Goal: Use online tool/utility: Utilize a website feature to perform a specific function

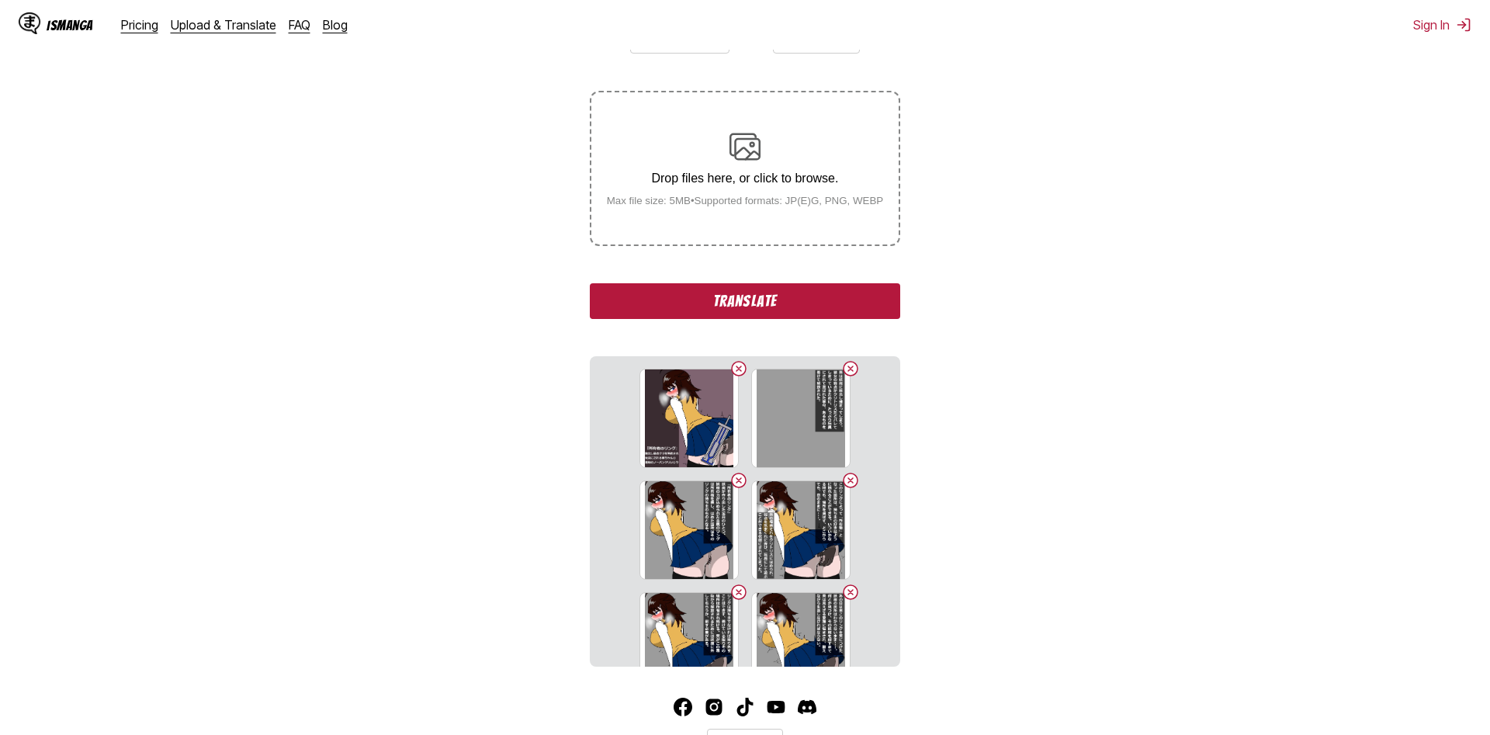
click at [806, 317] on button "Translate" at bounding box center [745, 301] width 310 height 36
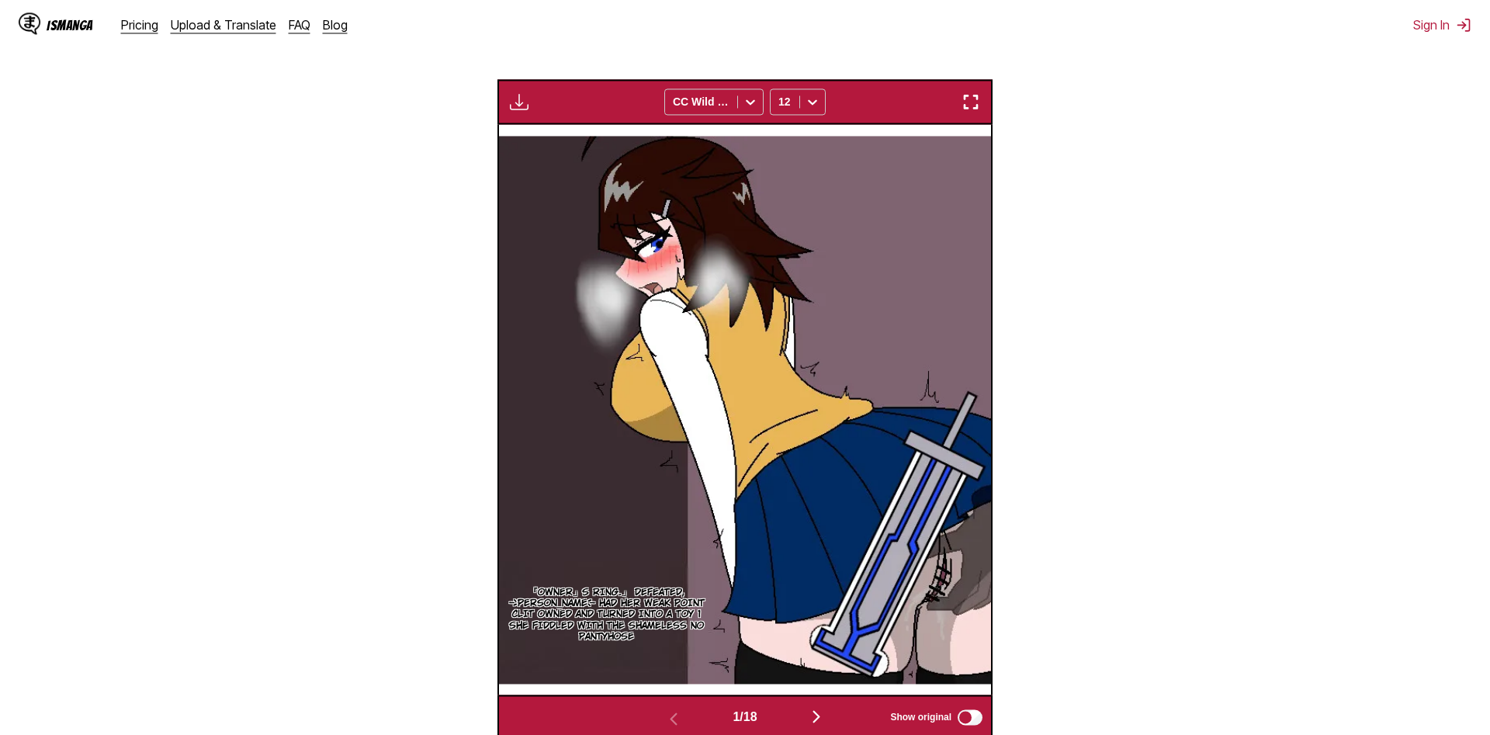
scroll to position [538, 0]
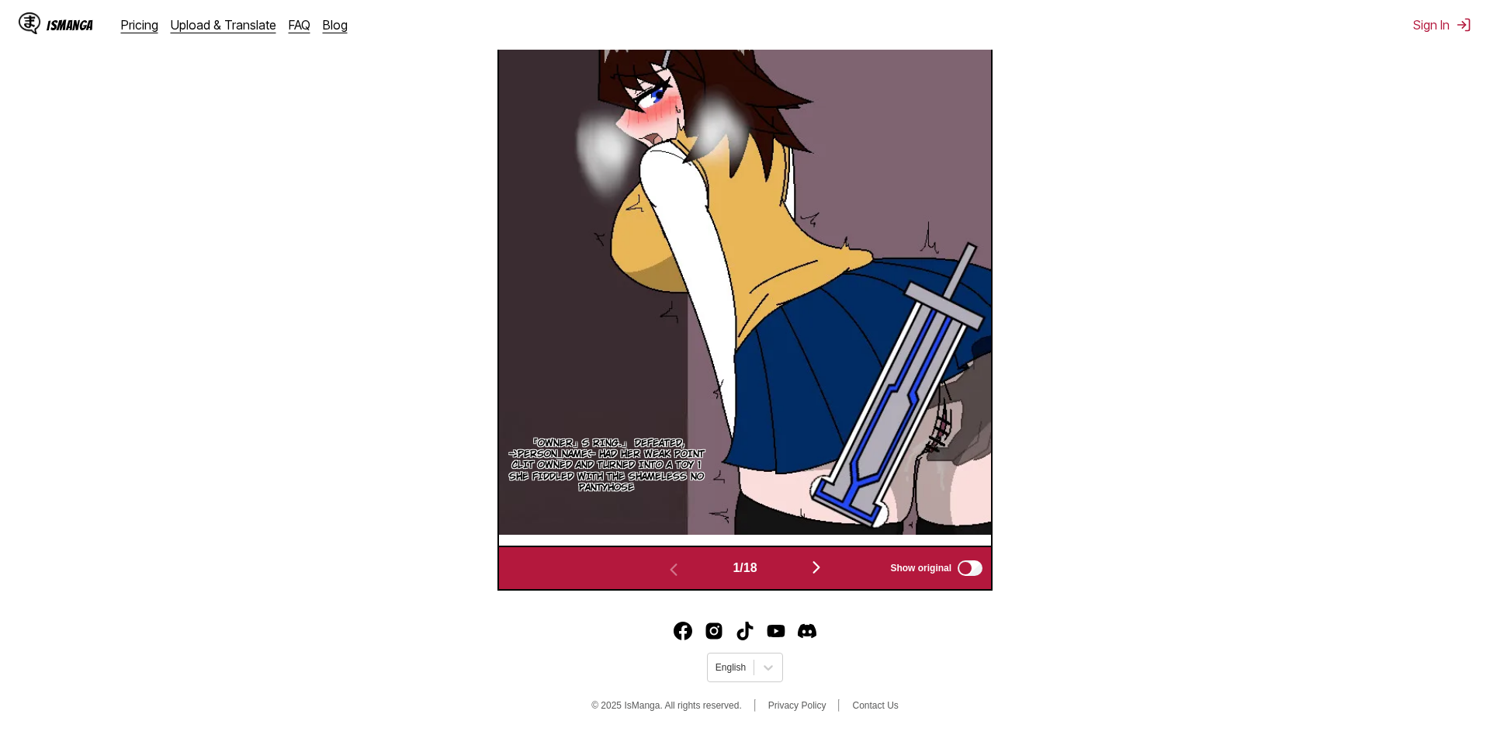
click at [819, 578] on button "button" at bounding box center [816, 568] width 93 height 23
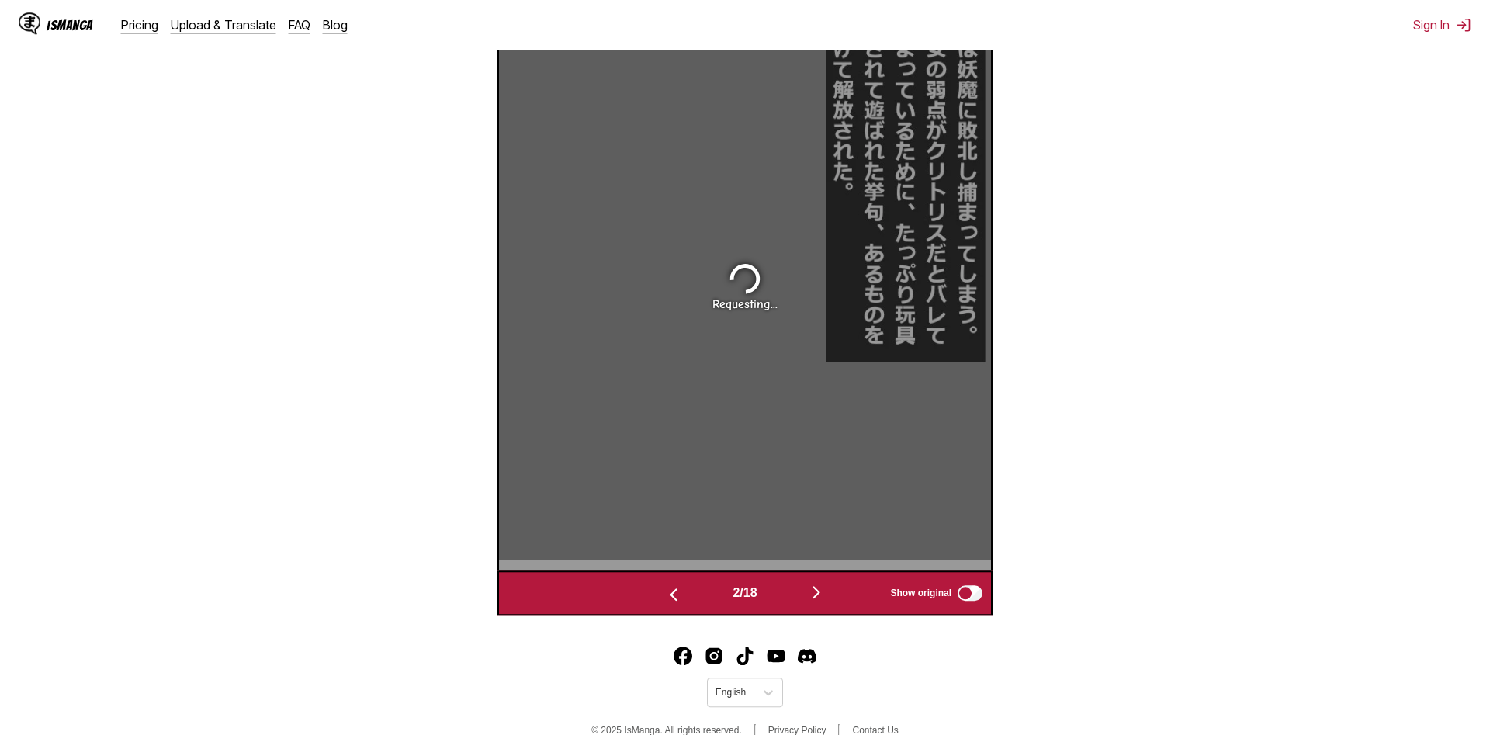
scroll to position [623, 0]
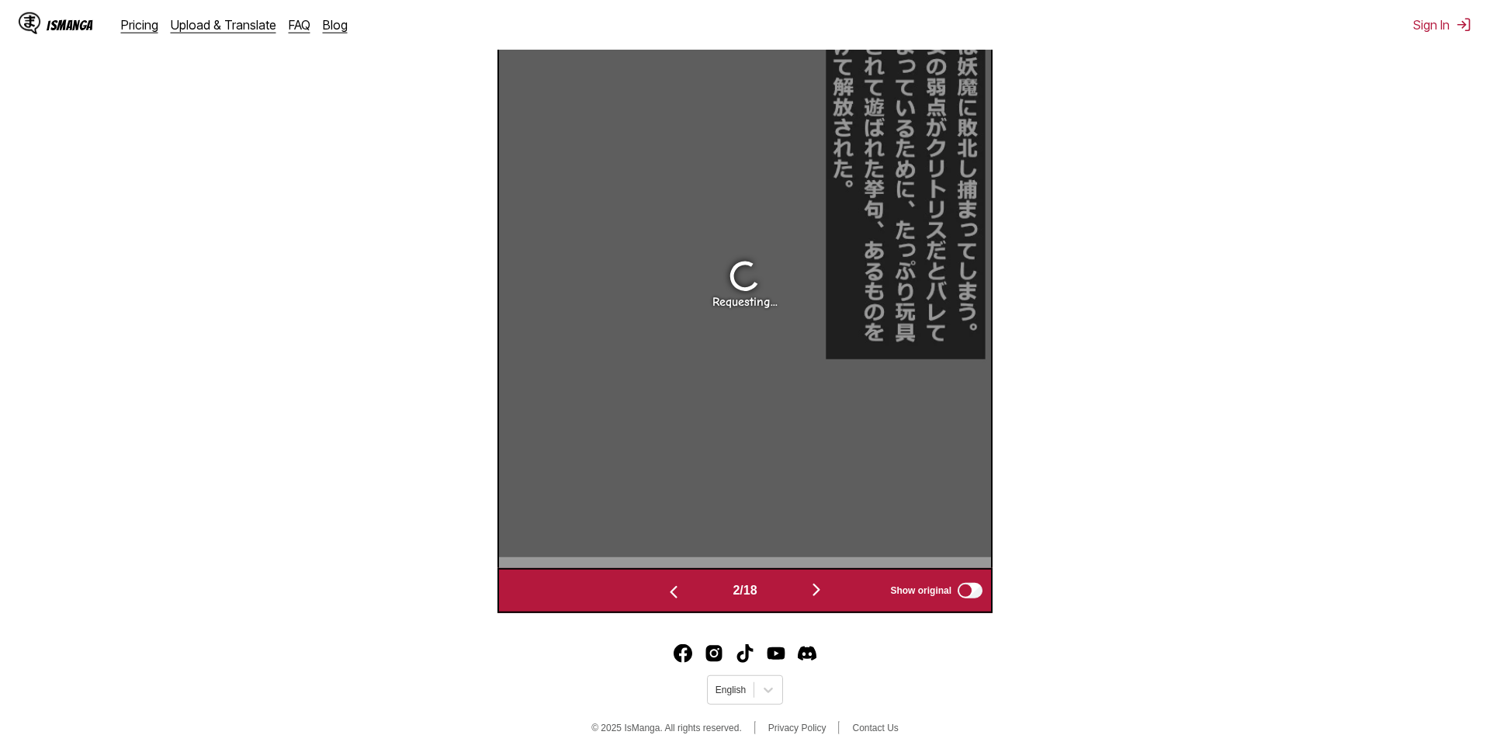
click at [671, 602] on img "button" at bounding box center [673, 592] width 19 height 19
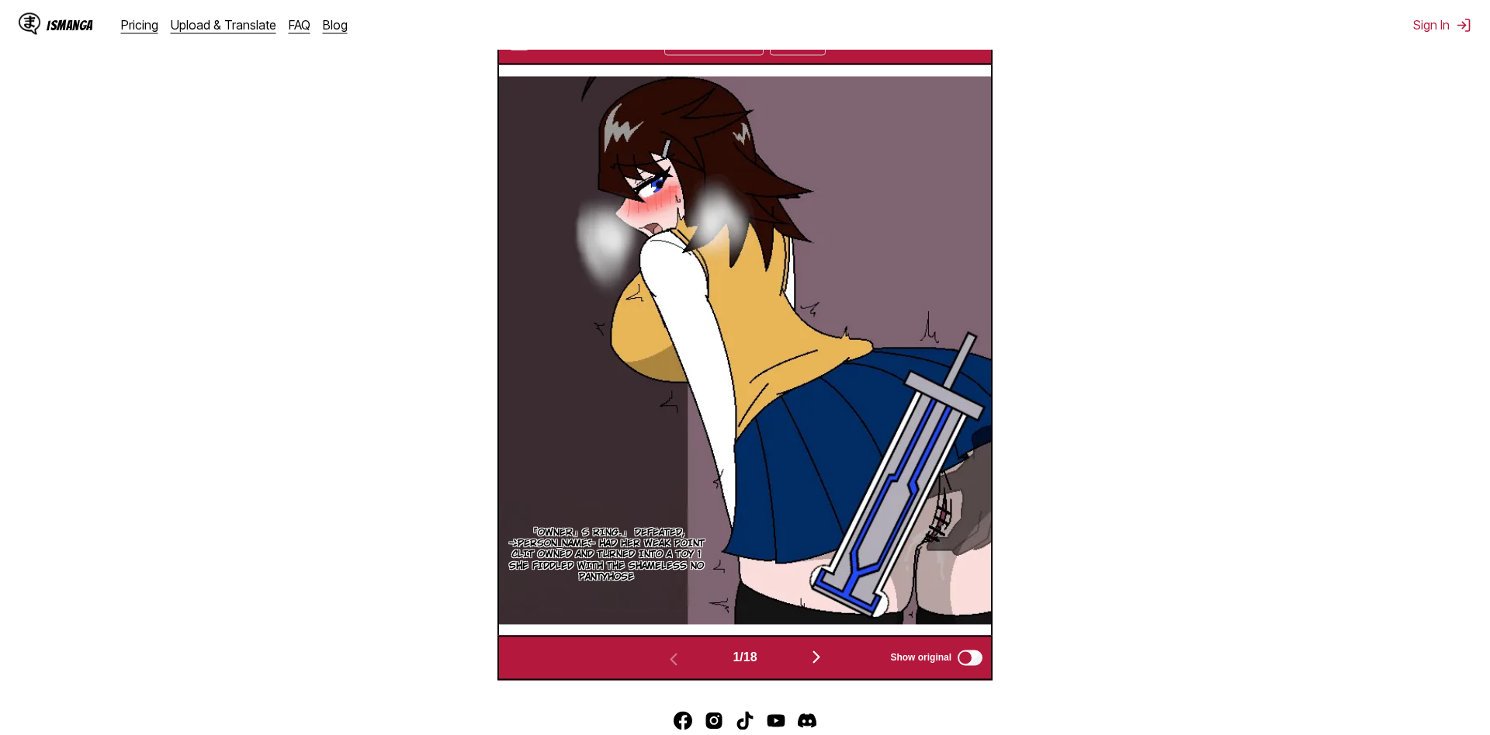
scroll to position [544, 0]
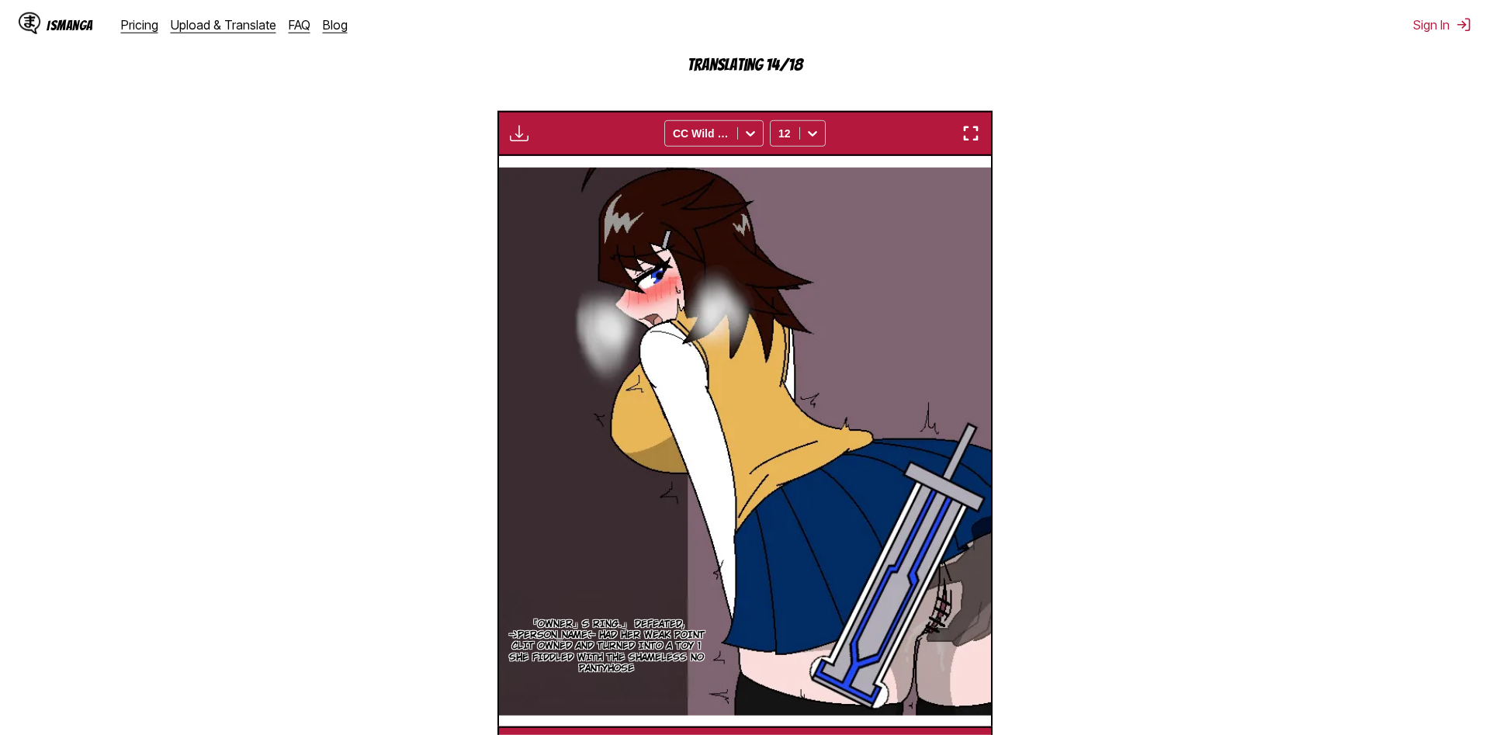
click at [968, 133] on img "button" at bounding box center [971, 133] width 19 height 19
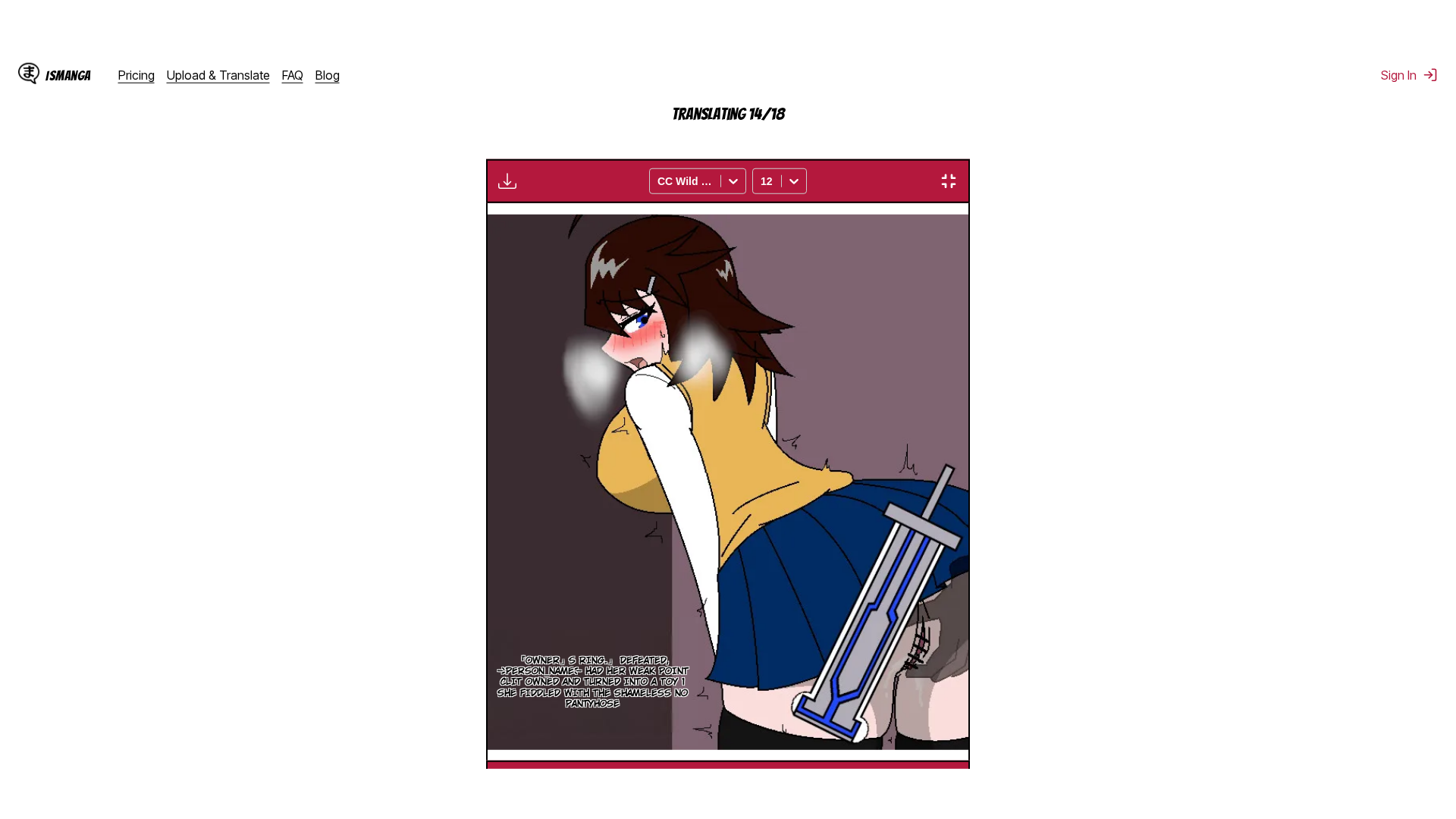
scroll to position [159, 0]
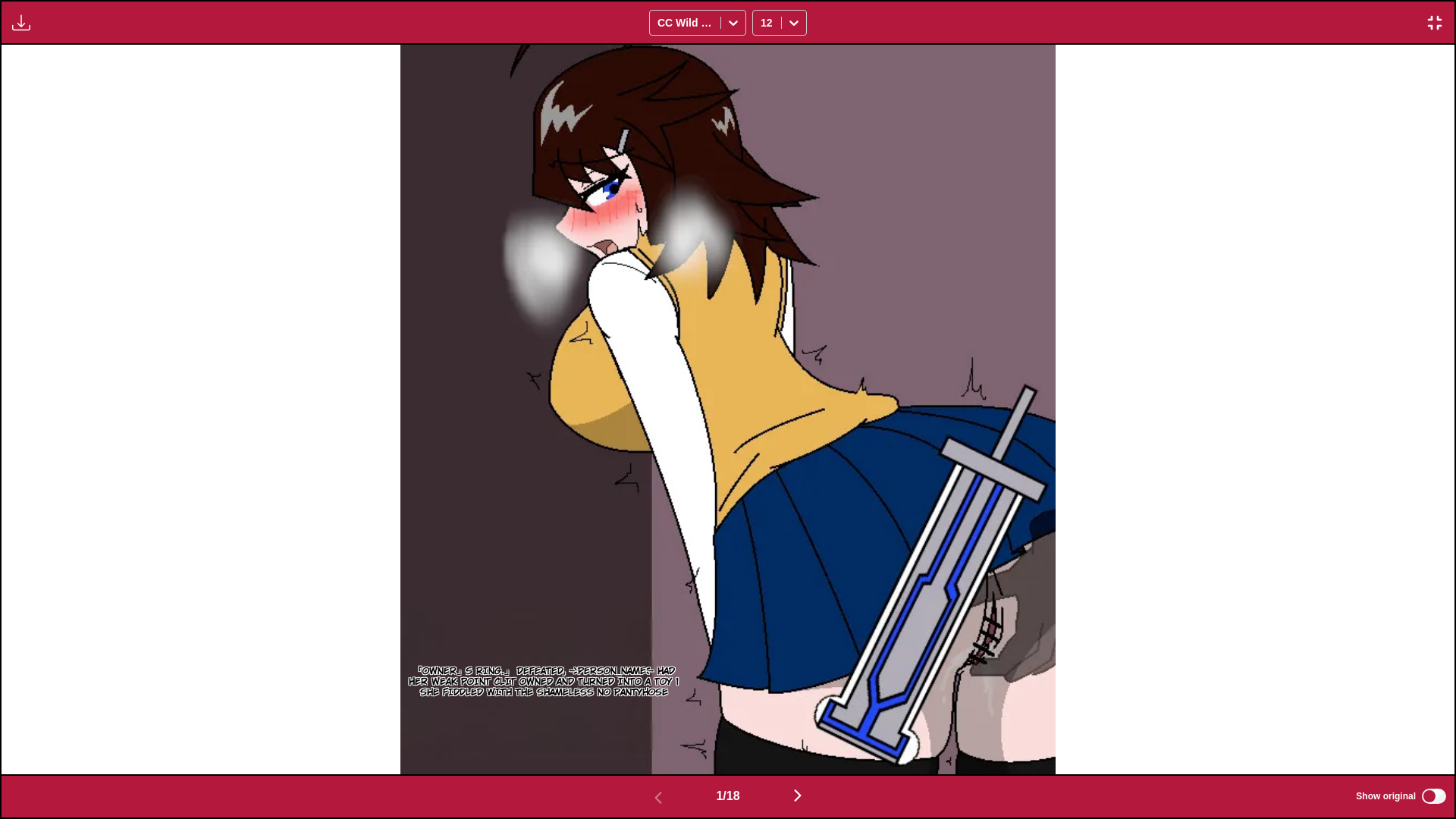
click at [801, 717] on button "button" at bounding box center [797, 797] width 91 height 22
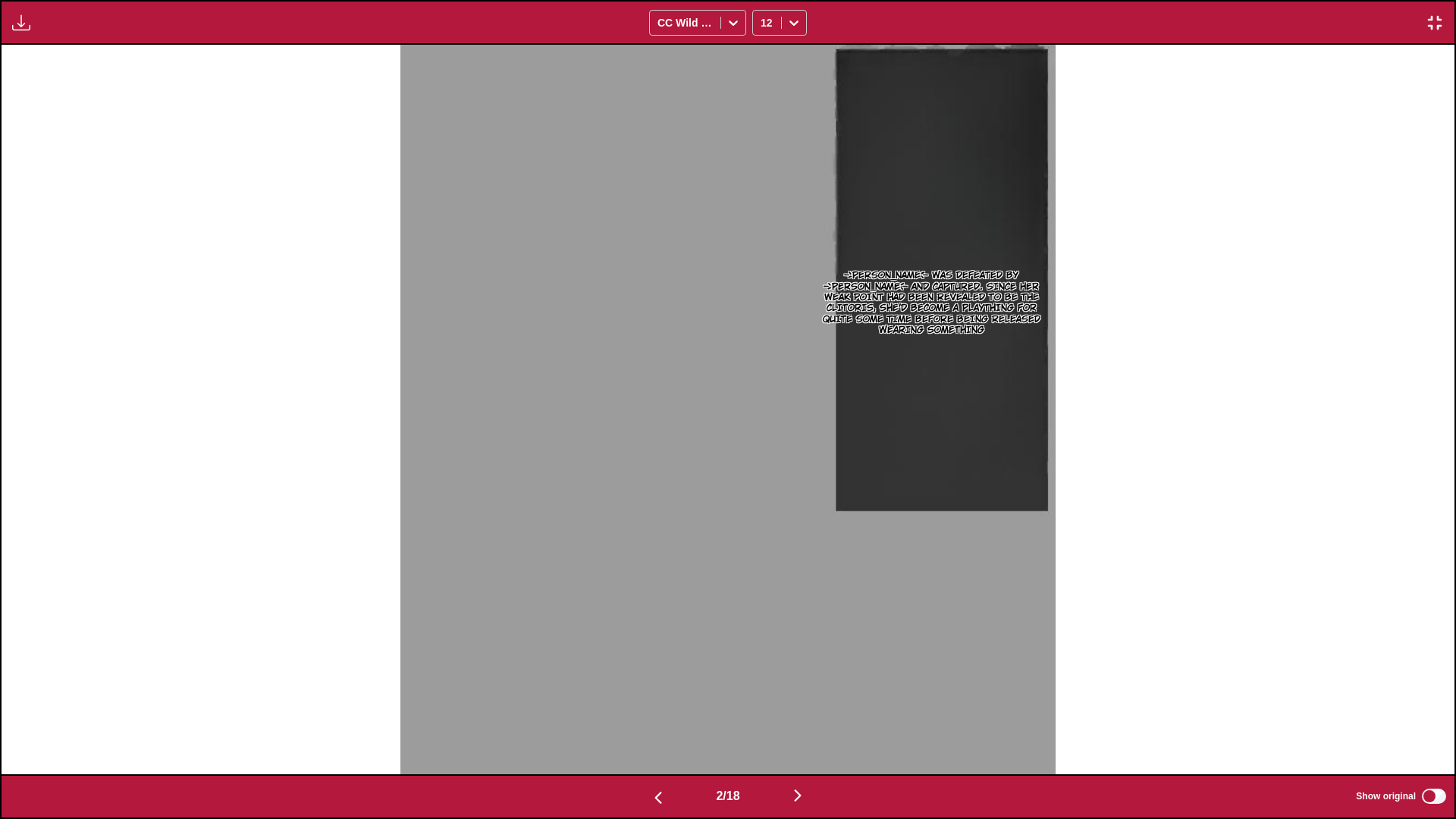
click at [800, 717] on button "button" at bounding box center [797, 797] width 91 height 22
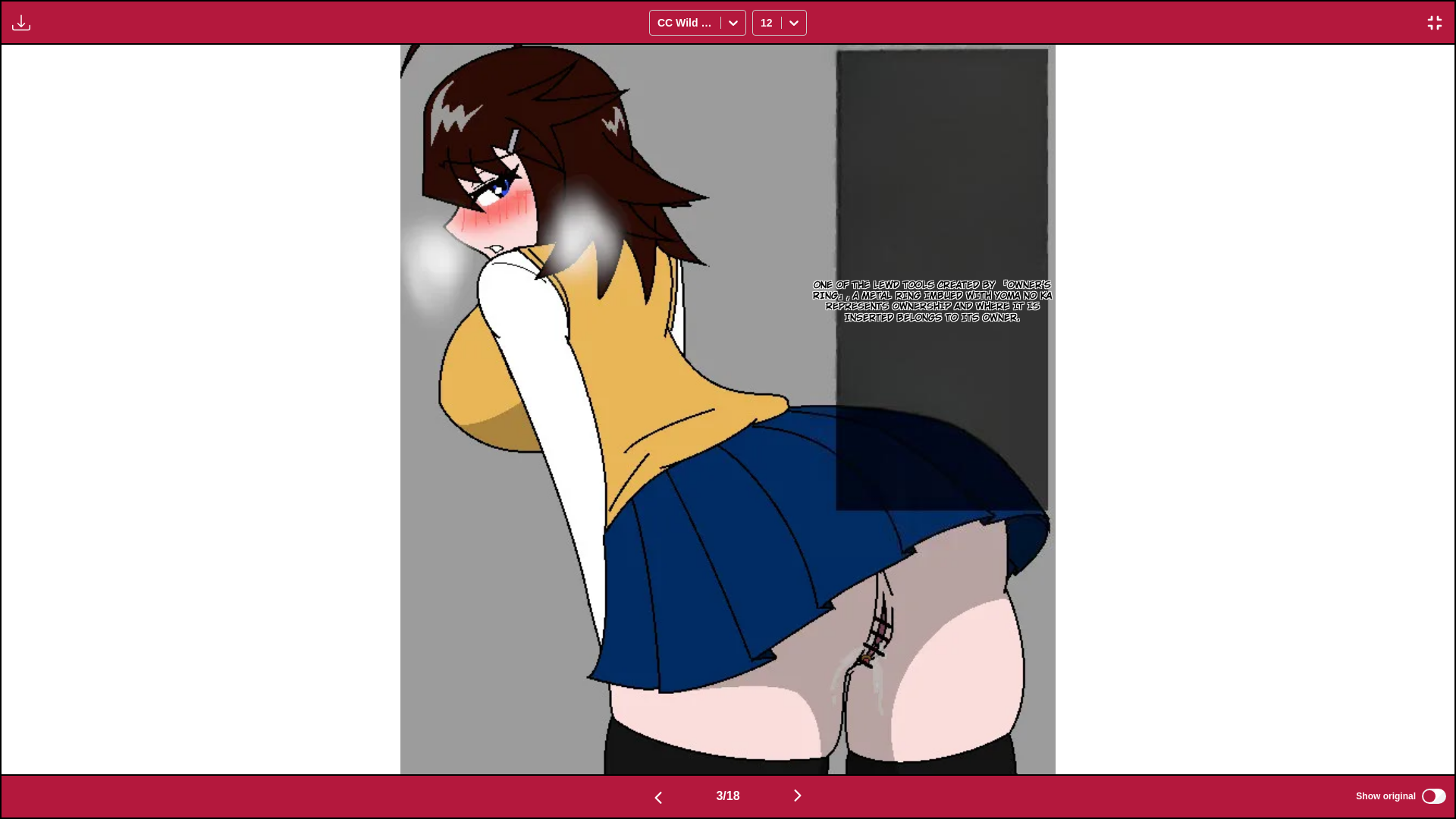
click at [657, 717] on img "button" at bounding box center [658, 797] width 19 height 19
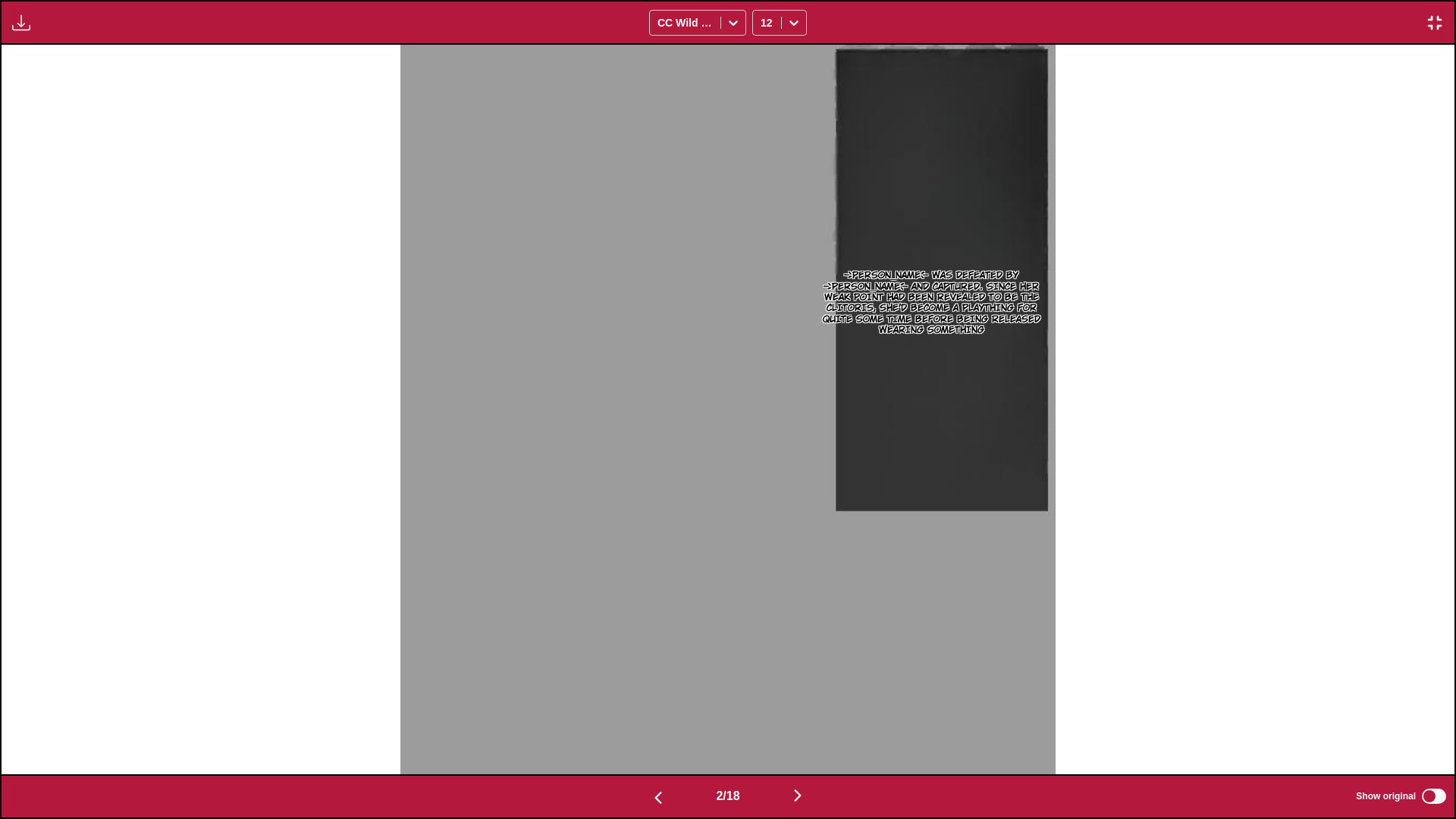
click at [657, 717] on img "button" at bounding box center [658, 797] width 19 height 19
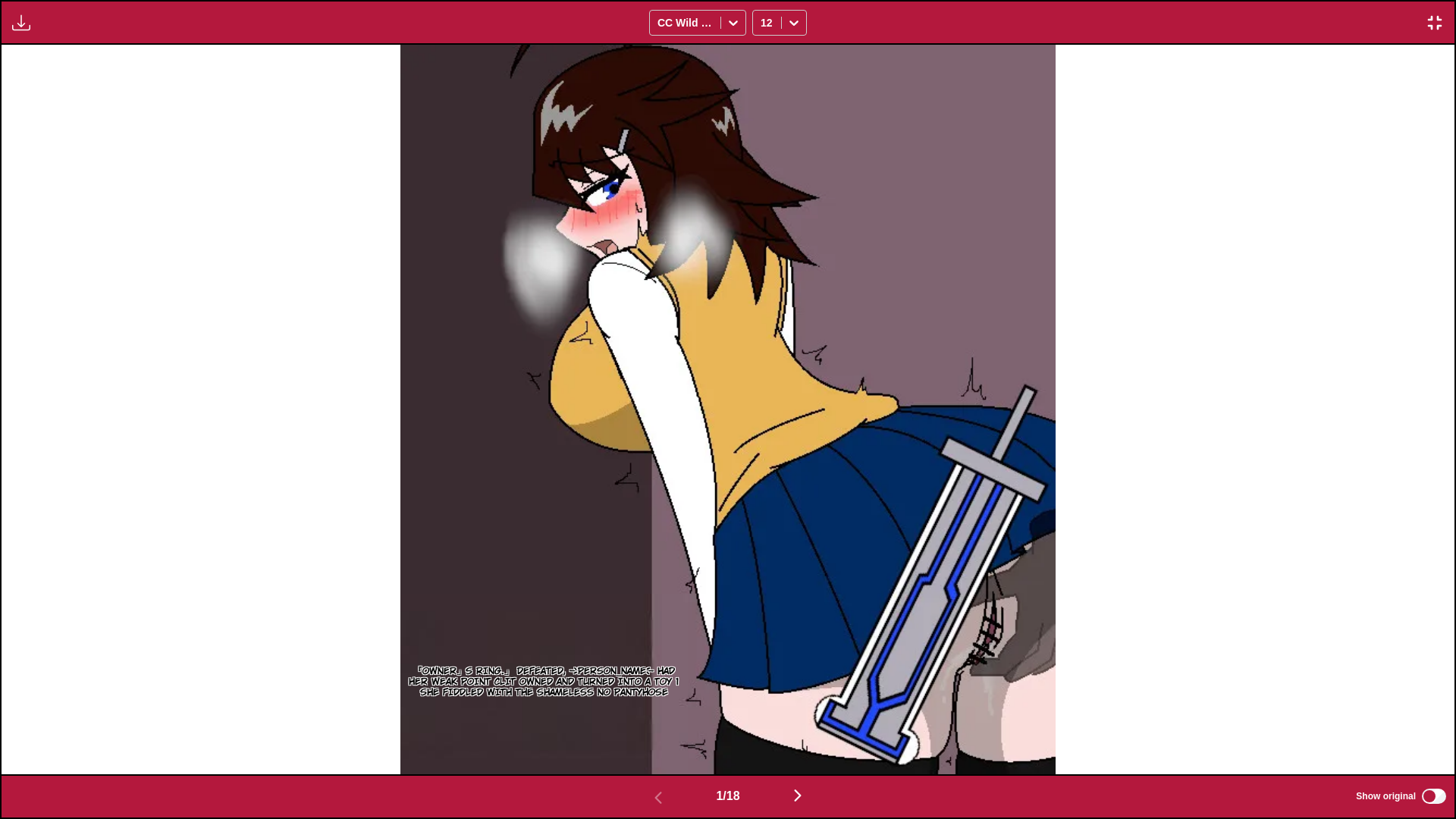
click at [796, 717] on div "1 / 18 Show original" at bounding box center [728, 797] width 1456 height 45
click at [802, 717] on img "button" at bounding box center [797, 796] width 19 height 19
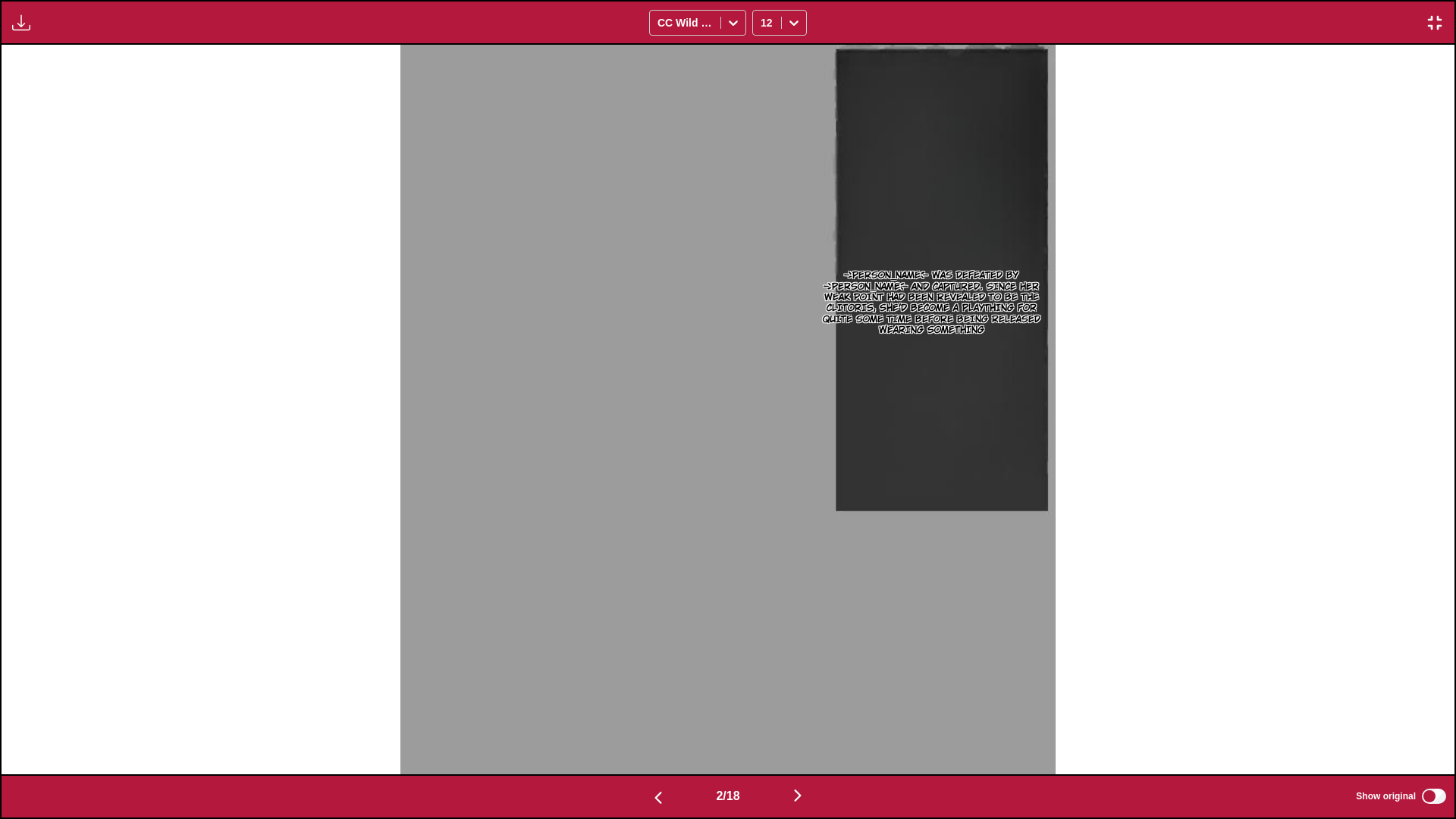
click at [803, 717] on img "button" at bounding box center [797, 796] width 19 height 19
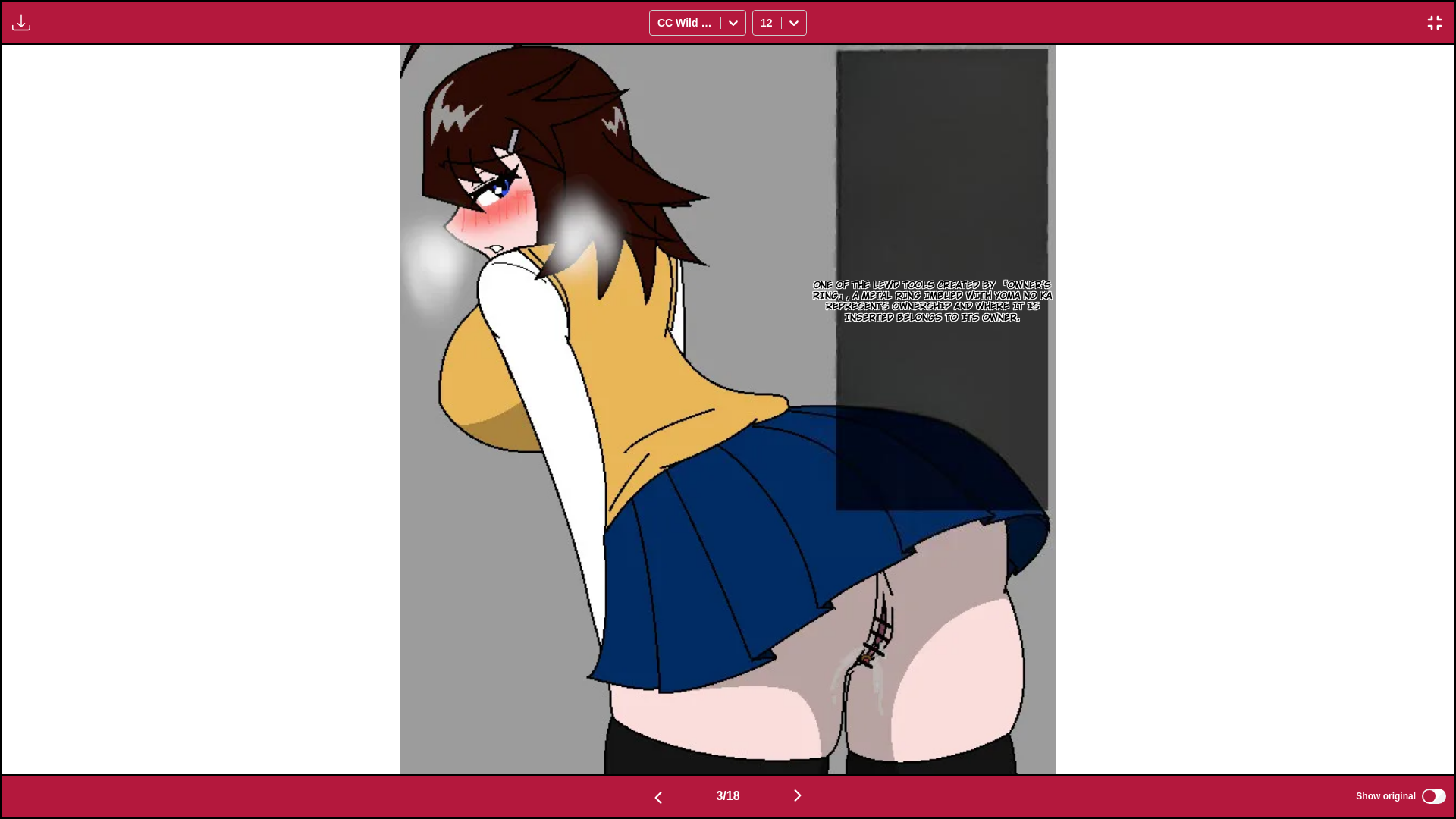
click at [792, 717] on button "button" at bounding box center [797, 797] width 91 height 22
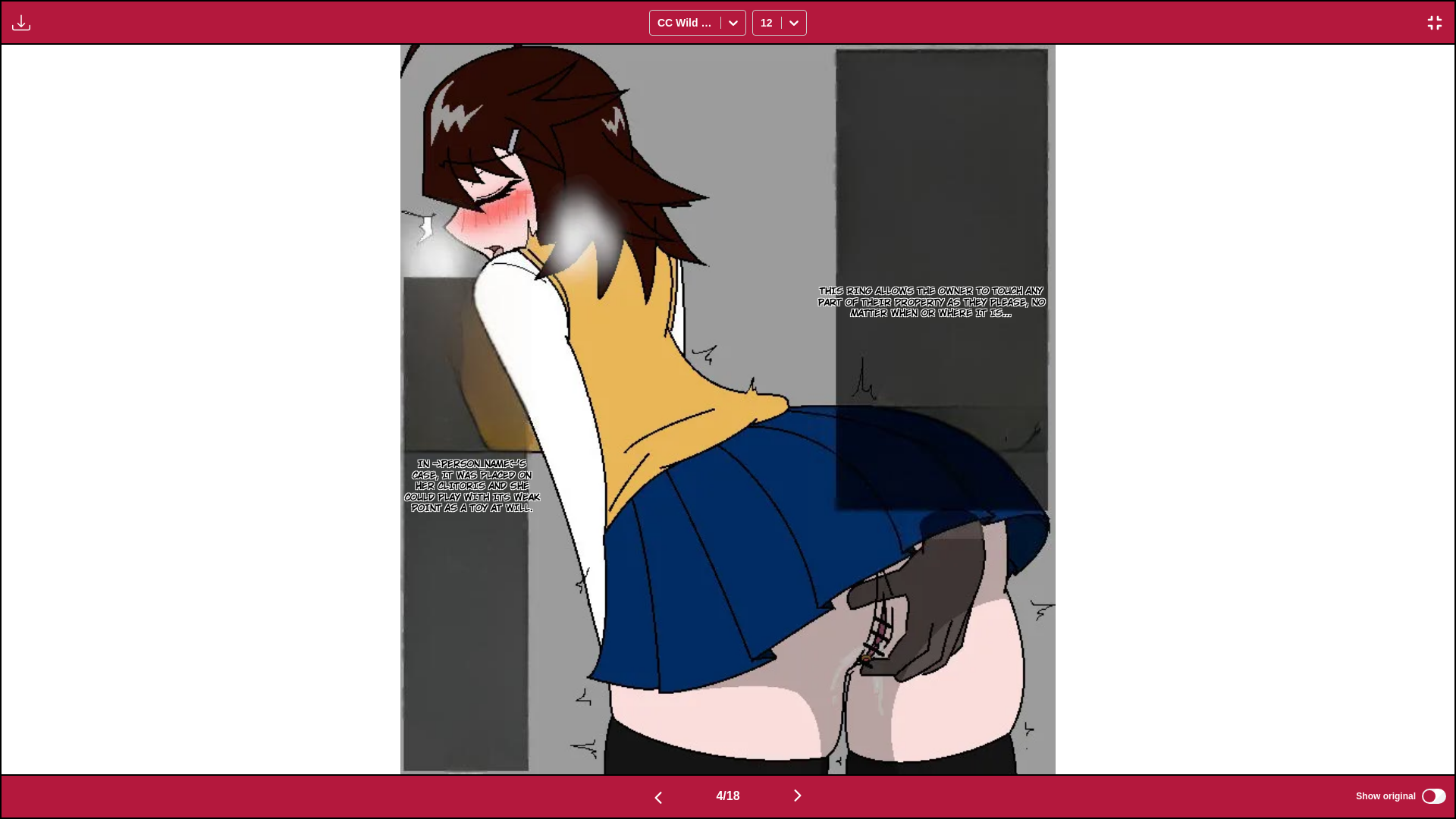
click at [789, 717] on button "button" at bounding box center [797, 797] width 91 height 22
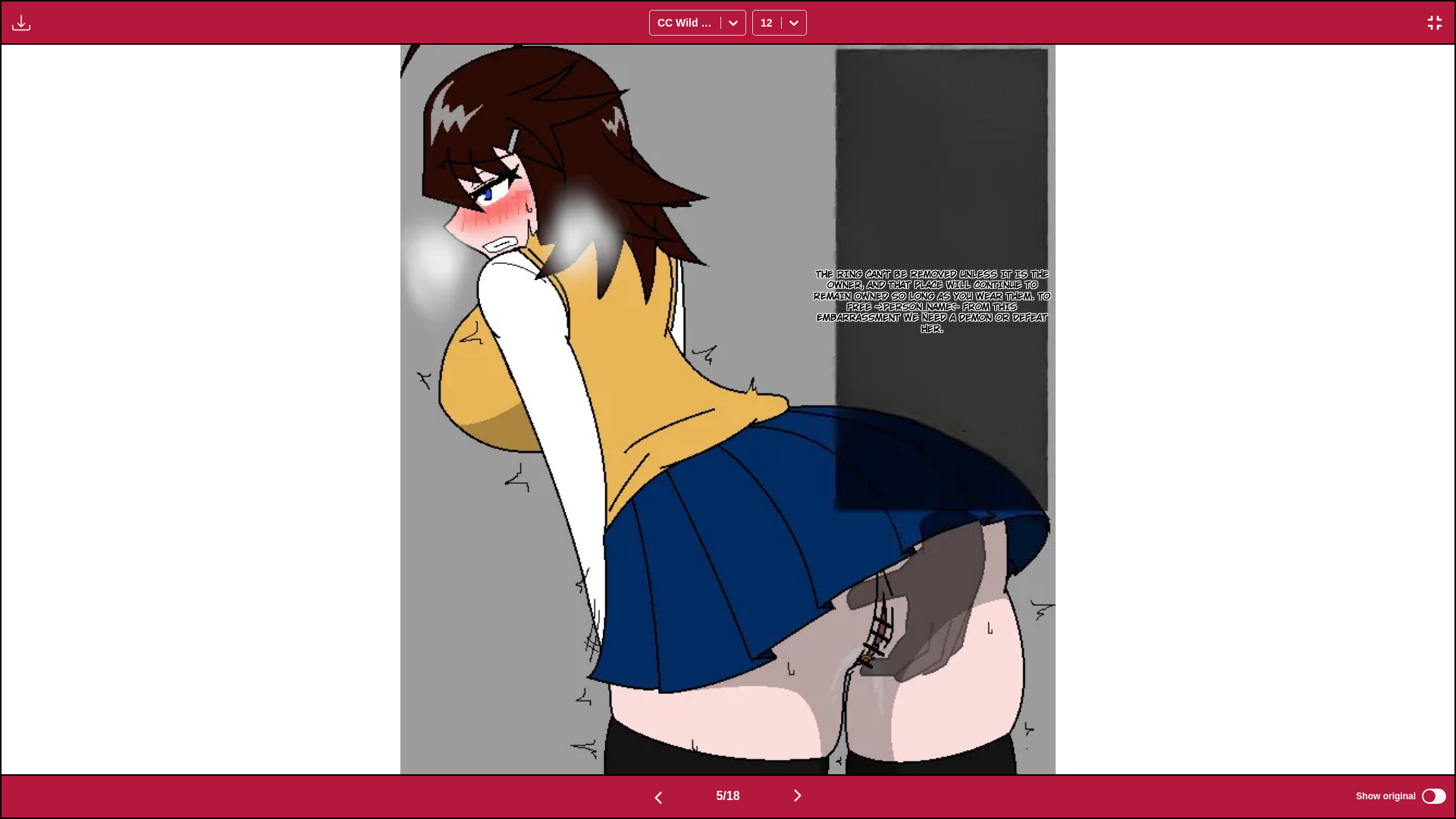
click at [812, 717] on button "button" at bounding box center [797, 797] width 91 height 22
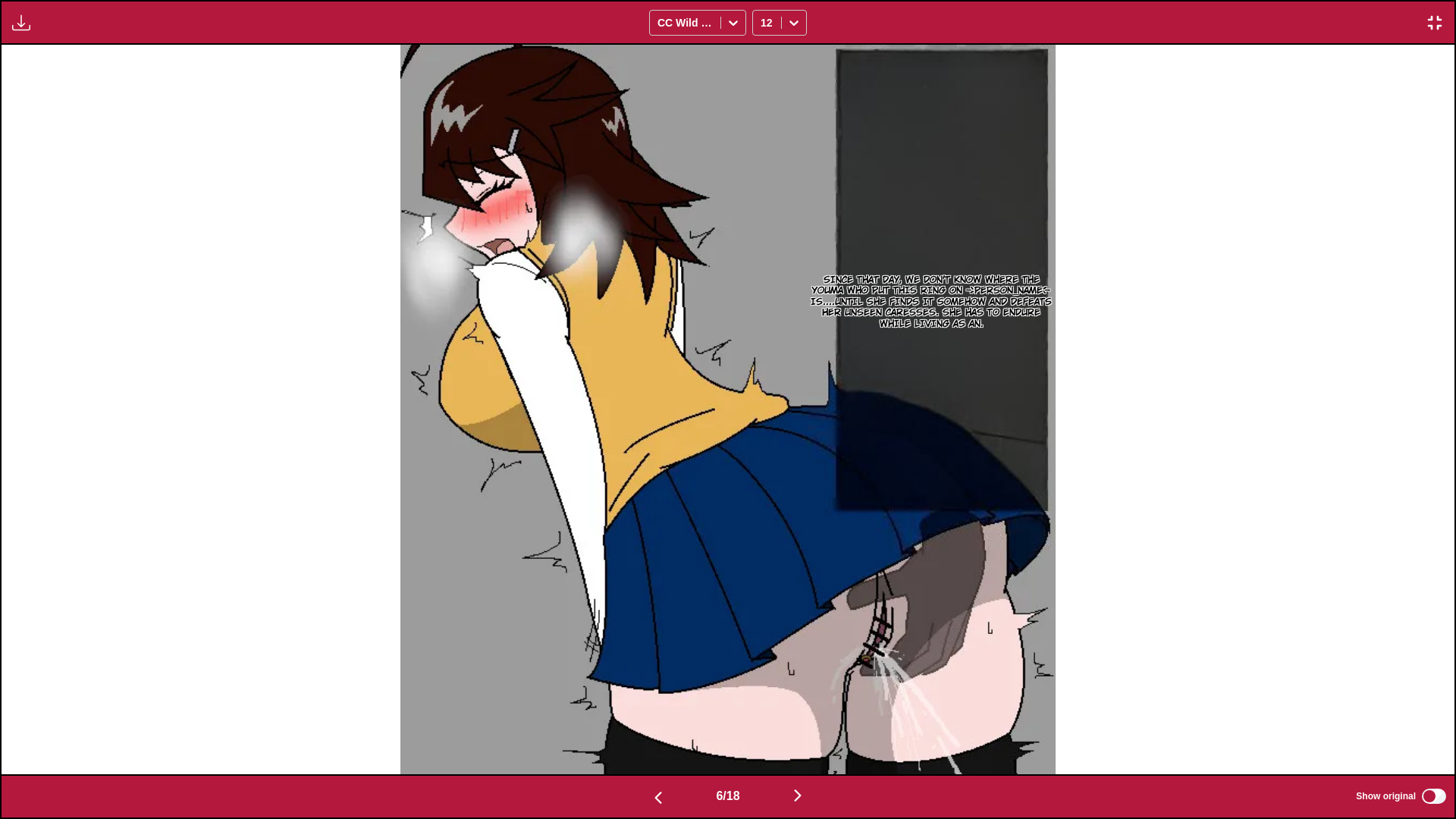
click at [814, 717] on button "button" at bounding box center [797, 797] width 91 height 22
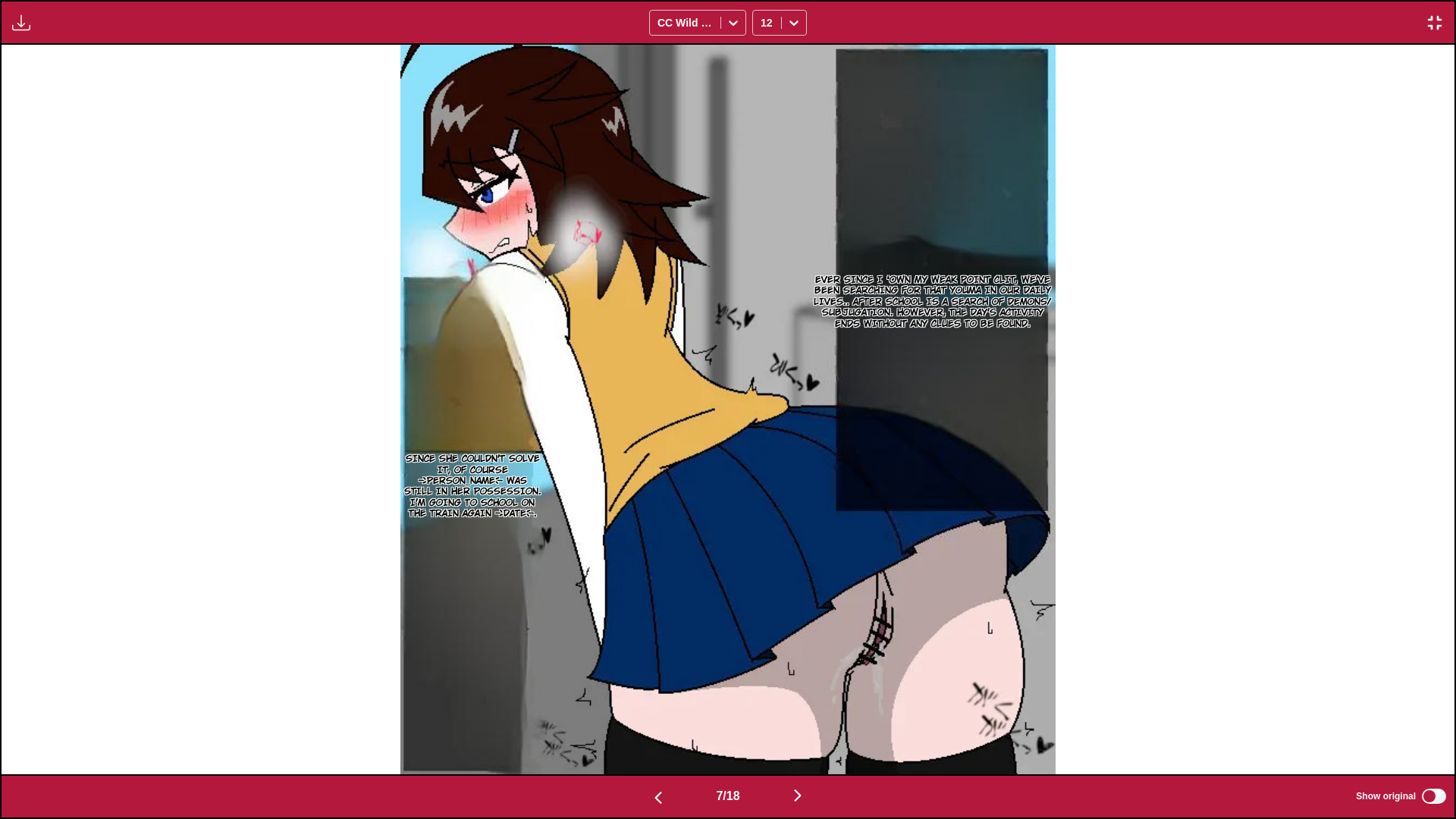
click at [794, 717] on button "button" at bounding box center [797, 797] width 91 height 22
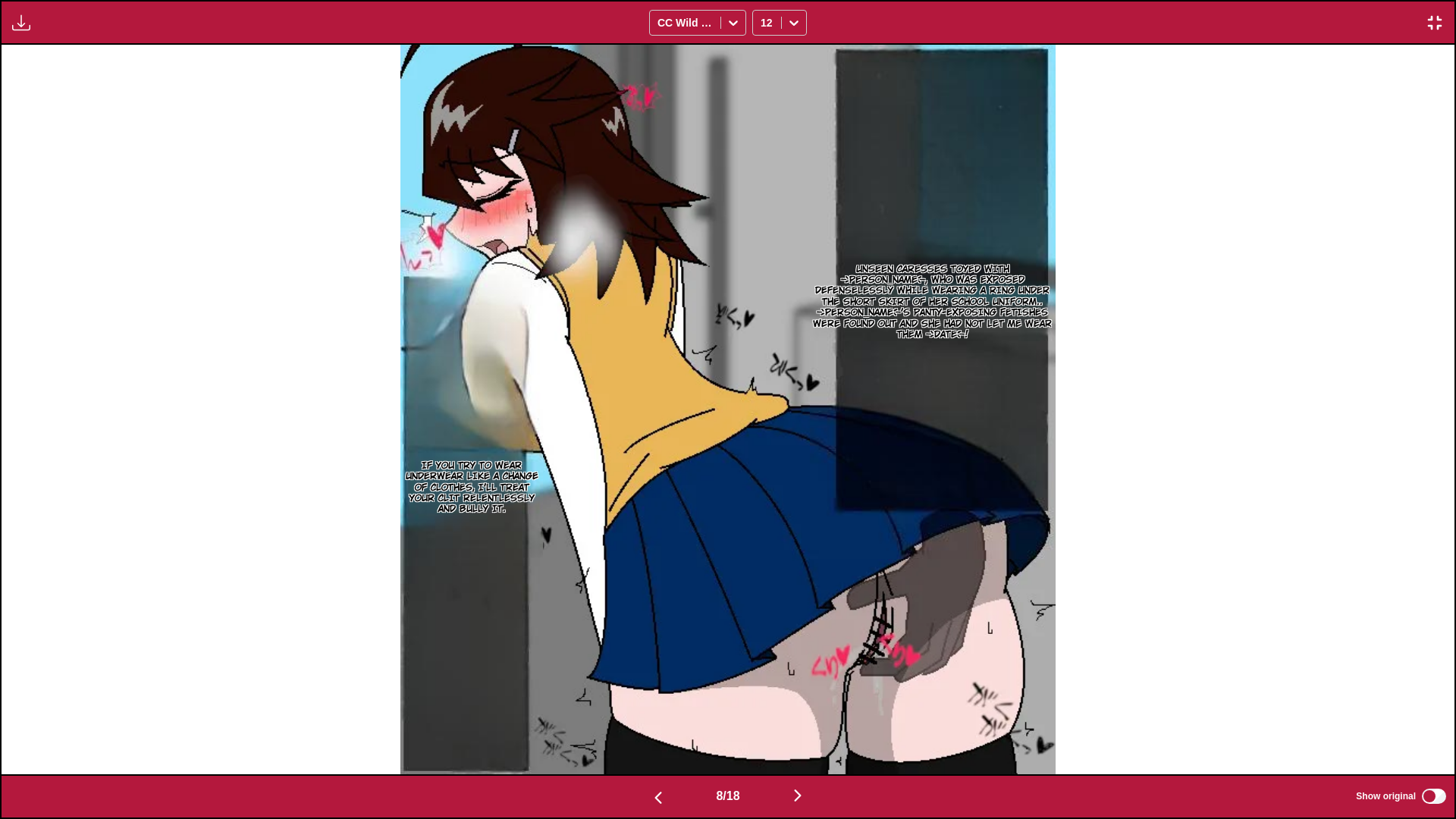
click at [801, 717] on img "button" at bounding box center [797, 796] width 19 height 19
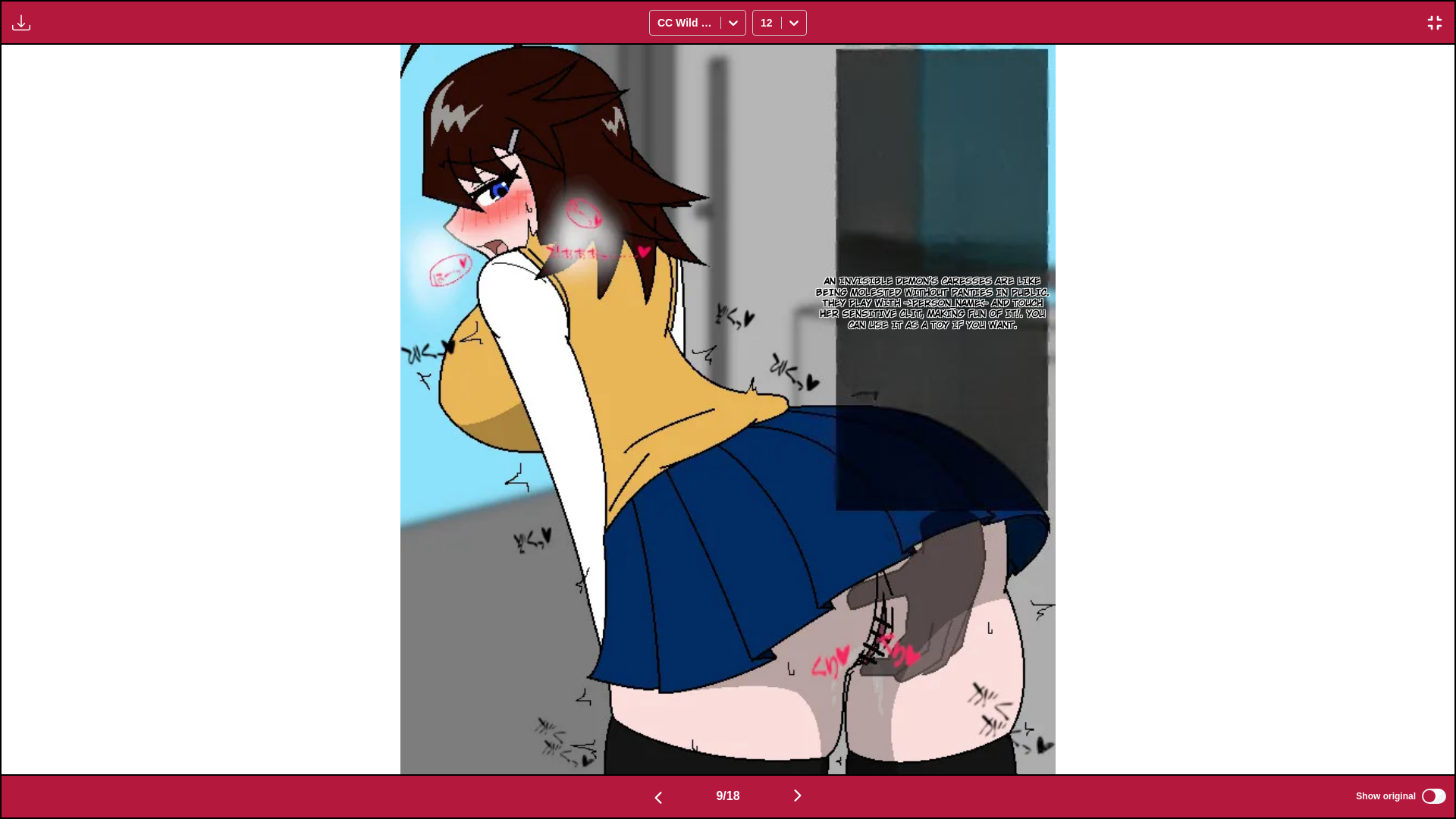
click at [804, 717] on img "button" at bounding box center [797, 796] width 19 height 19
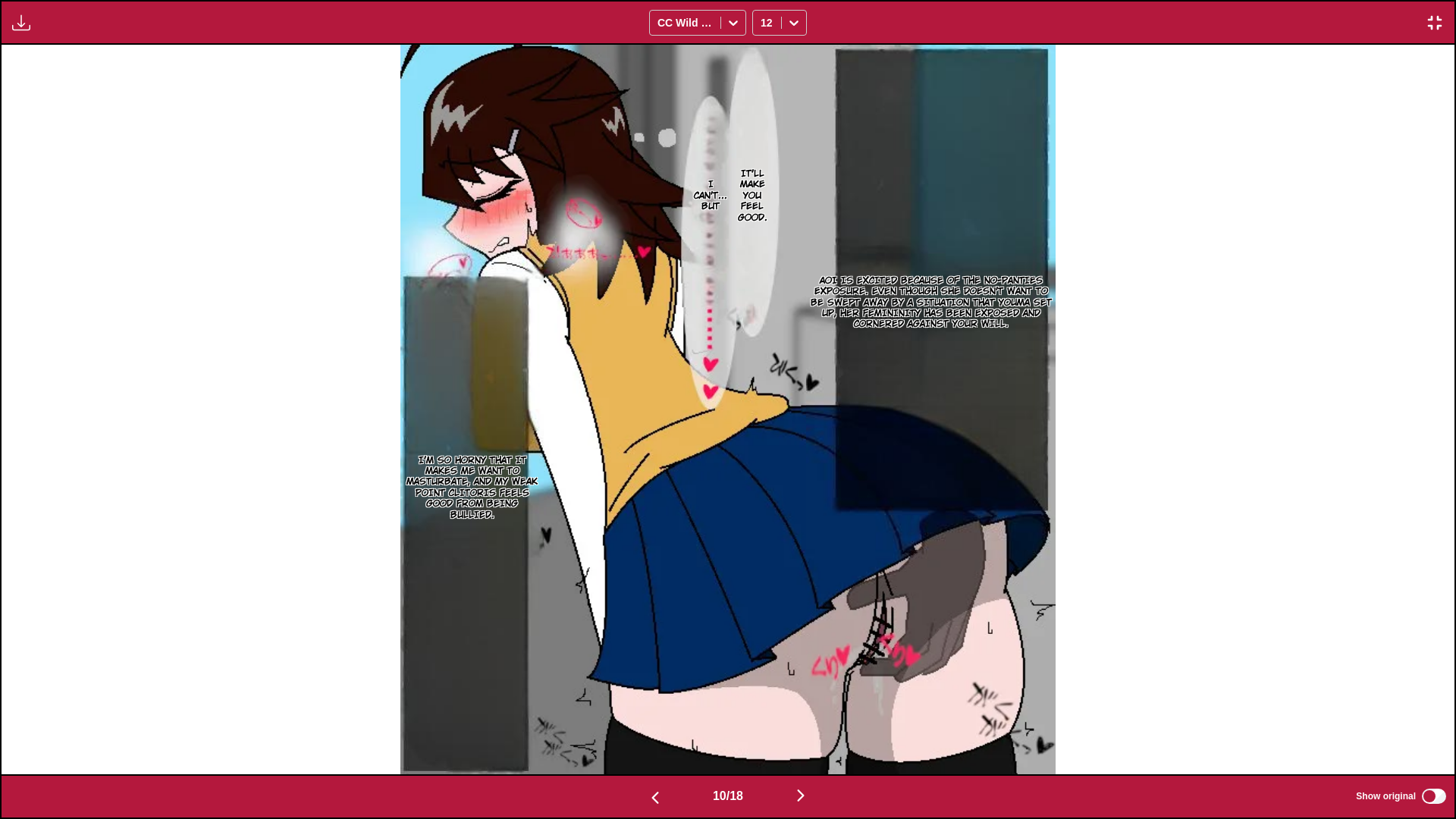
click at [823, 717] on button "button" at bounding box center [800, 797] width 91 height 22
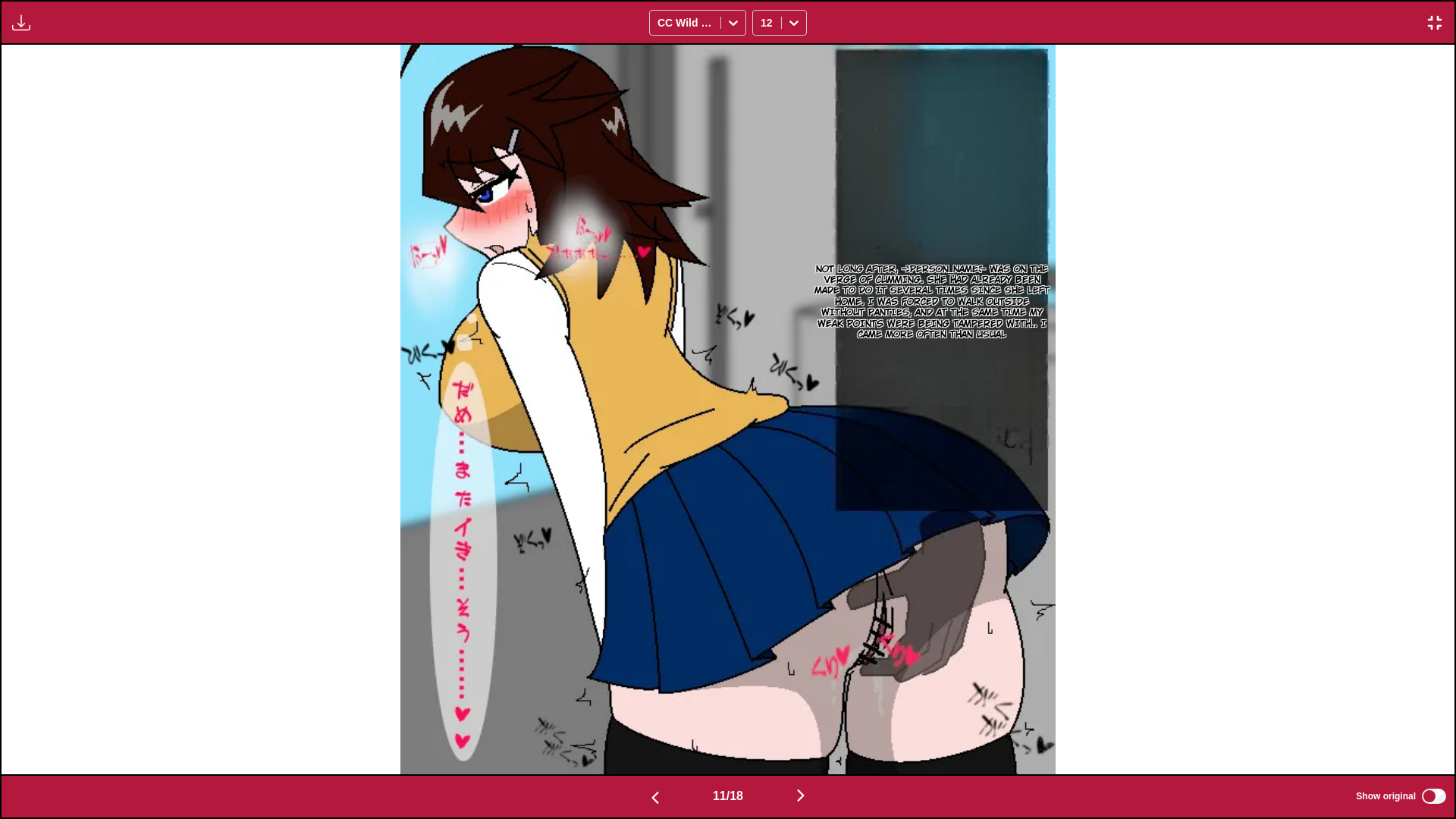
click at [807, 717] on img "button" at bounding box center [800, 796] width 19 height 19
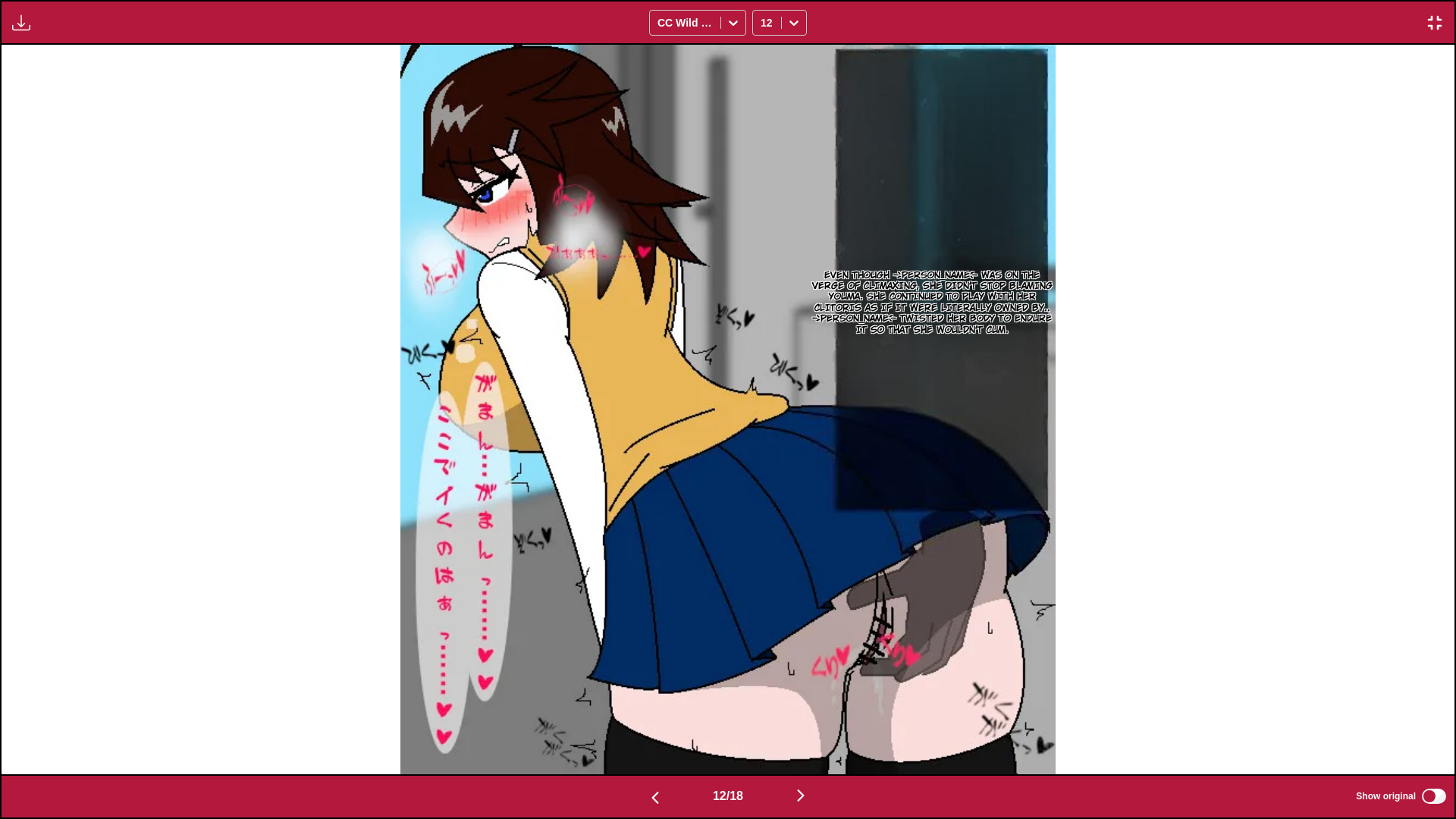
click at [806, 717] on img "button" at bounding box center [800, 796] width 19 height 19
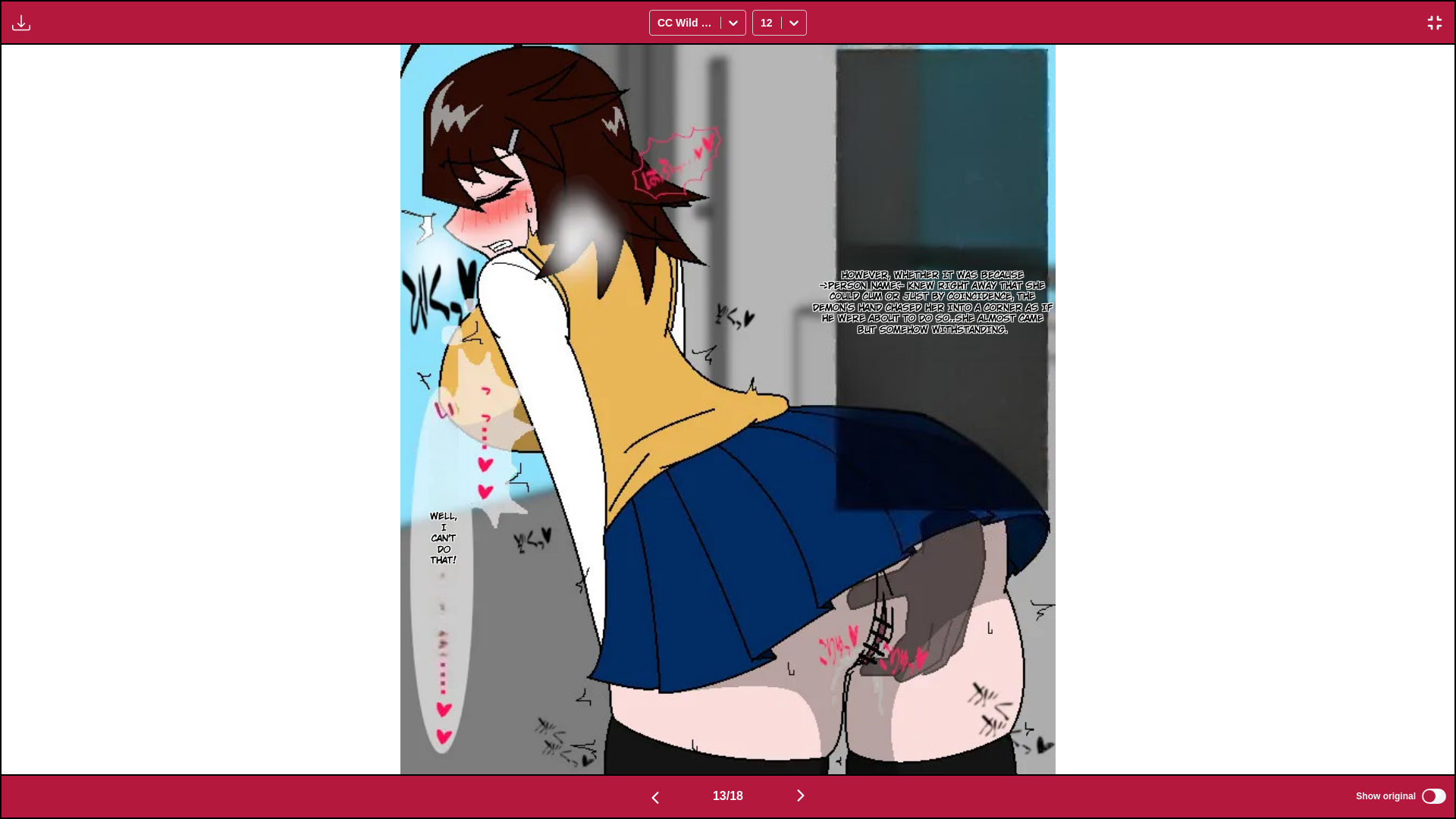
click at [810, 717] on img "button" at bounding box center [800, 796] width 19 height 19
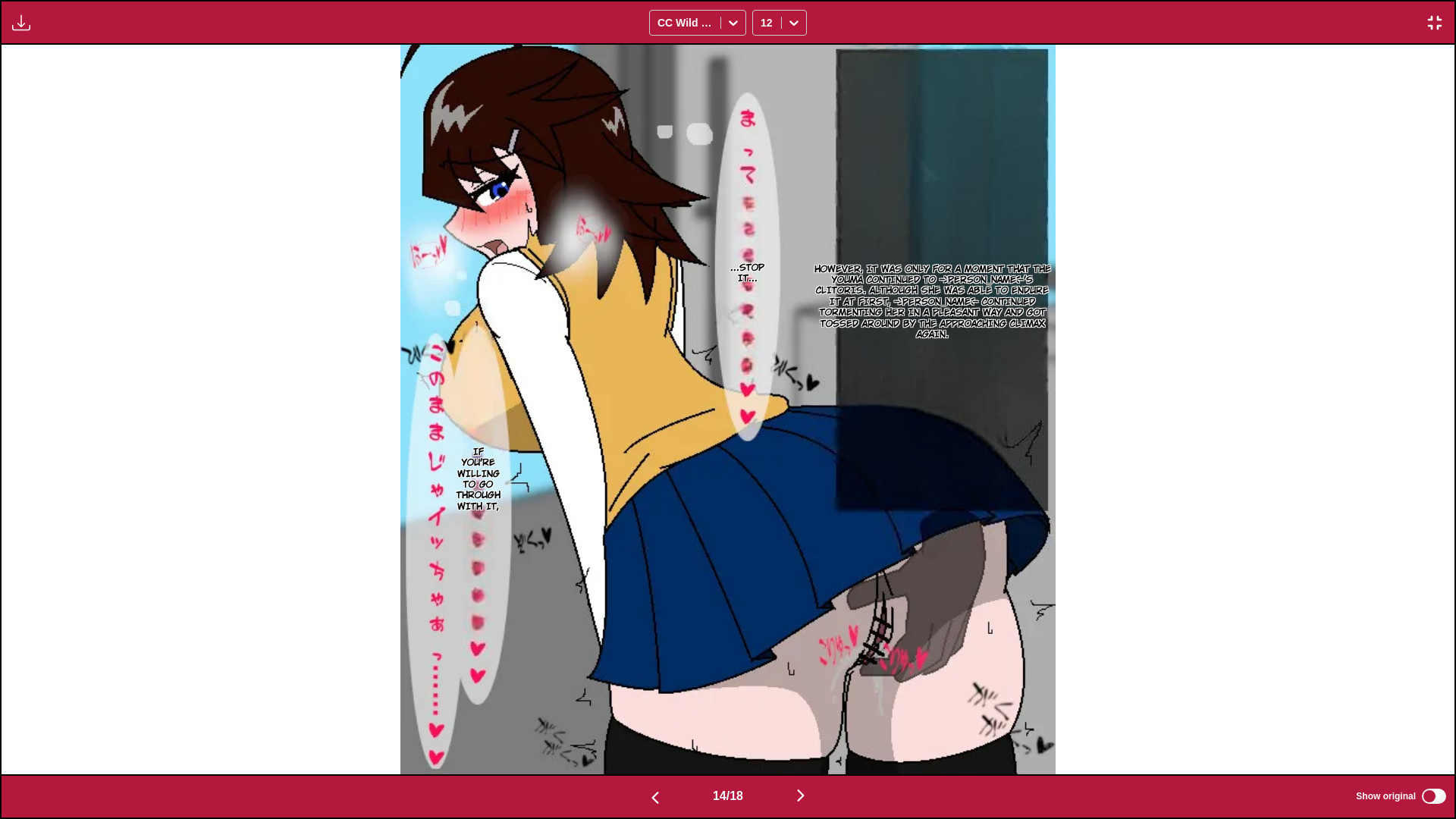
click at [810, 717] on img "button" at bounding box center [800, 796] width 19 height 19
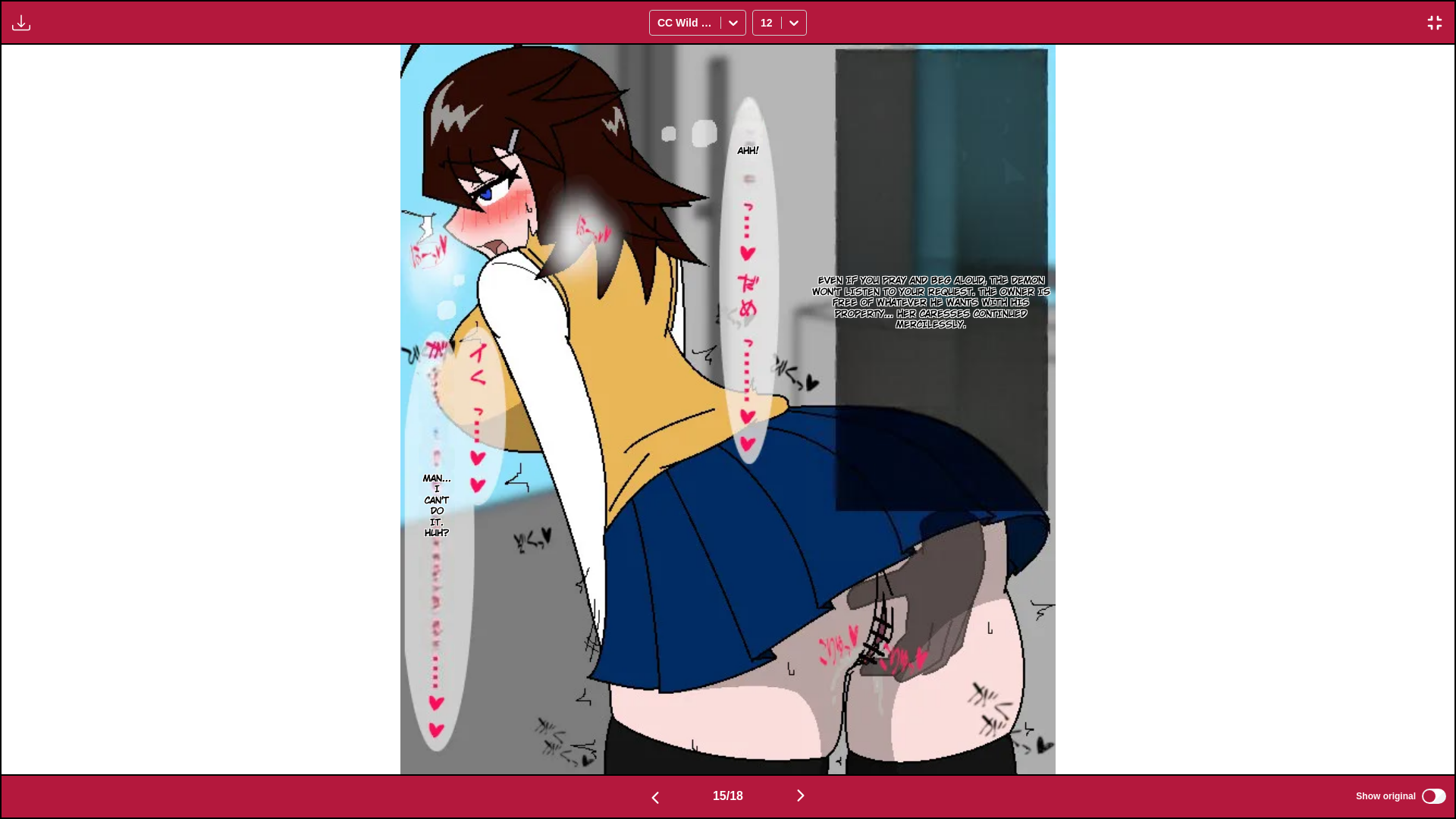
click at [806, 717] on img "button" at bounding box center [800, 796] width 19 height 19
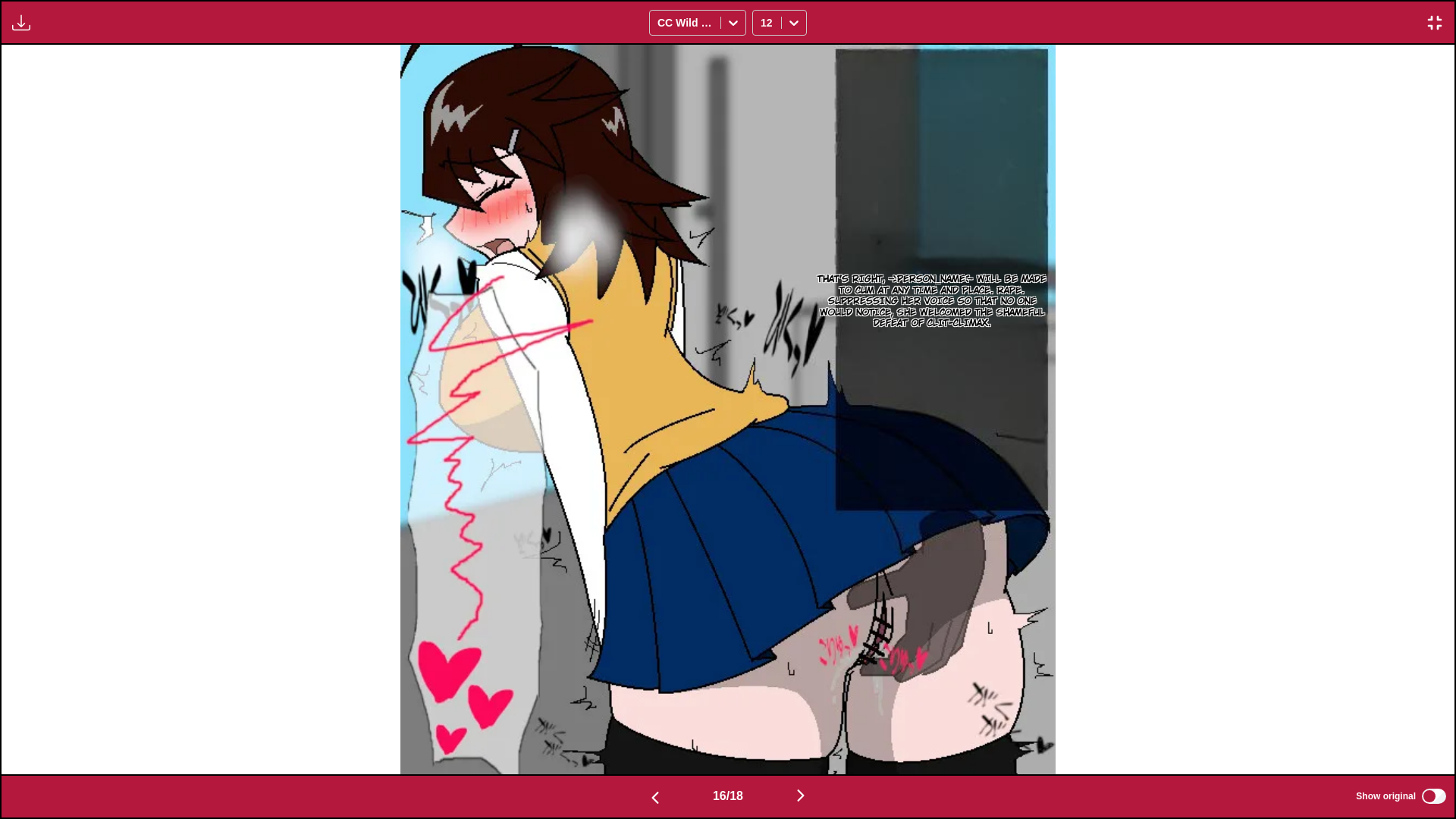
drag, startPoint x: 808, startPoint y: 795, endPoint x: 887, endPoint y: 766, distance: 84.2
click at [808, 717] on img "button" at bounding box center [800, 796] width 19 height 19
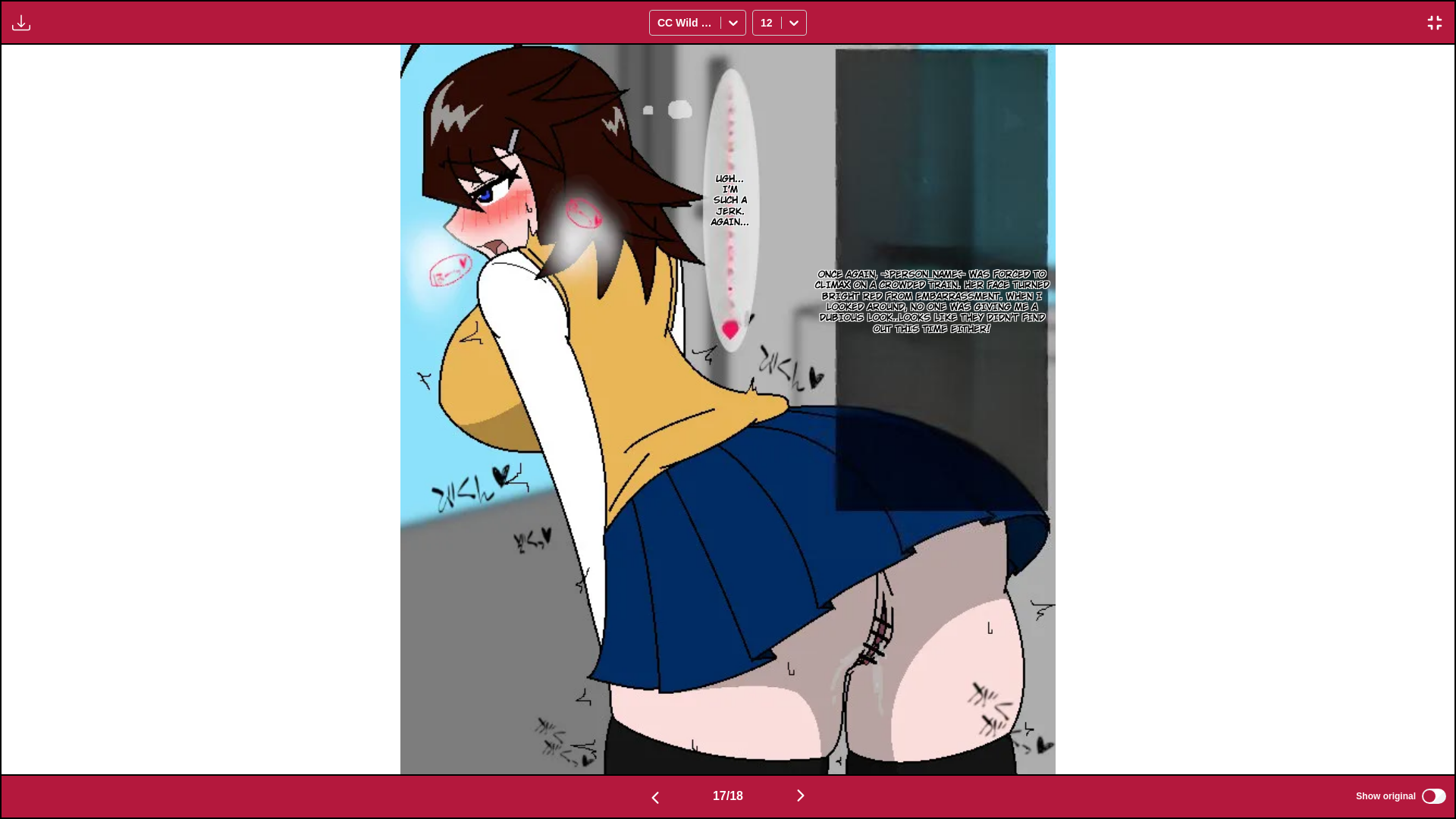
drag, startPoint x: 803, startPoint y: 795, endPoint x: 833, endPoint y: 780, distance: 33.5
click at [805, 717] on img "button" at bounding box center [800, 796] width 19 height 19
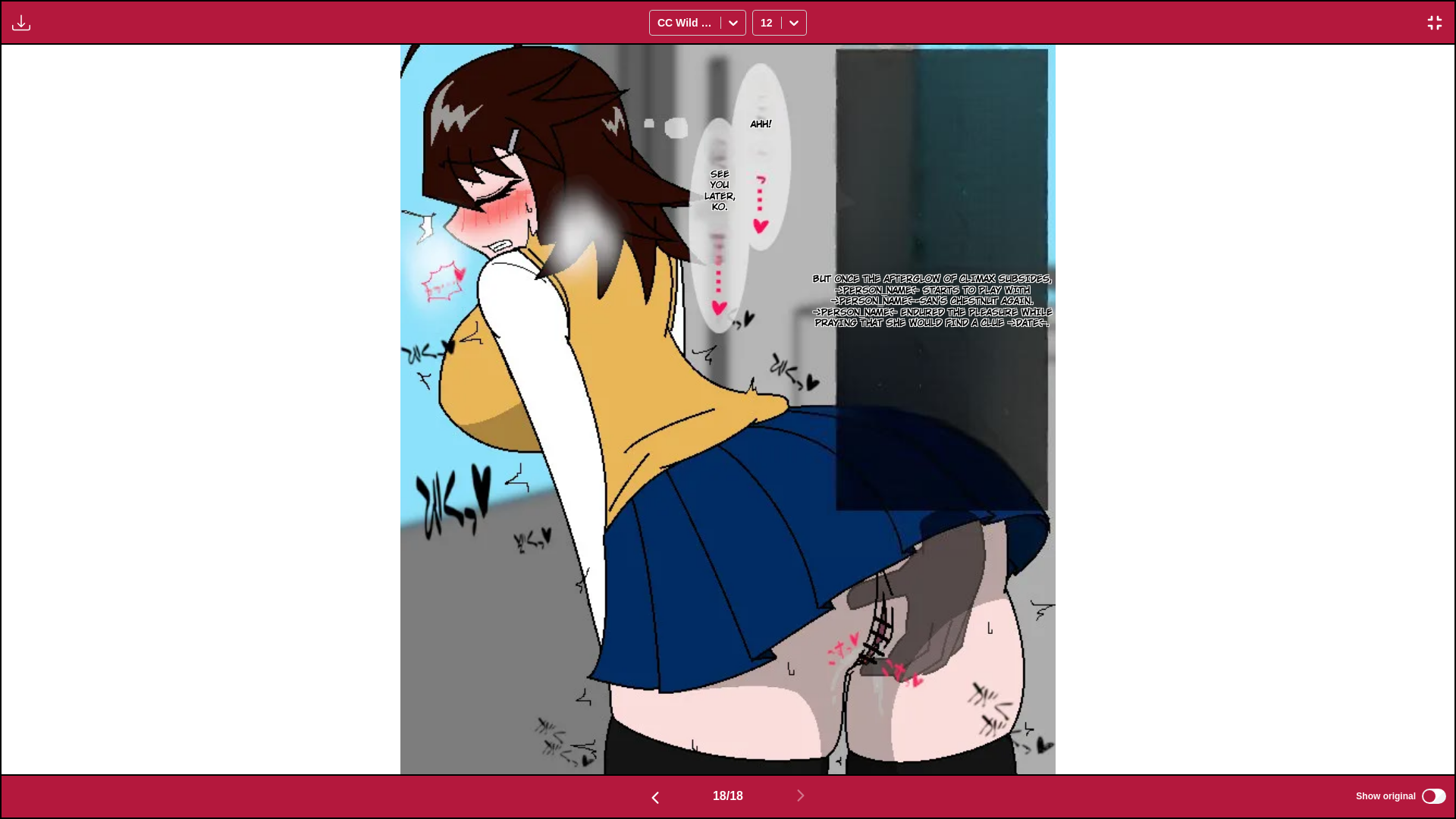
drag, startPoint x: 1438, startPoint y: 19, endPoint x: 1348, endPoint y: 58, distance: 98.1
click at [1439, 19] on img "button" at bounding box center [1435, 22] width 19 height 19
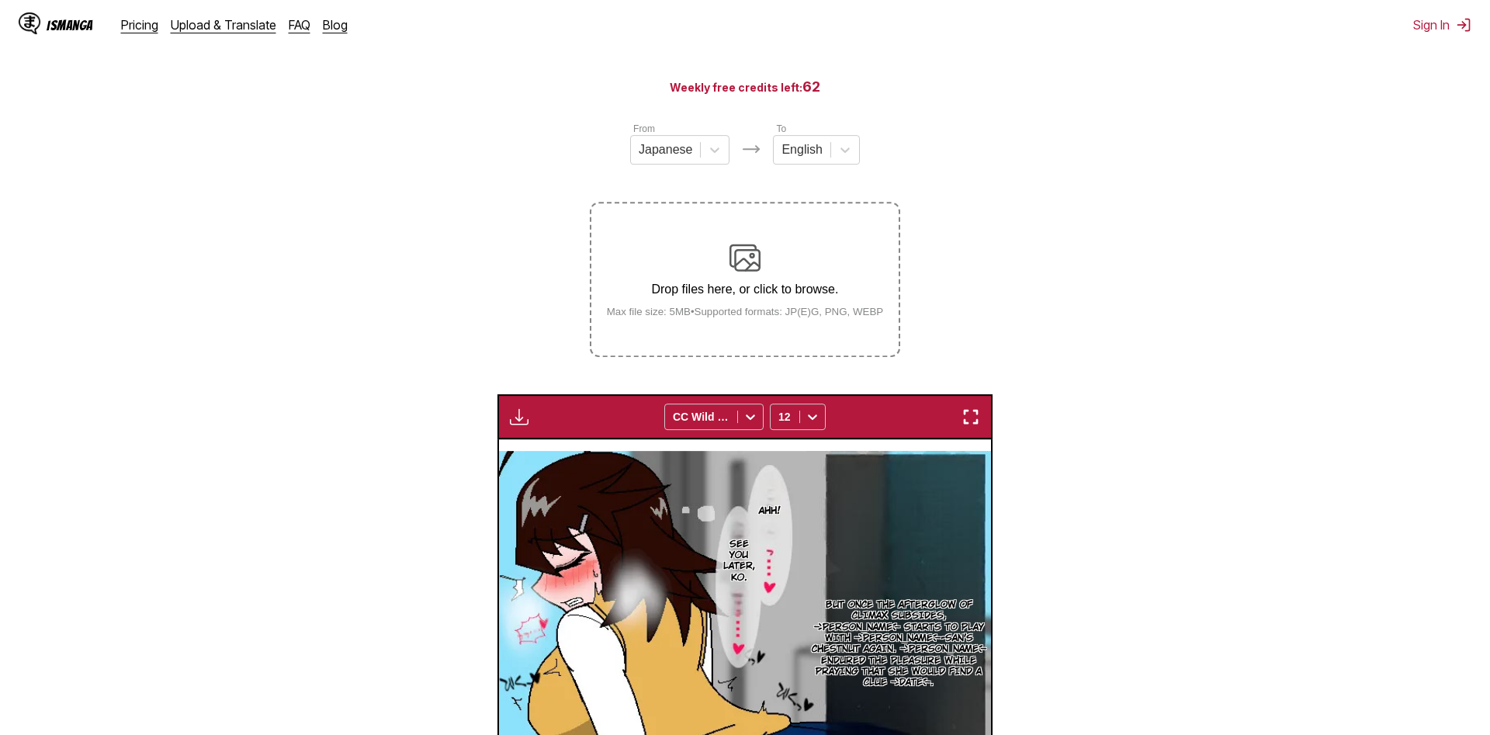
scroll to position [8, 0]
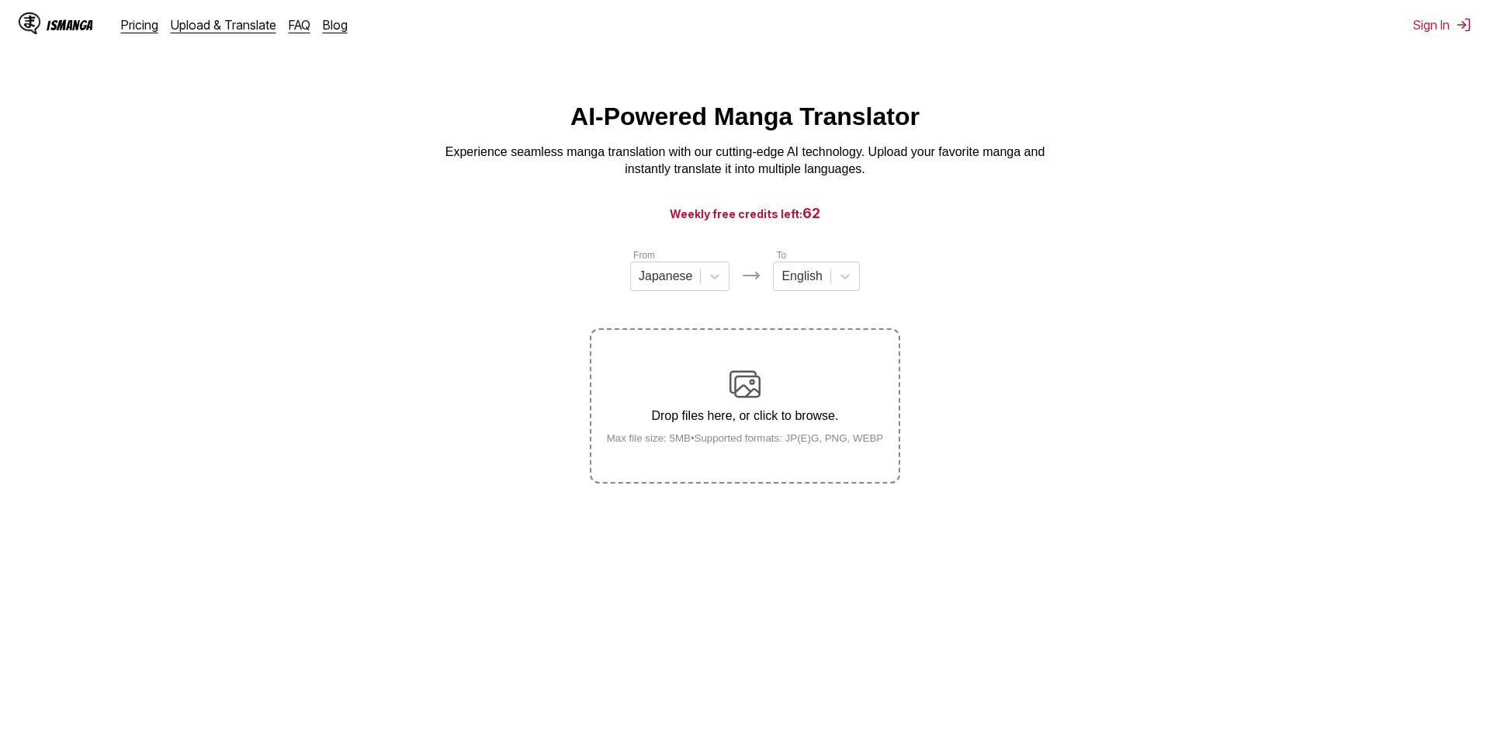
scroll to position [8, 0]
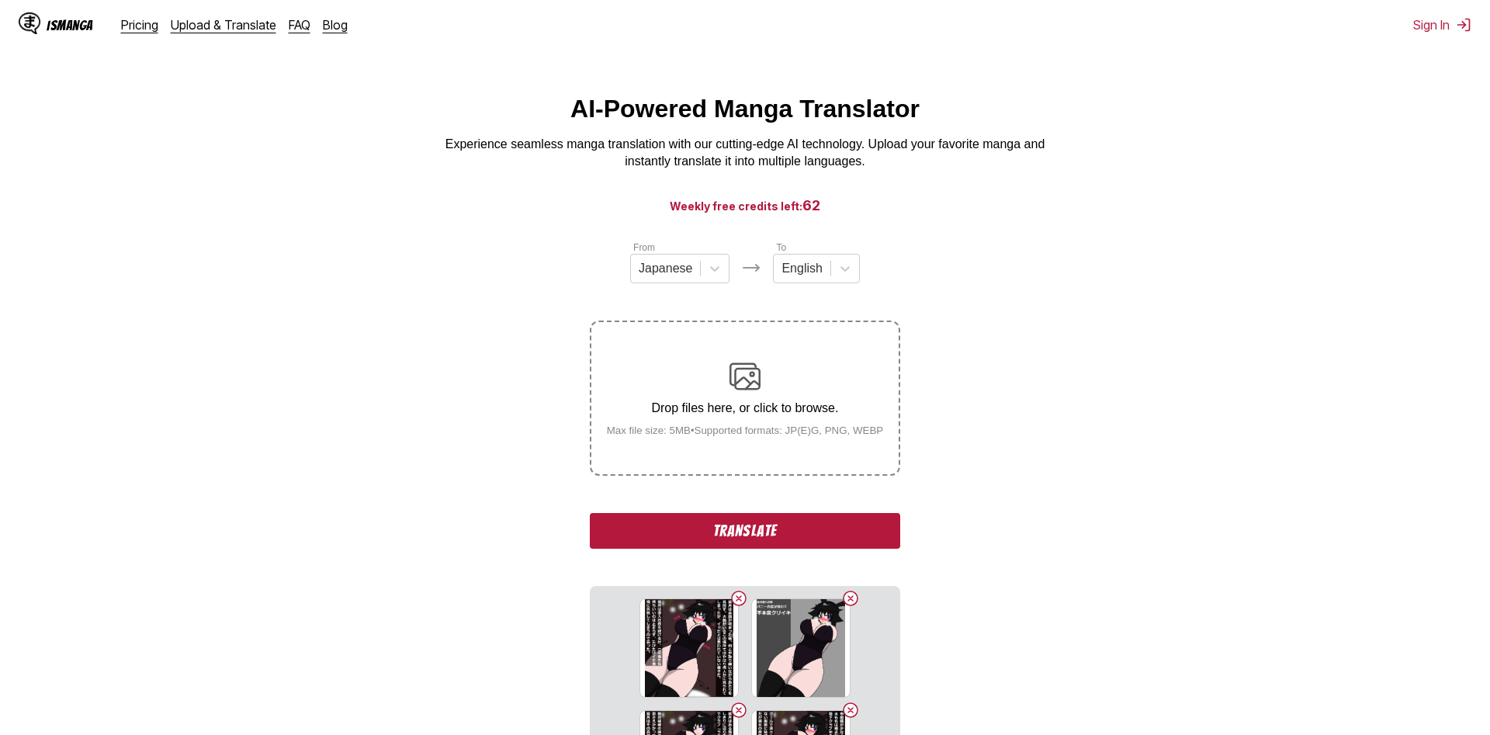
click at [748, 545] on button "Translate" at bounding box center [745, 531] width 310 height 36
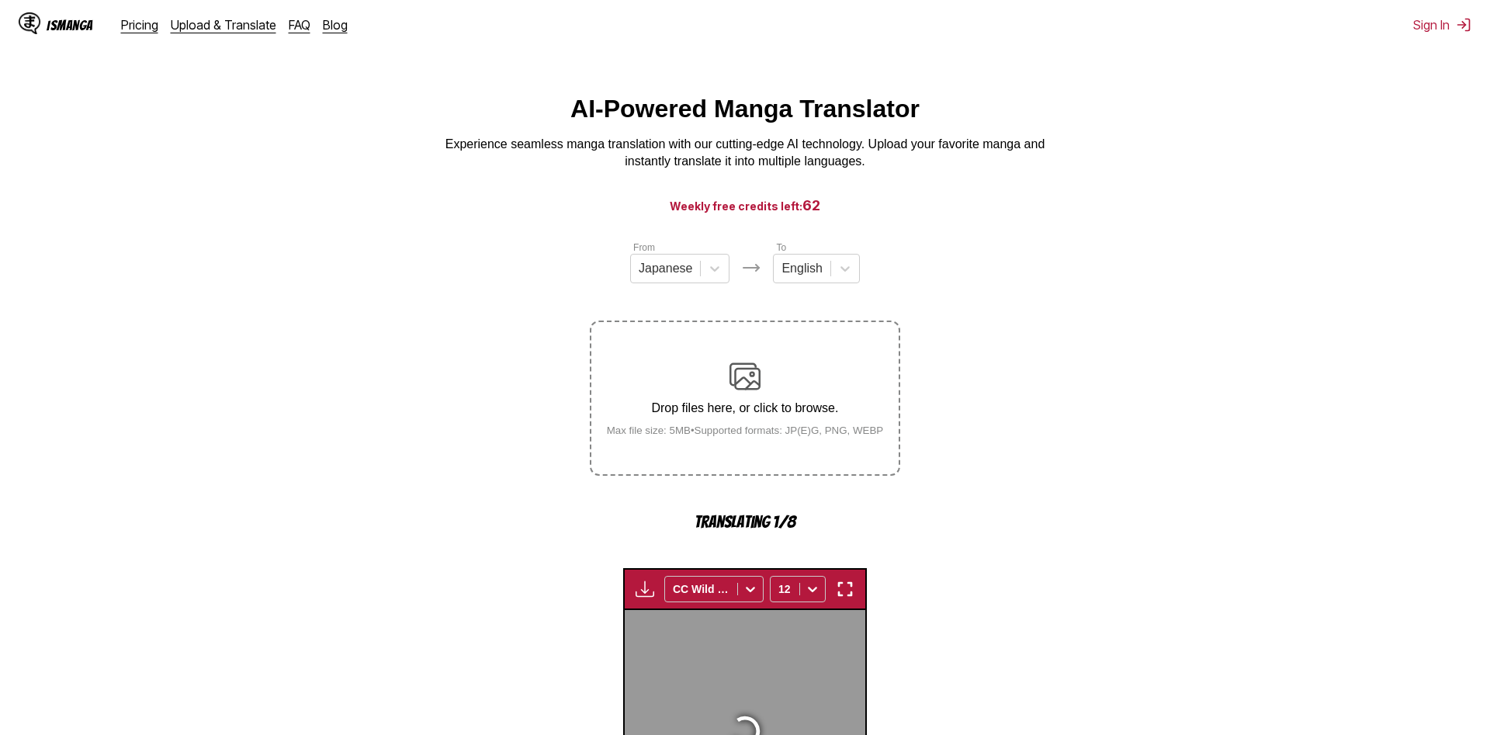
scroll to position [459, 0]
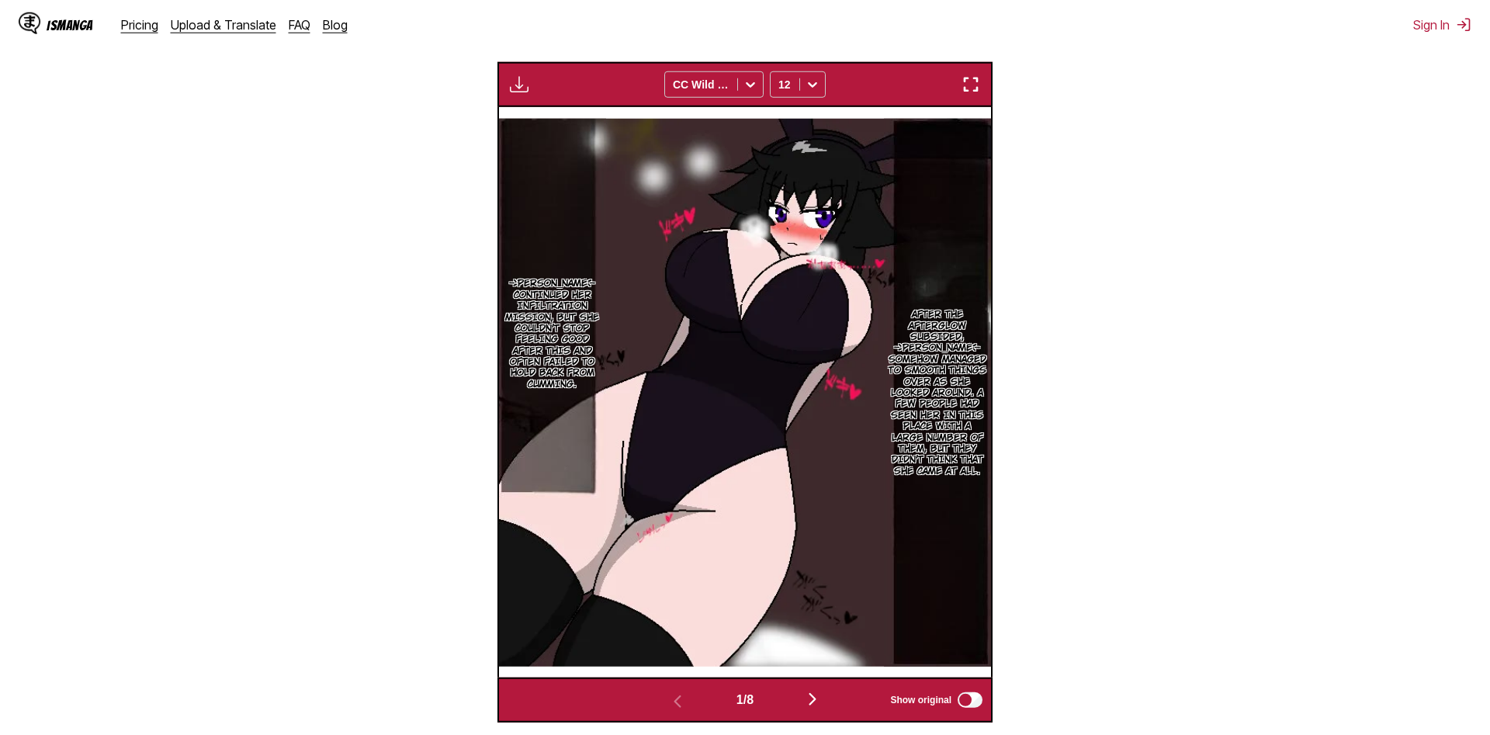
click at [817, 695] on img "button" at bounding box center [812, 699] width 19 height 19
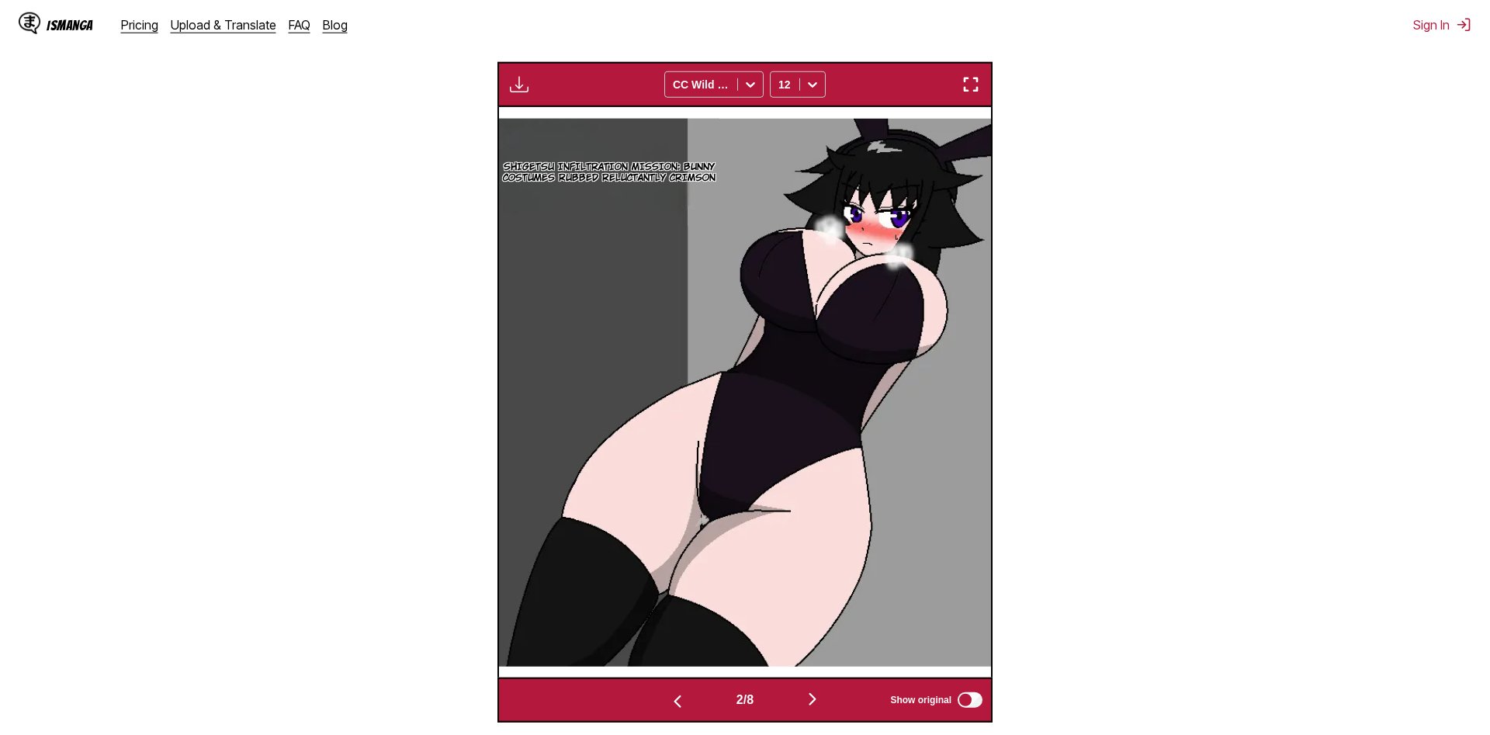
click at [976, 92] on img "button" at bounding box center [971, 84] width 19 height 19
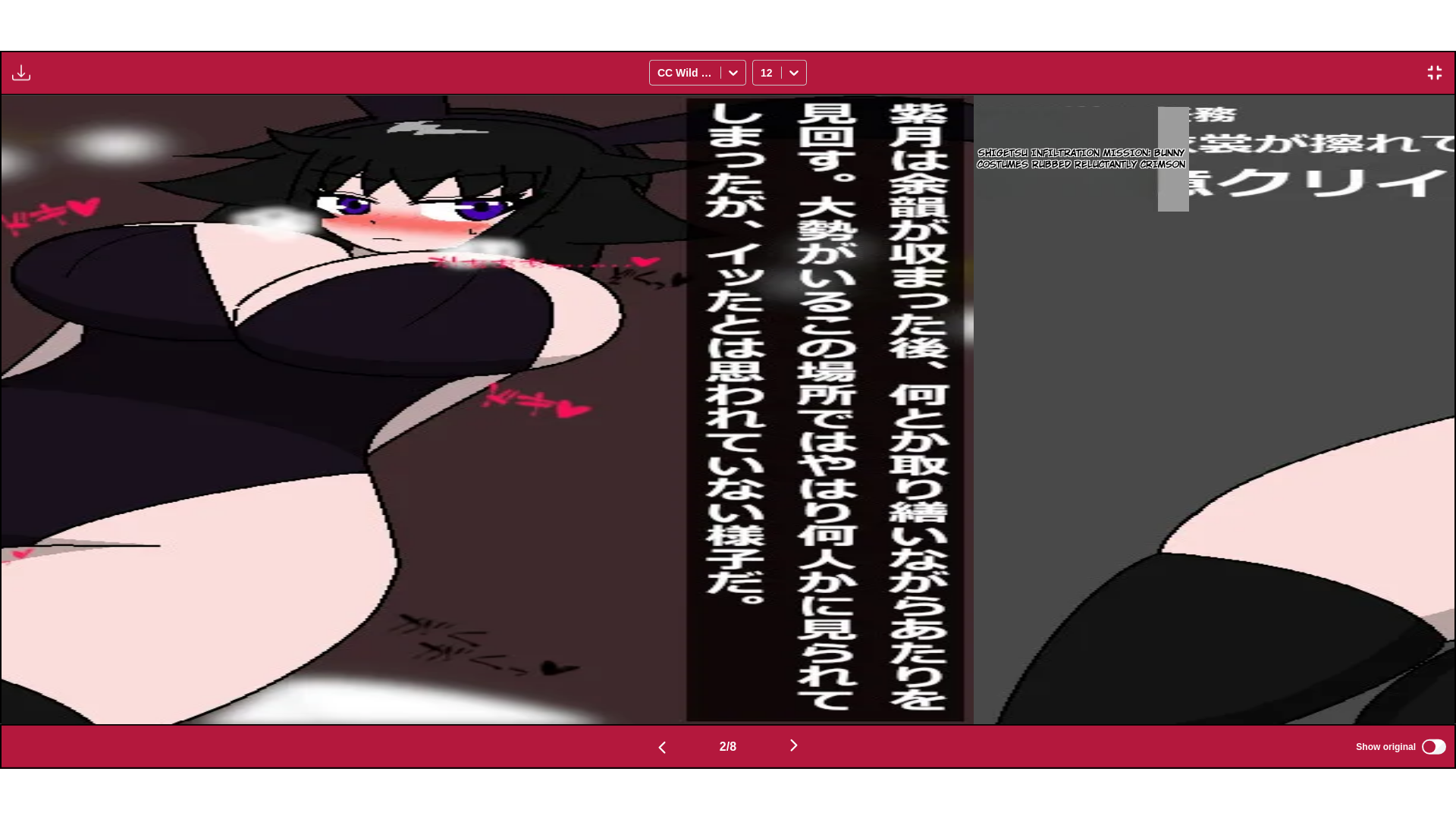
scroll to position [0, 1453]
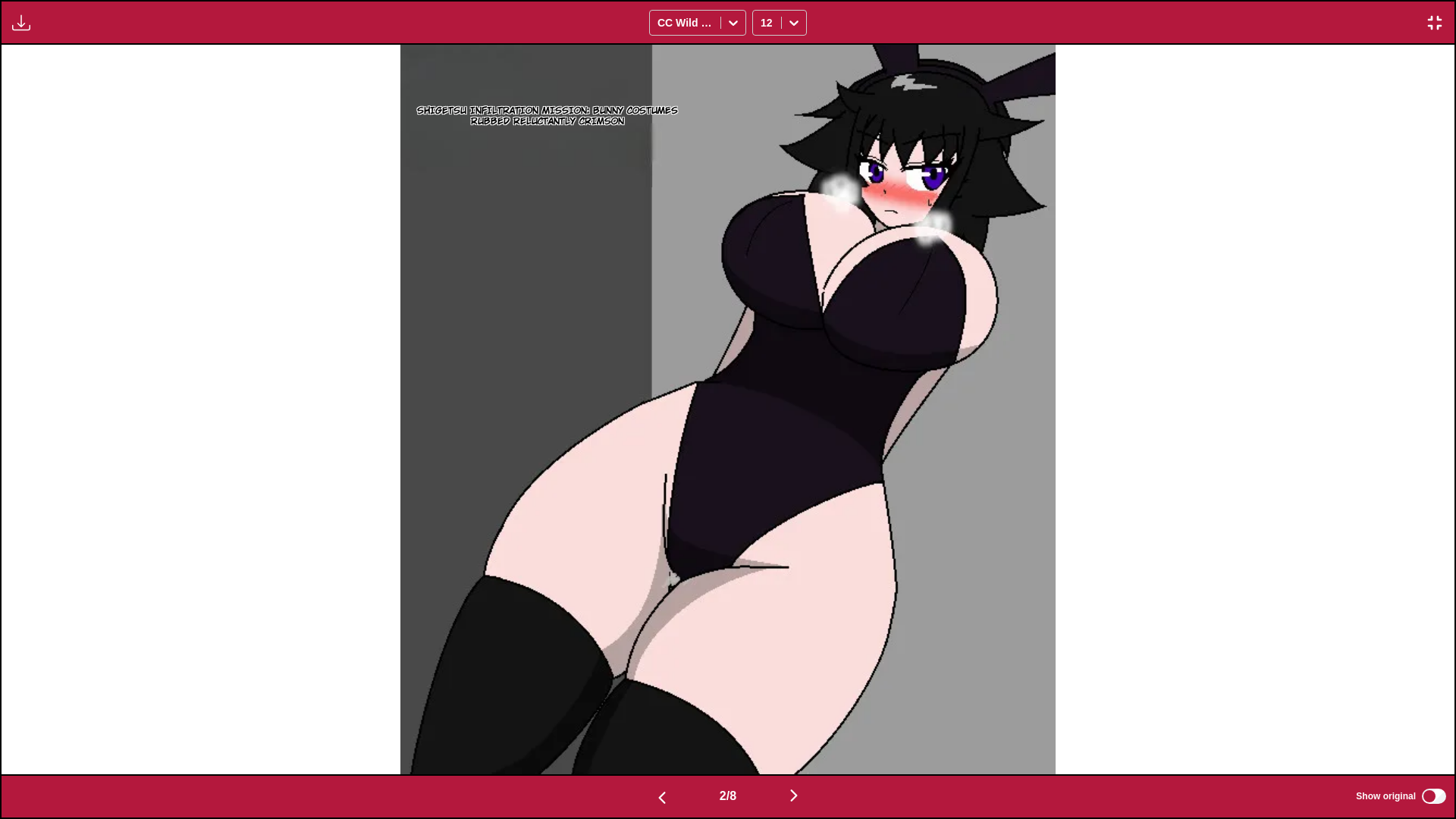
click at [657, 717] on div "2 / 8 Show original" at bounding box center [728, 797] width 1456 height 45
click at [647, 717] on button "button" at bounding box center [662, 797] width 91 height 22
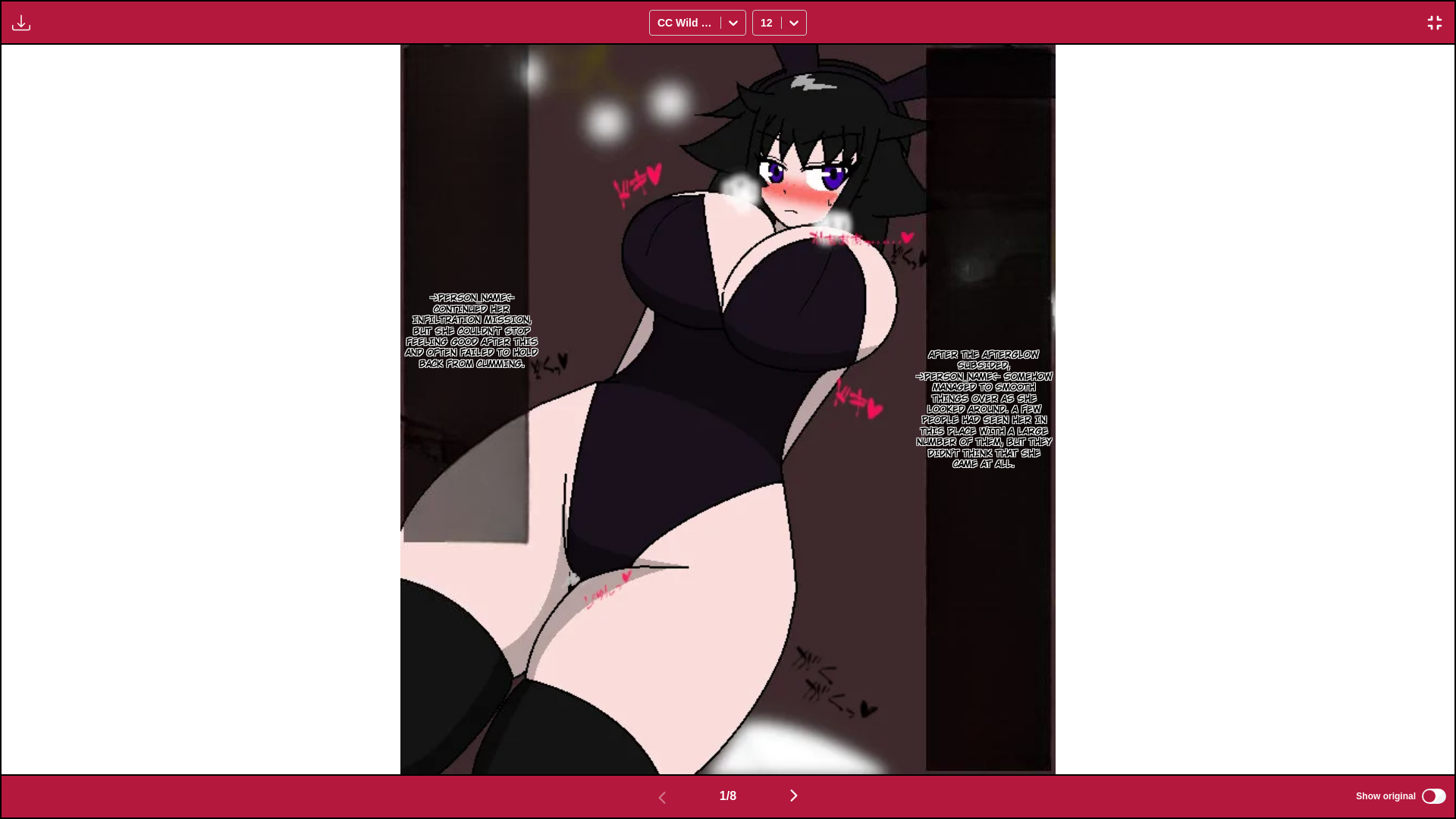
click at [798, 717] on img "button" at bounding box center [793, 796] width 19 height 19
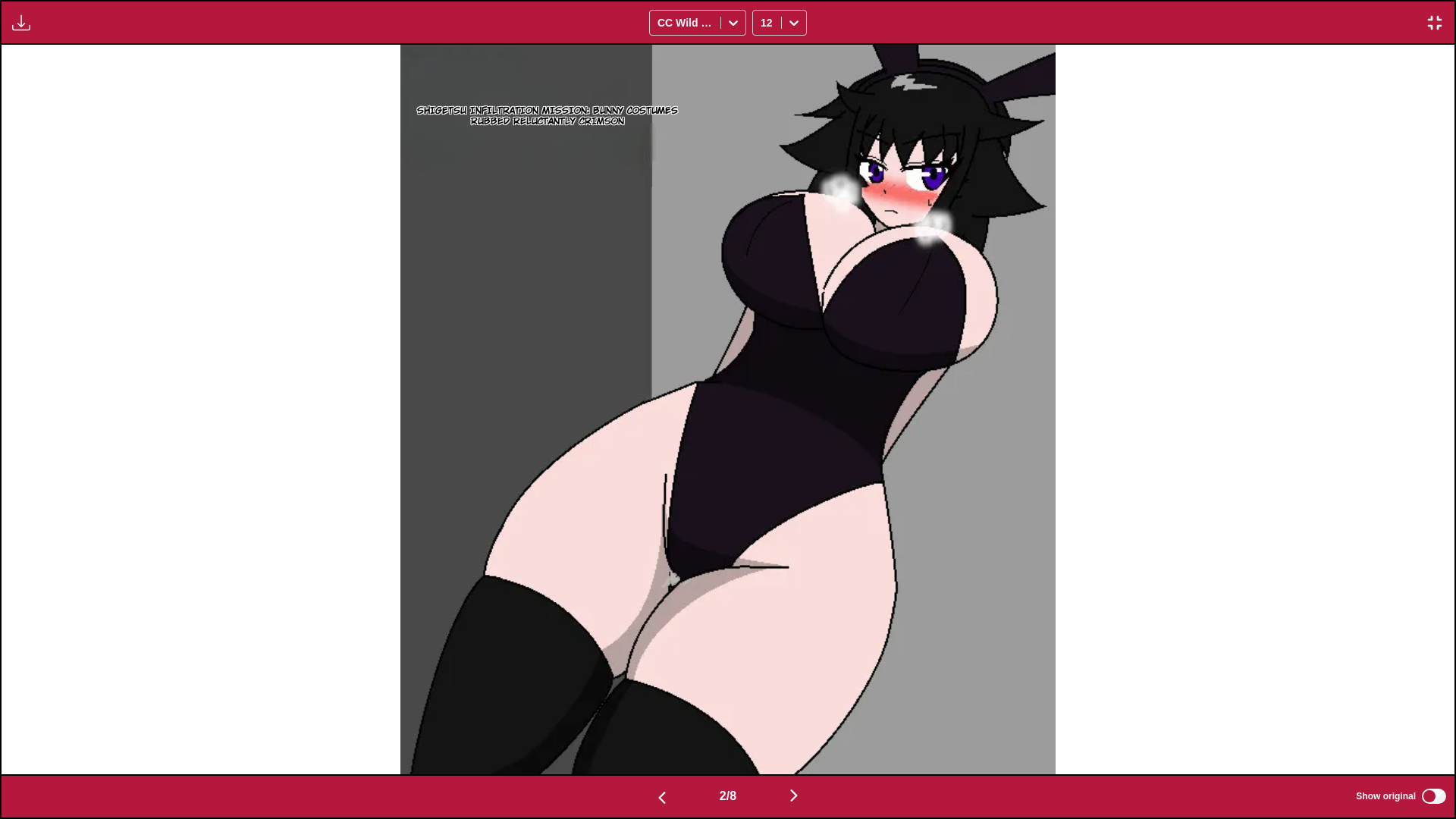
click at [798, 717] on img "button" at bounding box center [793, 796] width 19 height 19
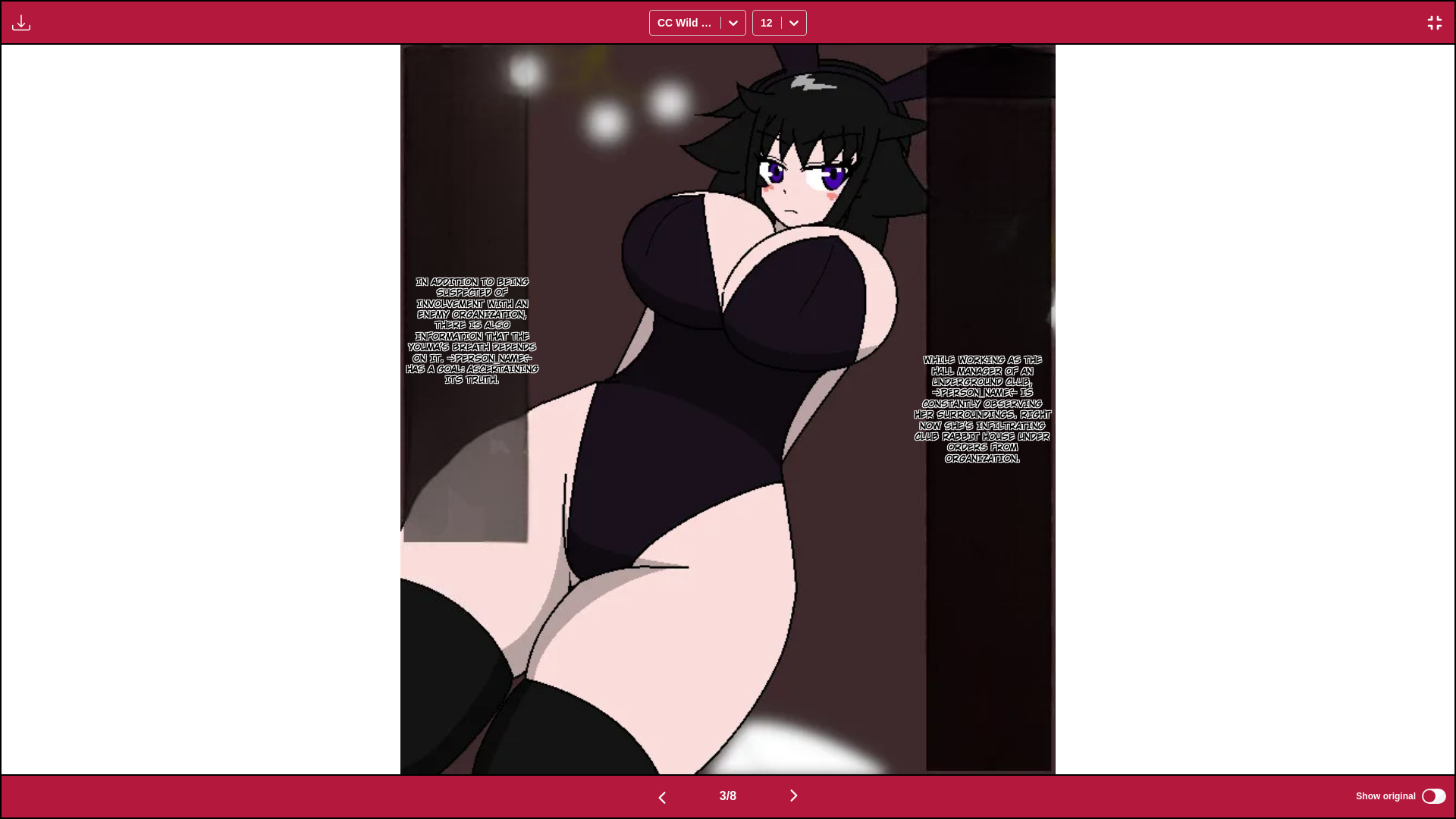
click at [803, 717] on img "button" at bounding box center [793, 796] width 19 height 19
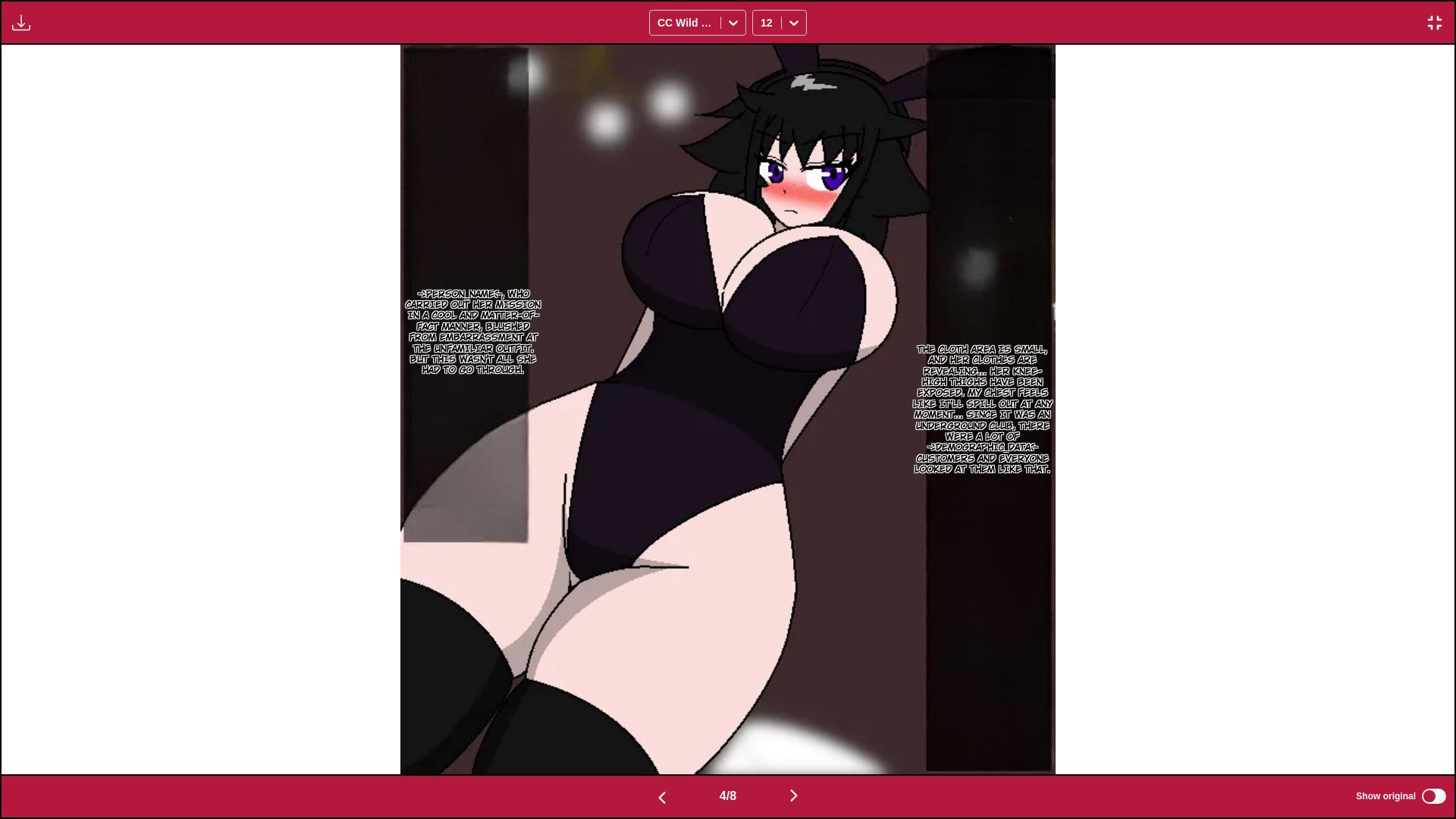
click at [640, 717] on button "button" at bounding box center [662, 797] width 91 height 22
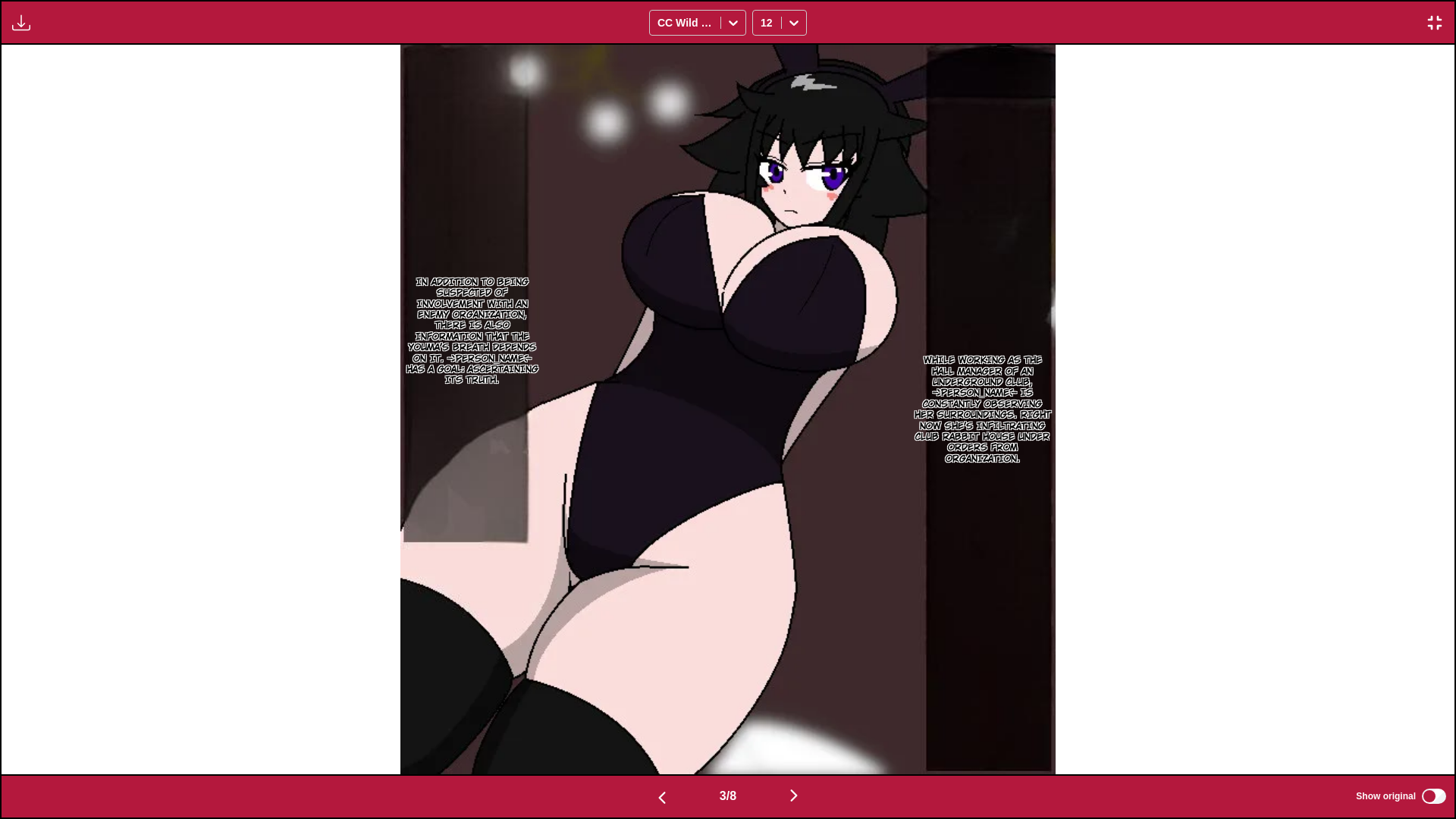
click at [801, 717] on img "button" at bounding box center [793, 796] width 19 height 19
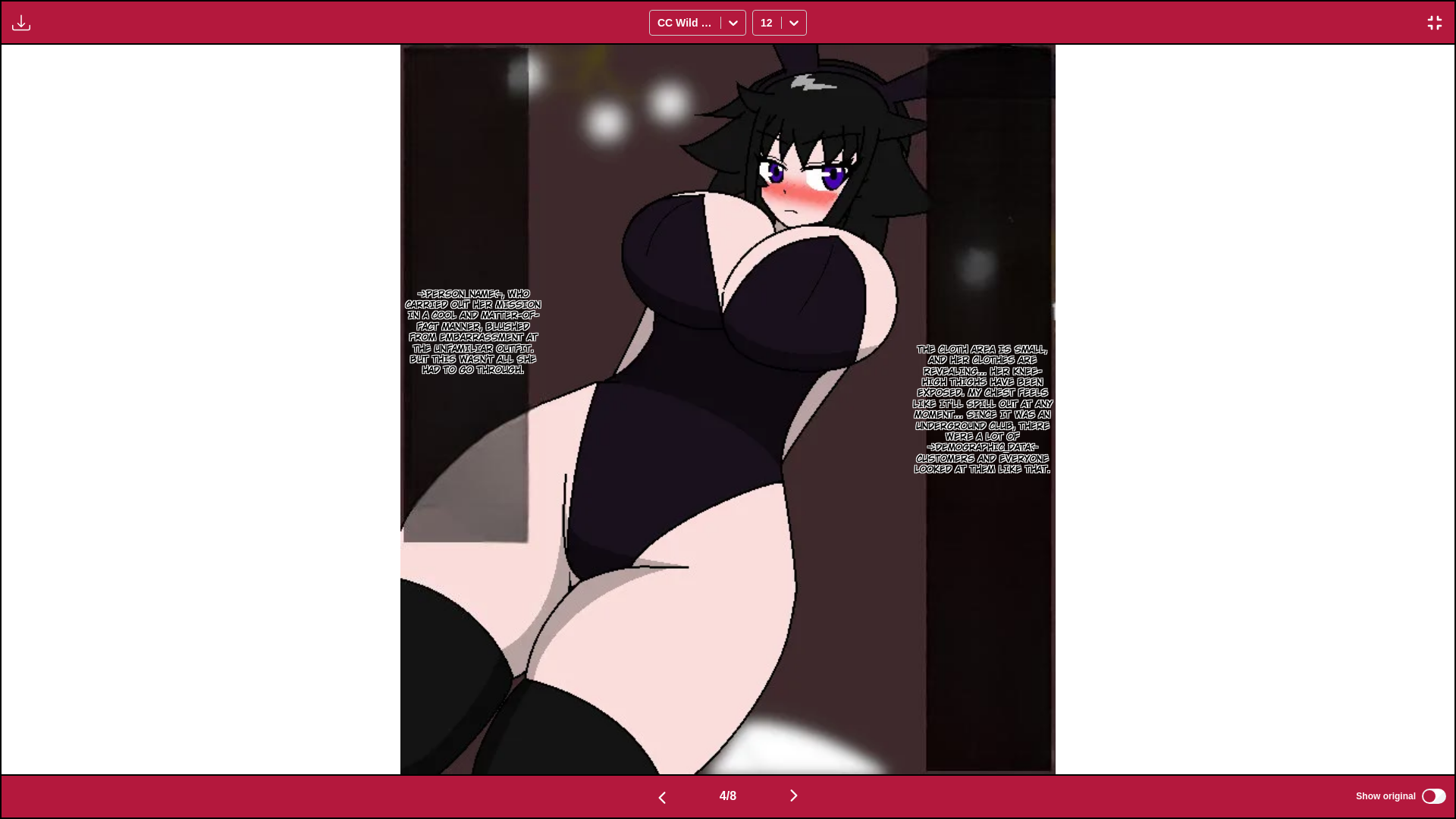
click at [801, 717] on img "button" at bounding box center [793, 796] width 19 height 19
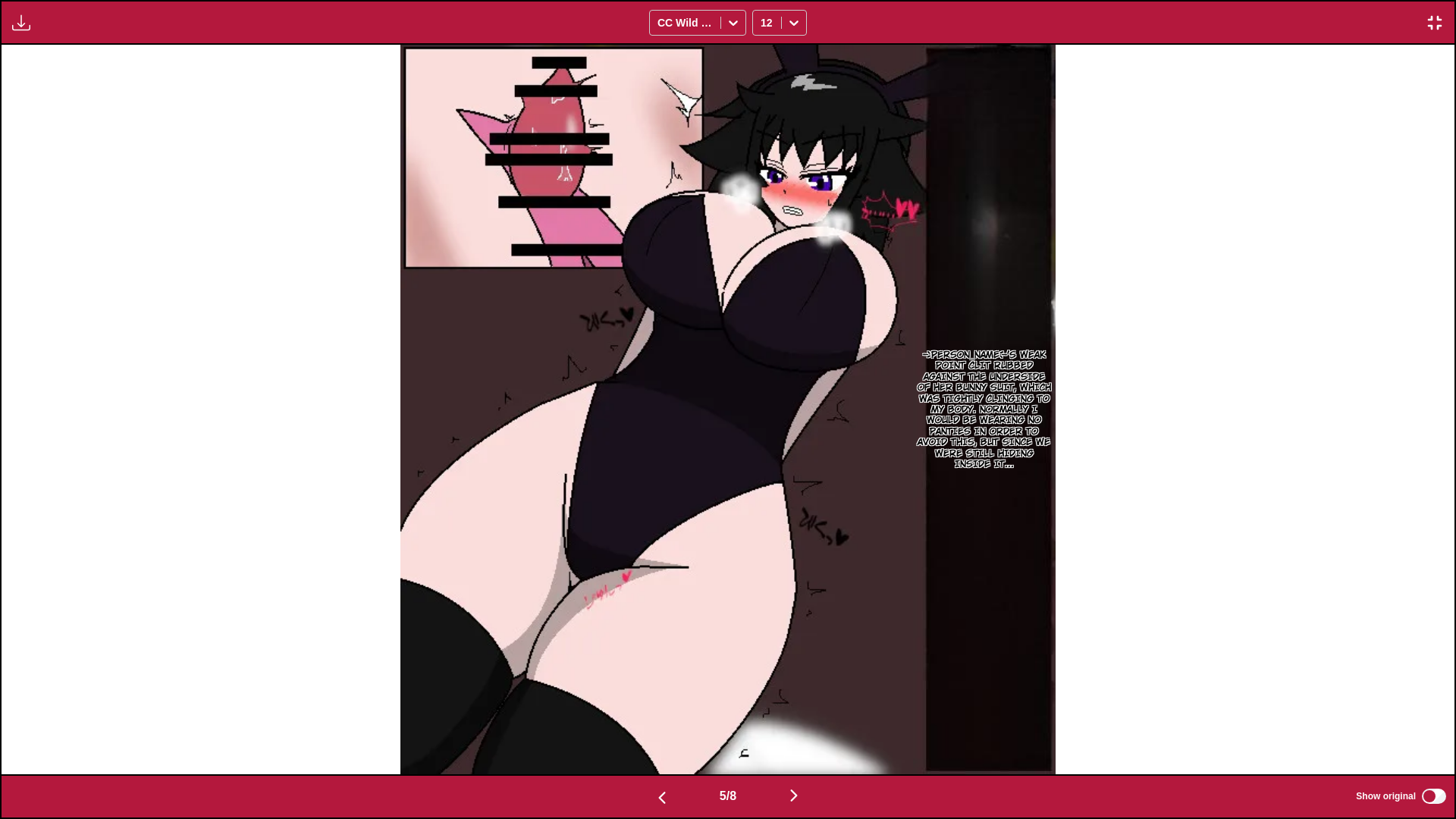
click at [801, 717] on img "button" at bounding box center [793, 796] width 19 height 19
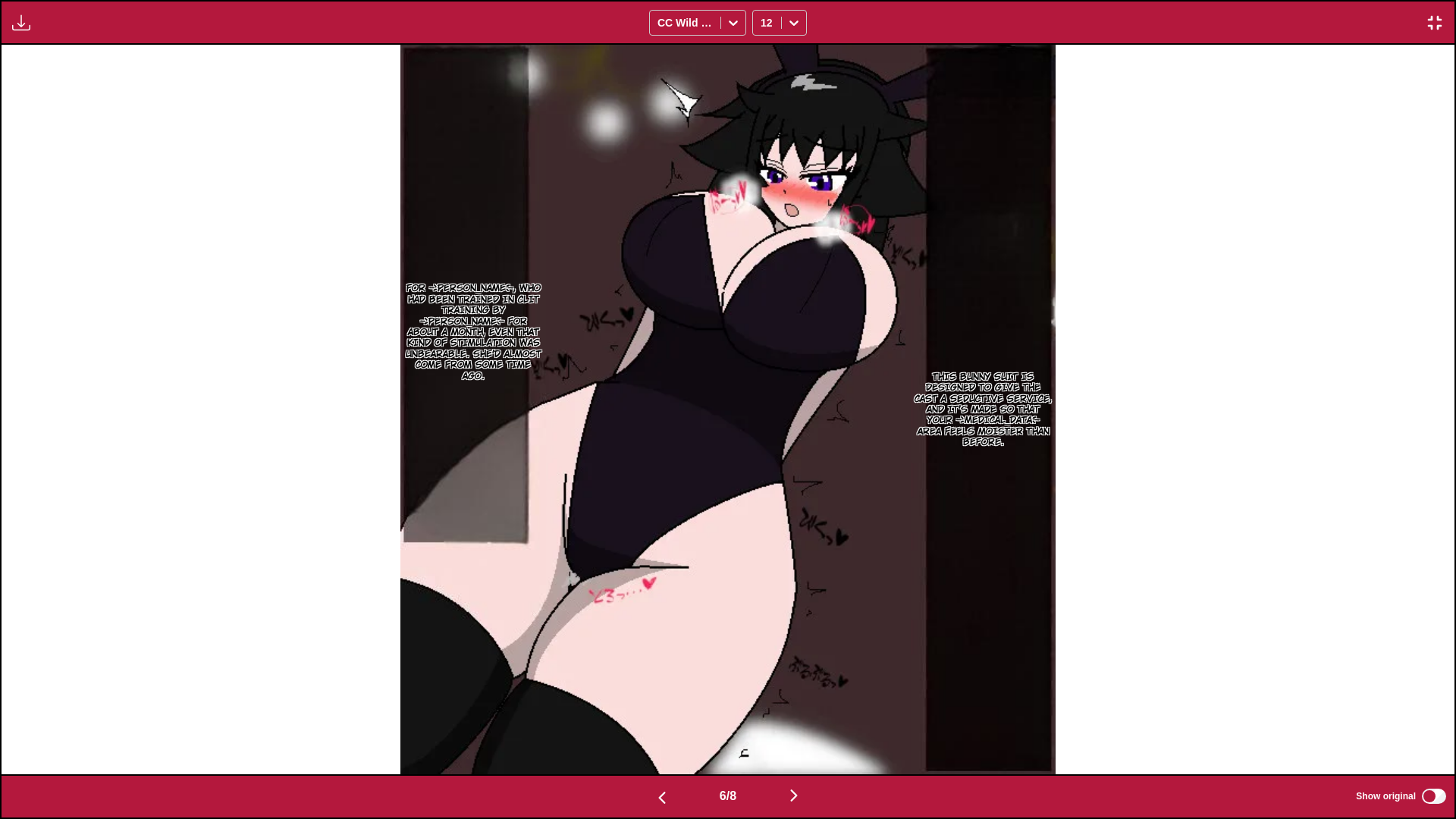
click at [801, 717] on img "button" at bounding box center [793, 796] width 19 height 19
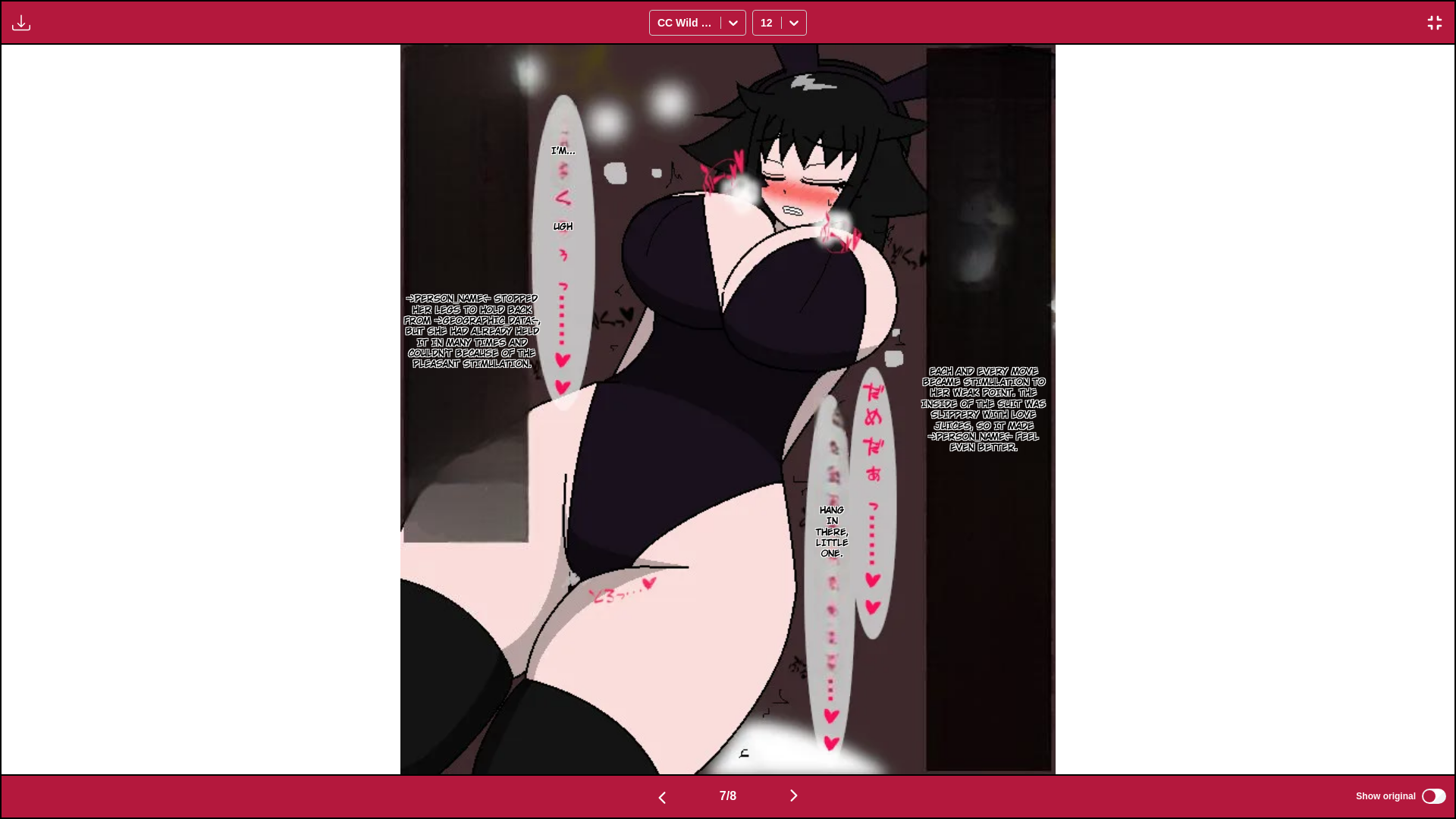
click at [802, 717] on img "button" at bounding box center [793, 796] width 19 height 19
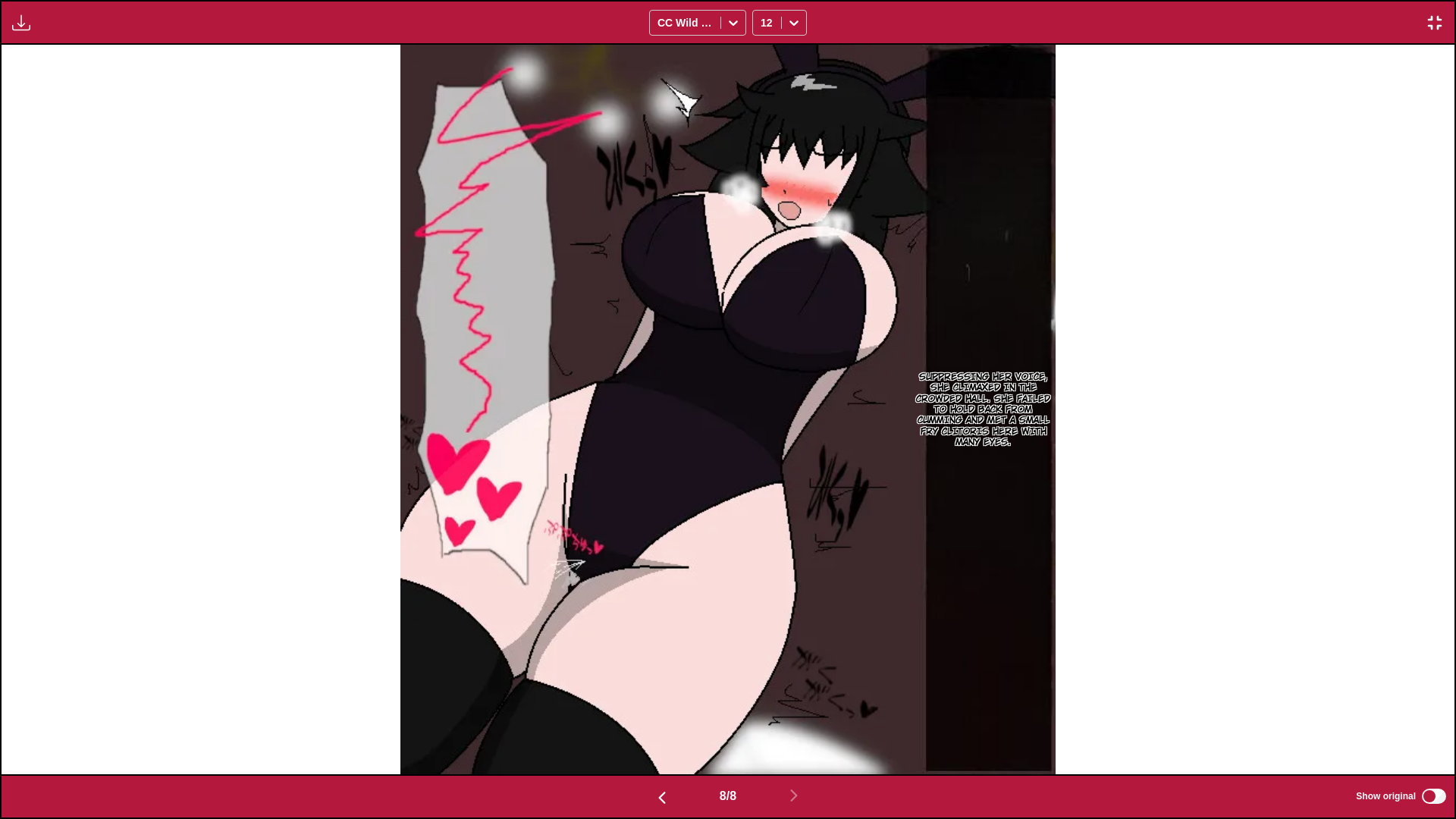
click at [665, 717] on img "button" at bounding box center [662, 797] width 19 height 19
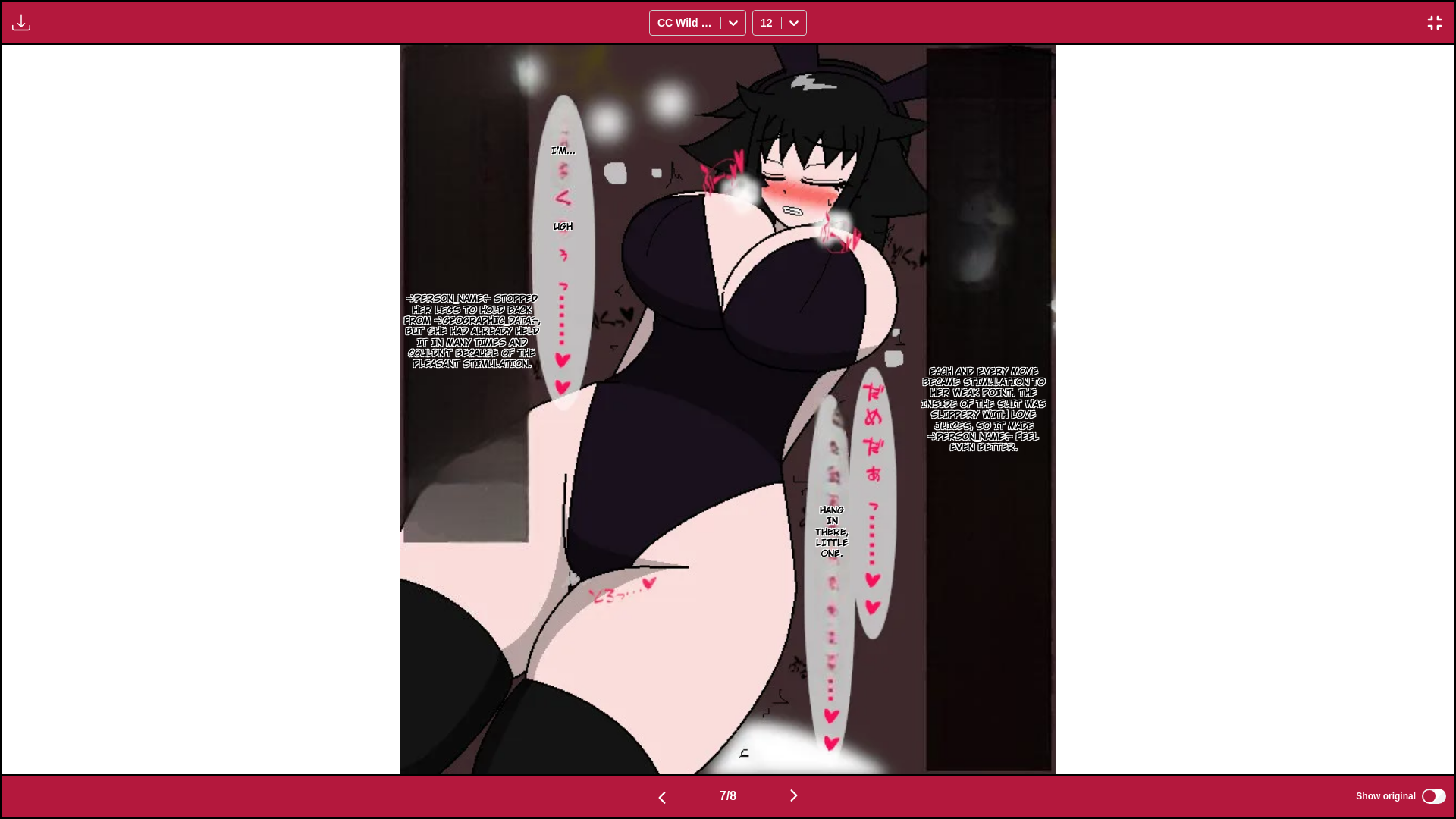
click at [664, 717] on img "button" at bounding box center [662, 797] width 19 height 19
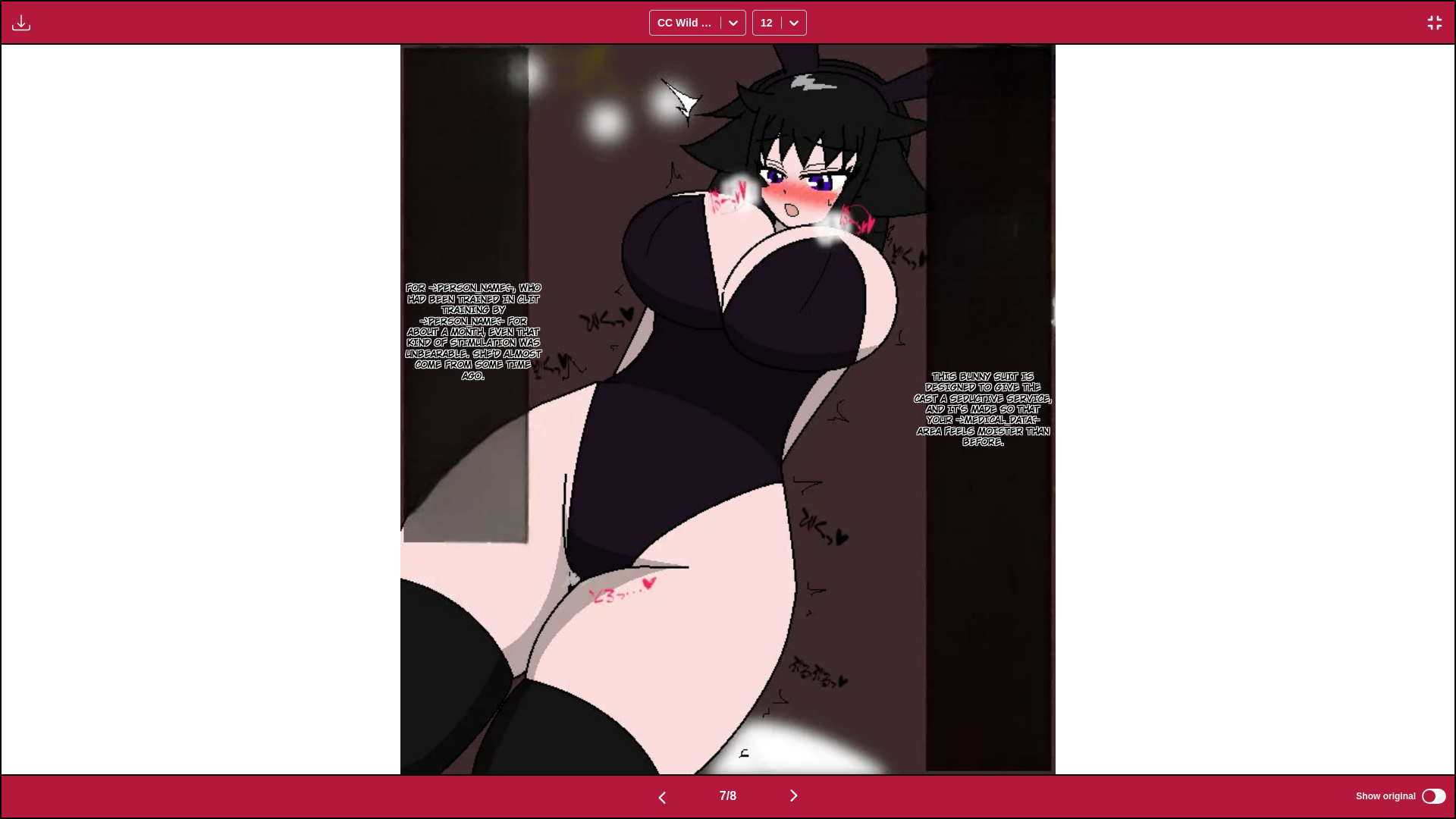
click at [664, 717] on img "button" at bounding box center [662, 797] width 19 height 19
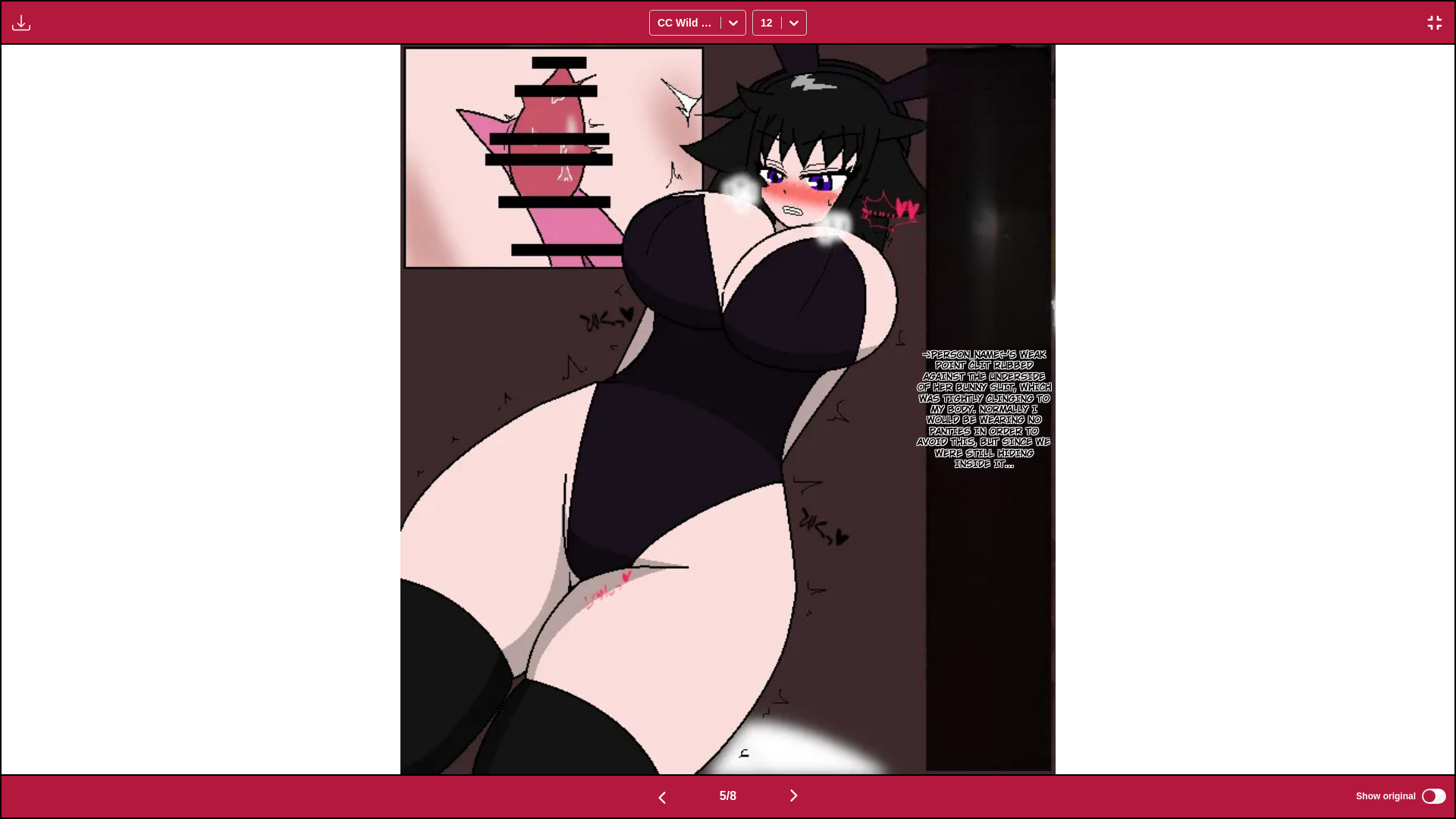
click at [663, 717] on img "button" at bounding box center [662, 797] width 19 height 19
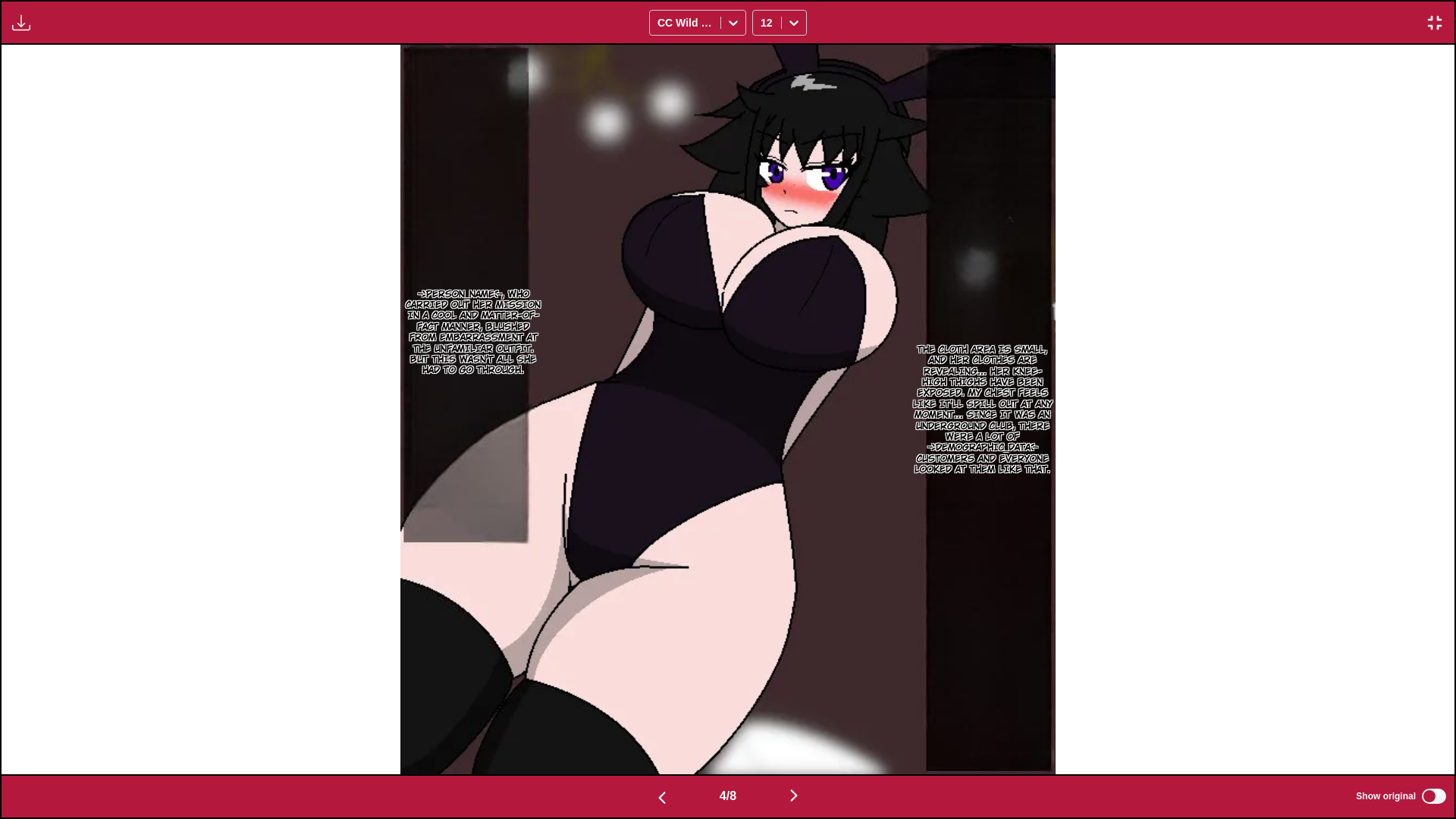
click at [660, 717] on img "button" at bounding box center [662, 797] width 19 height 19
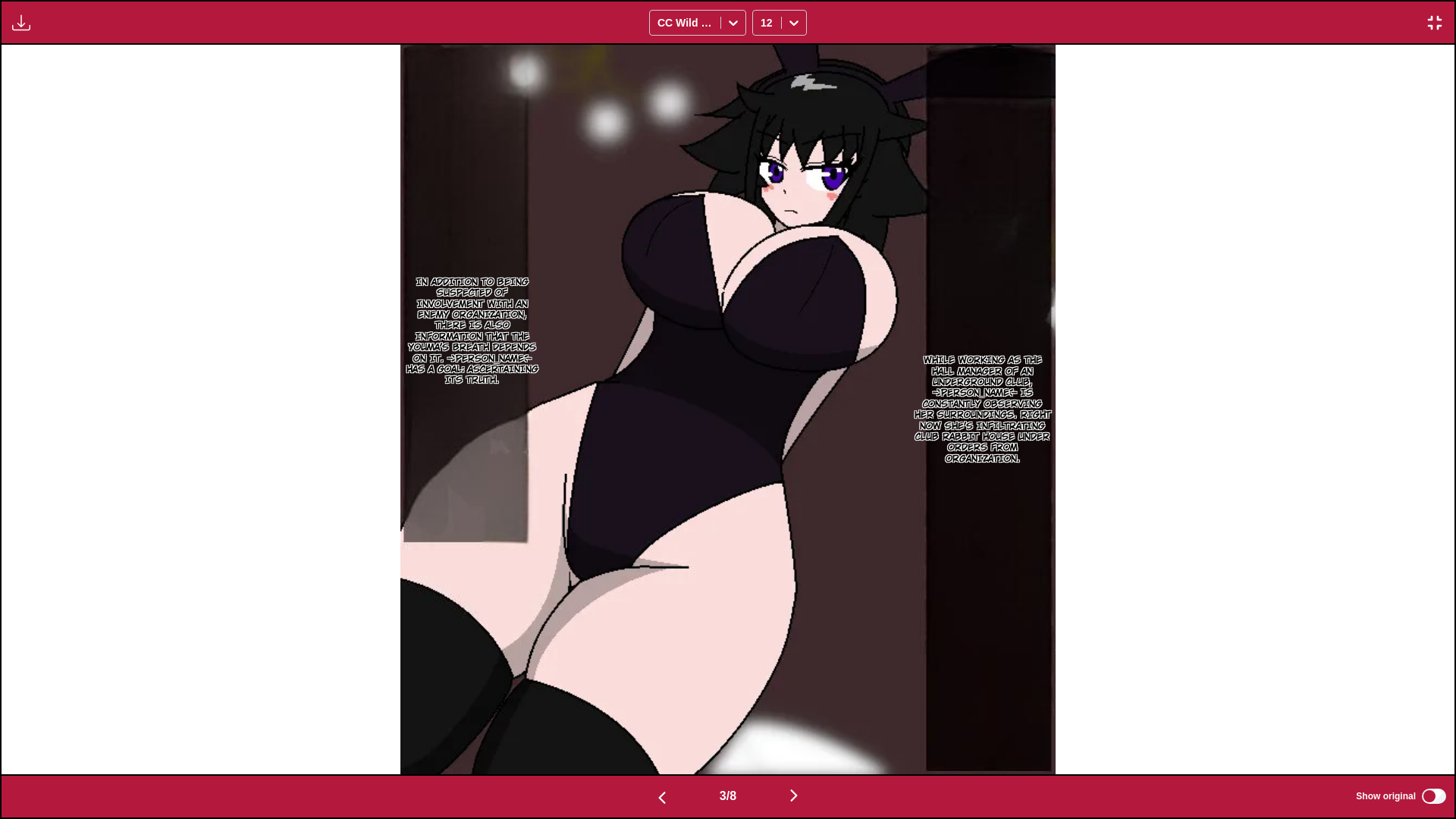
click at [792, 717] on button "button" at bounding box center [793, 797] width 91 height 22
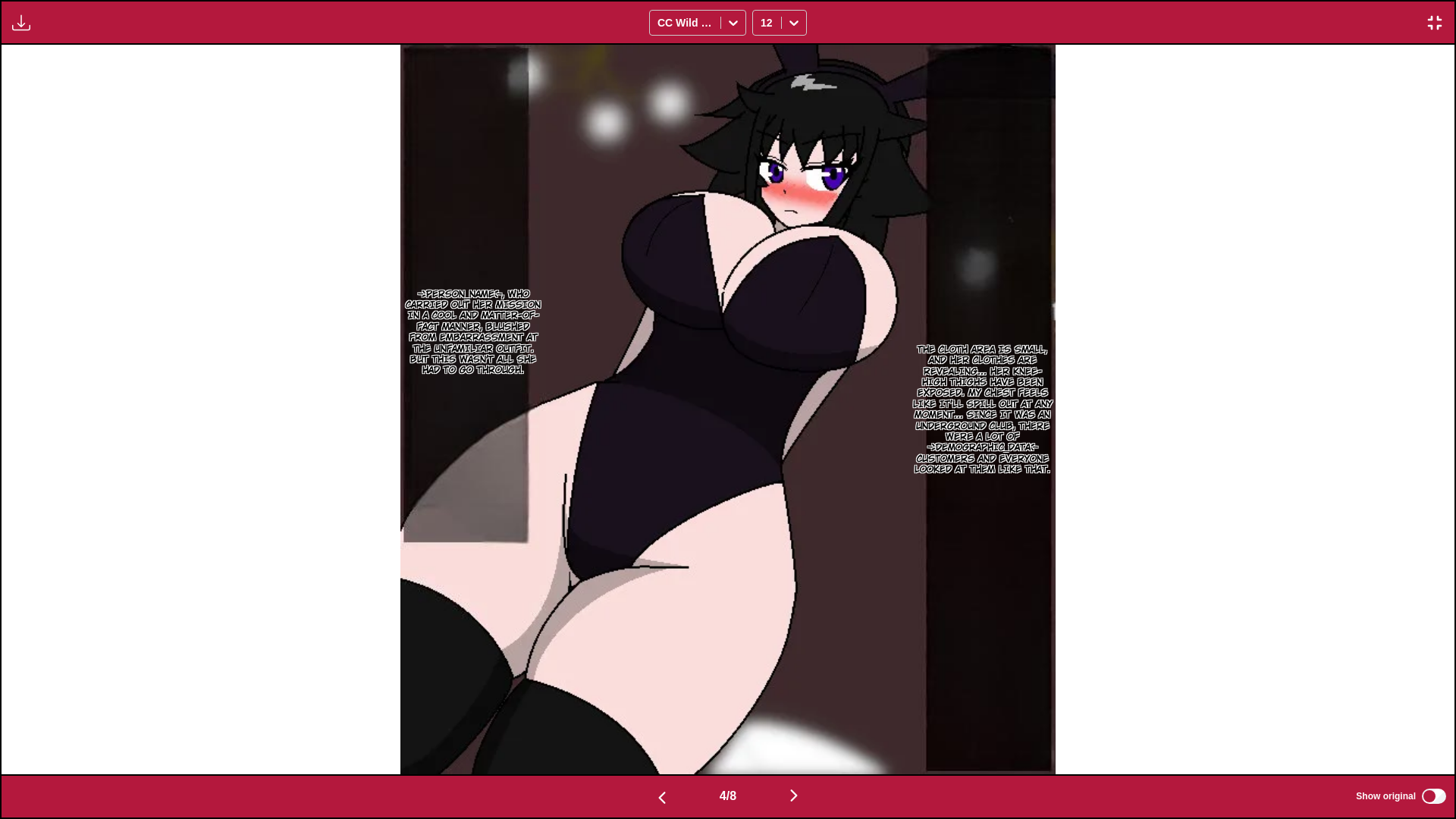
click at [789, 717] on button "button" at bounding box center [793, 797] width 91 height 22
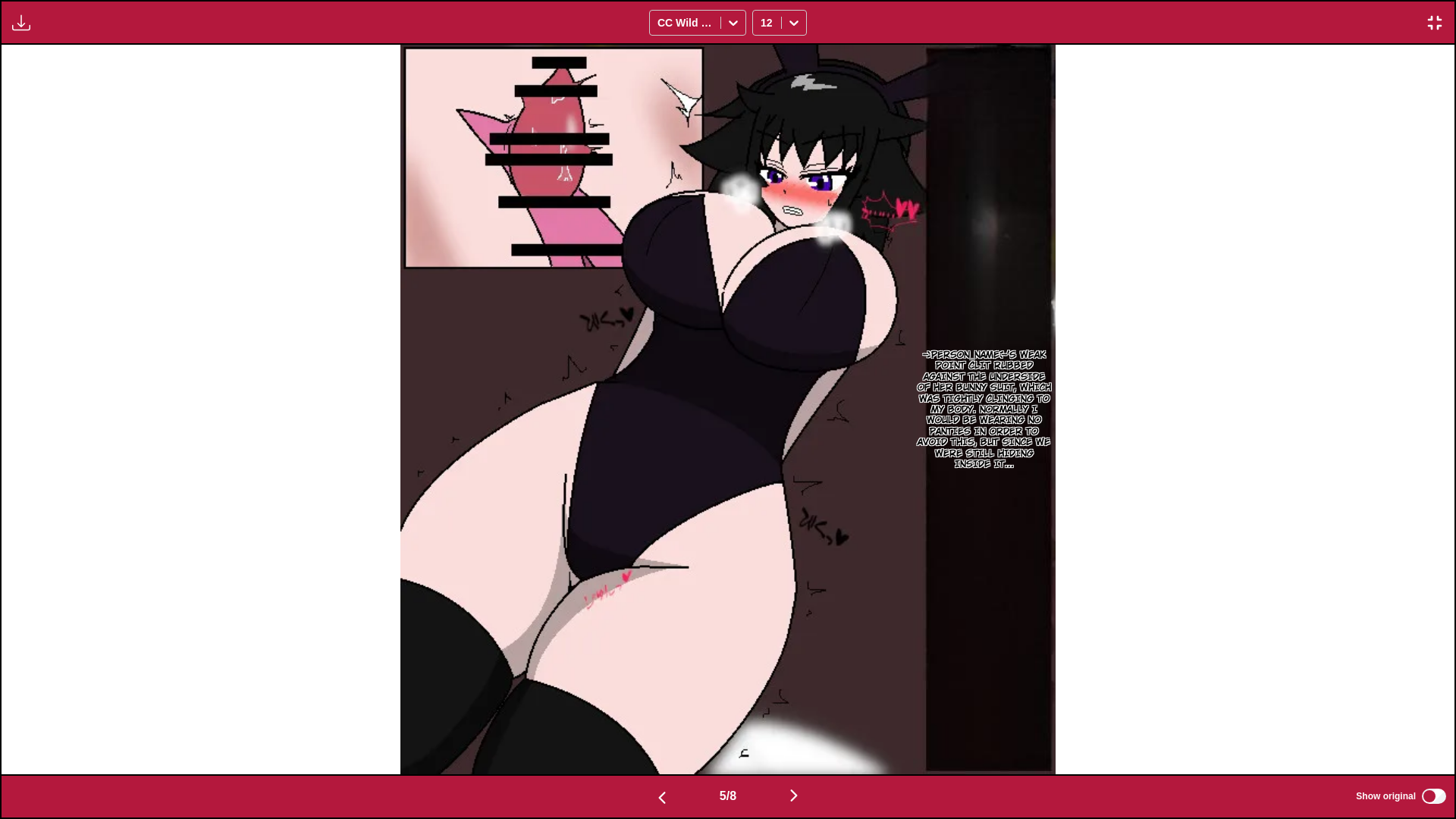
click at [654, 717] on img "button" at bounding box center [662, 797] width 19 height 19
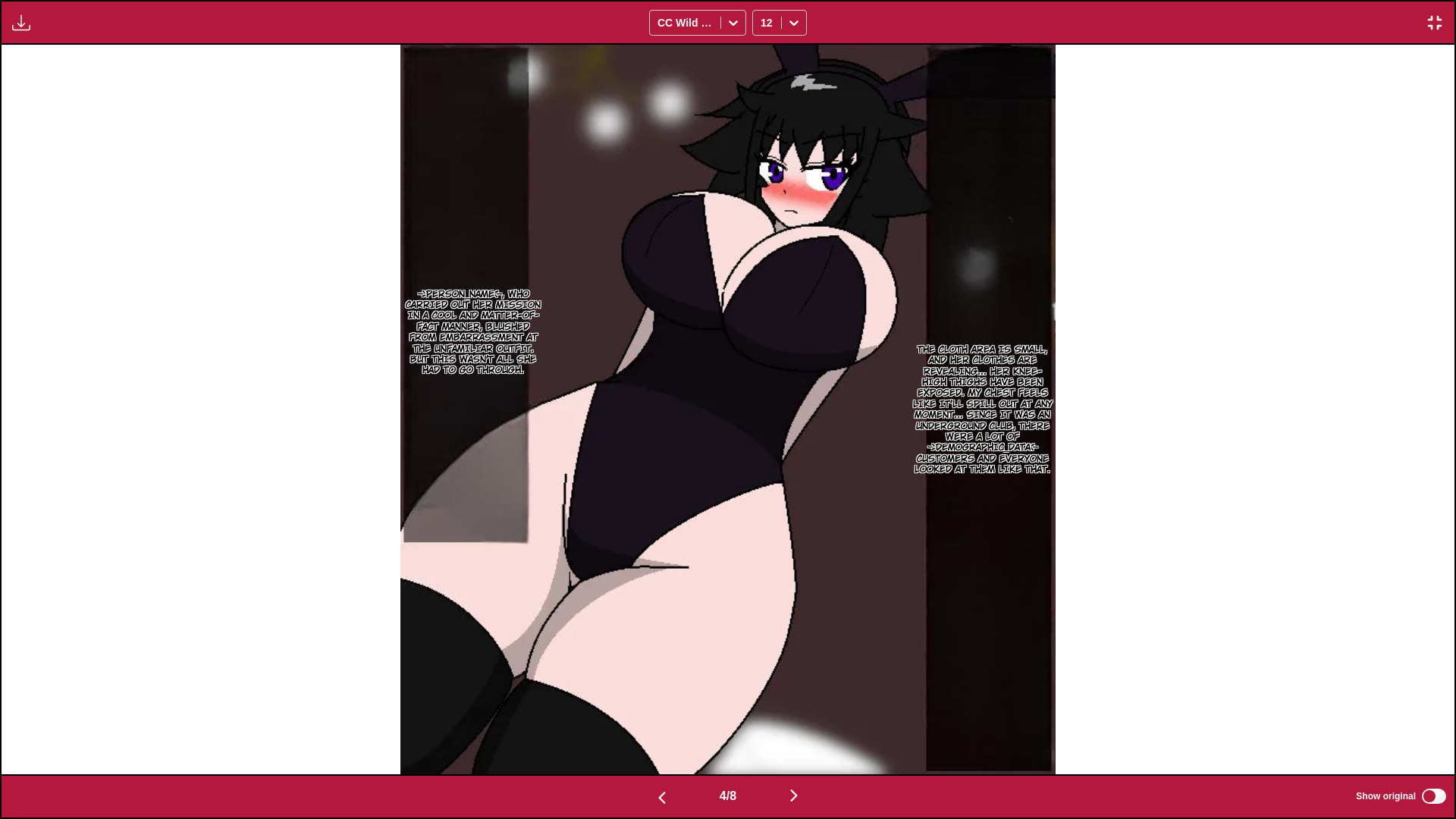
click at [792, 717] on img "button" at bounding box center [793, 796] width 19 height 19
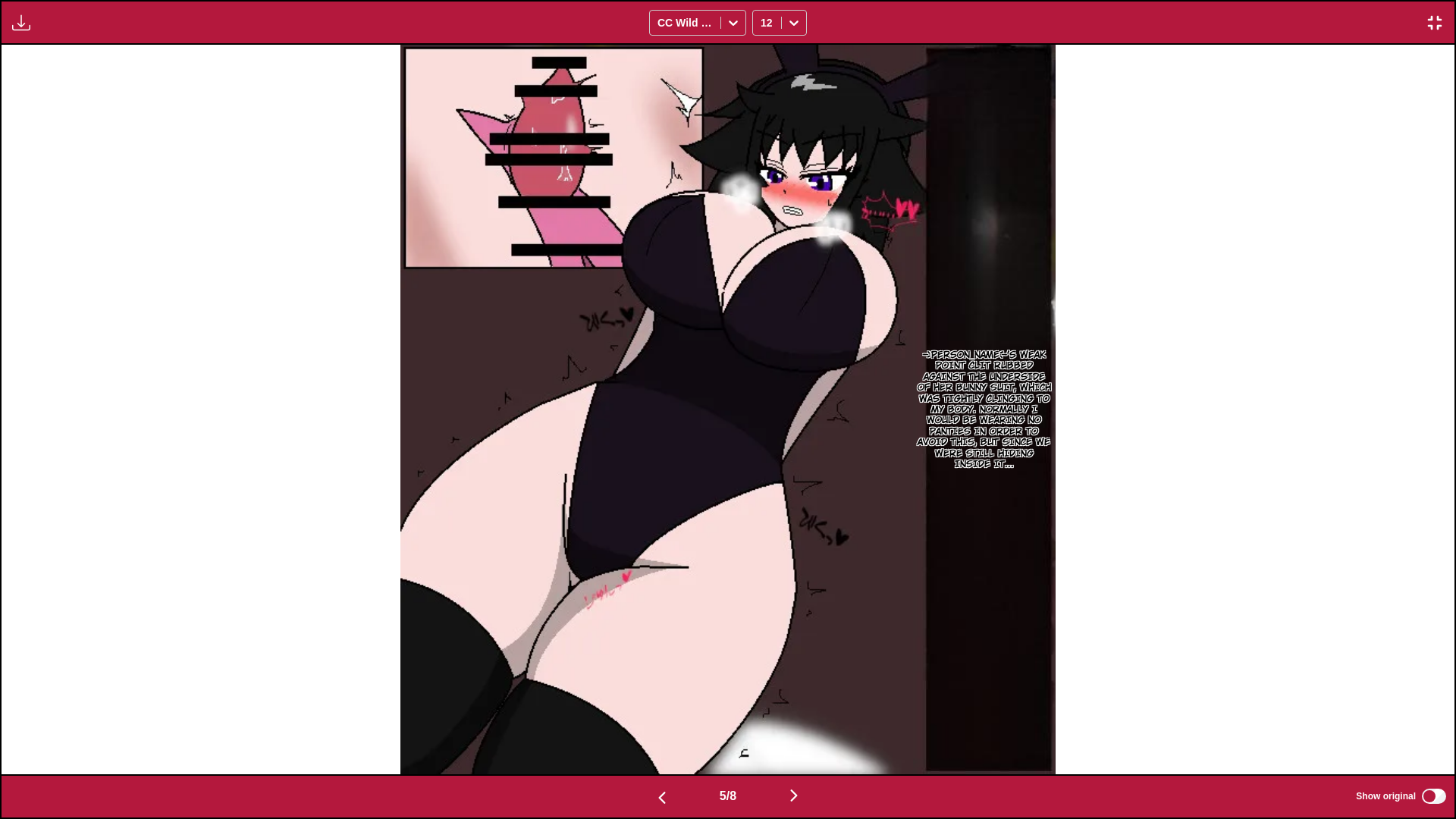
click at [801, 717] on img "button" at bounding box center [793, 796] width 19 height 19
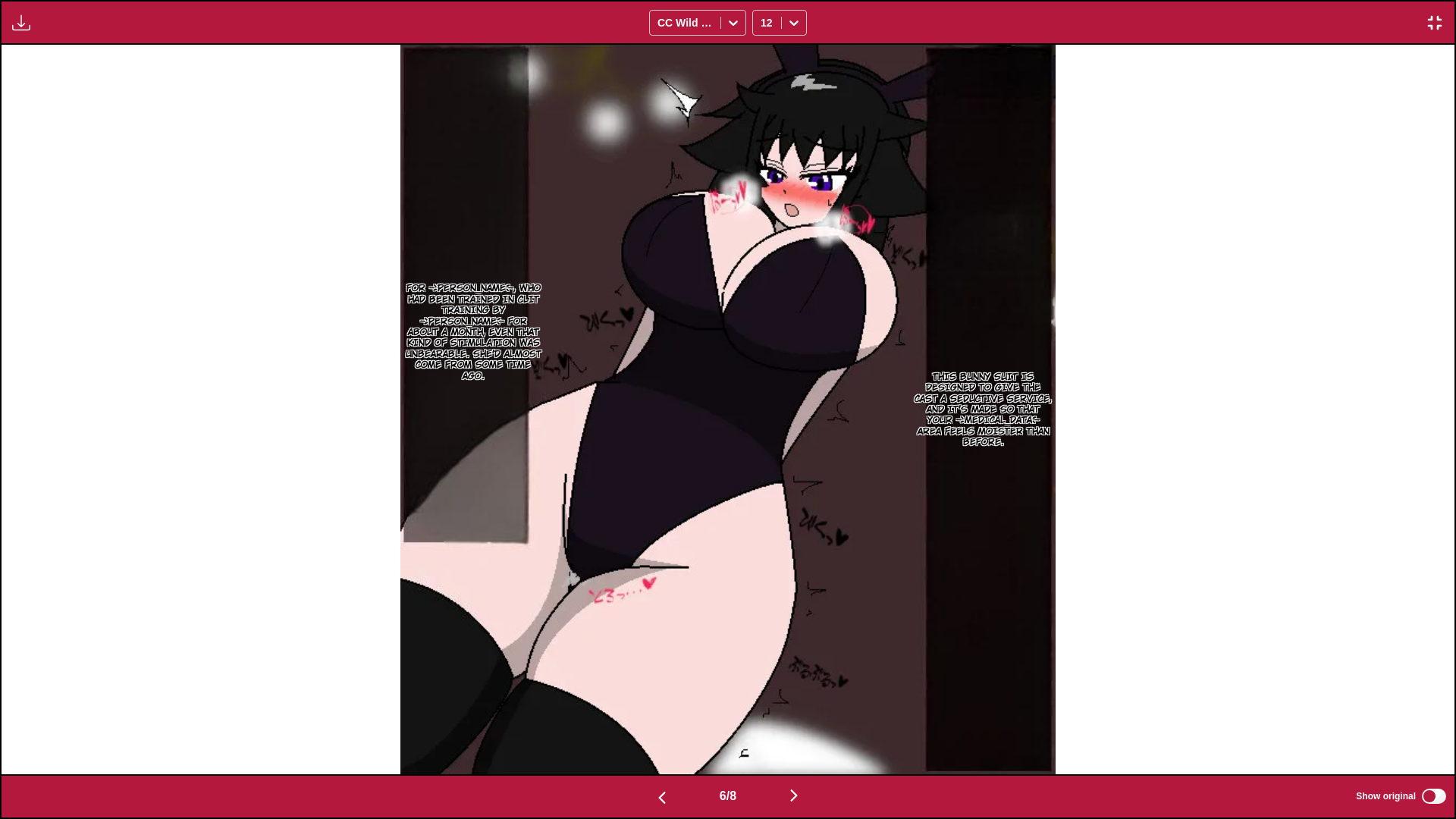
click at [786, 717] on button "button" at bounding box center [793, 797] width 91 height 22
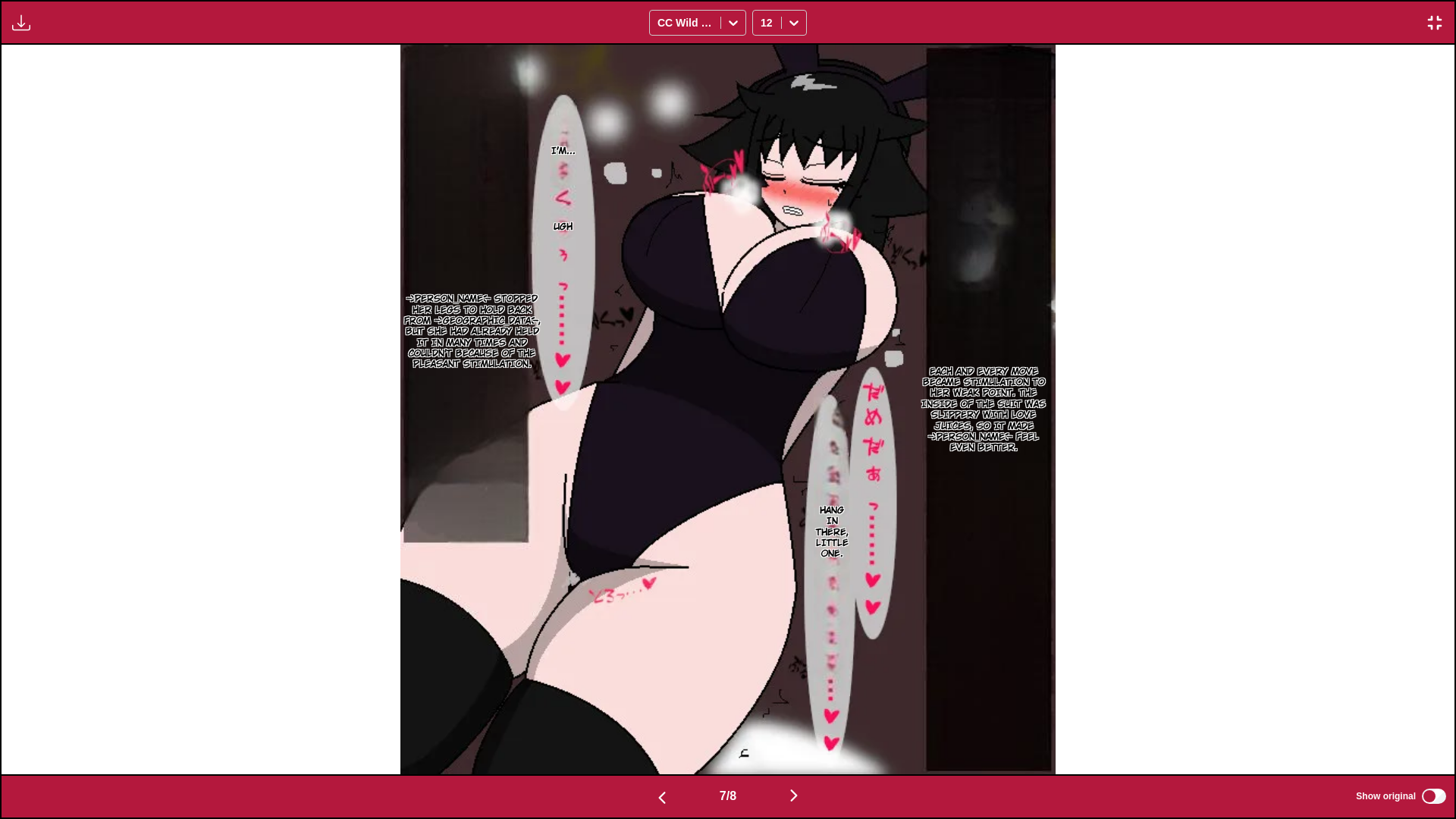
click at [799, 717] on img "button" at bounding box center [793, 796] width 19 height 19
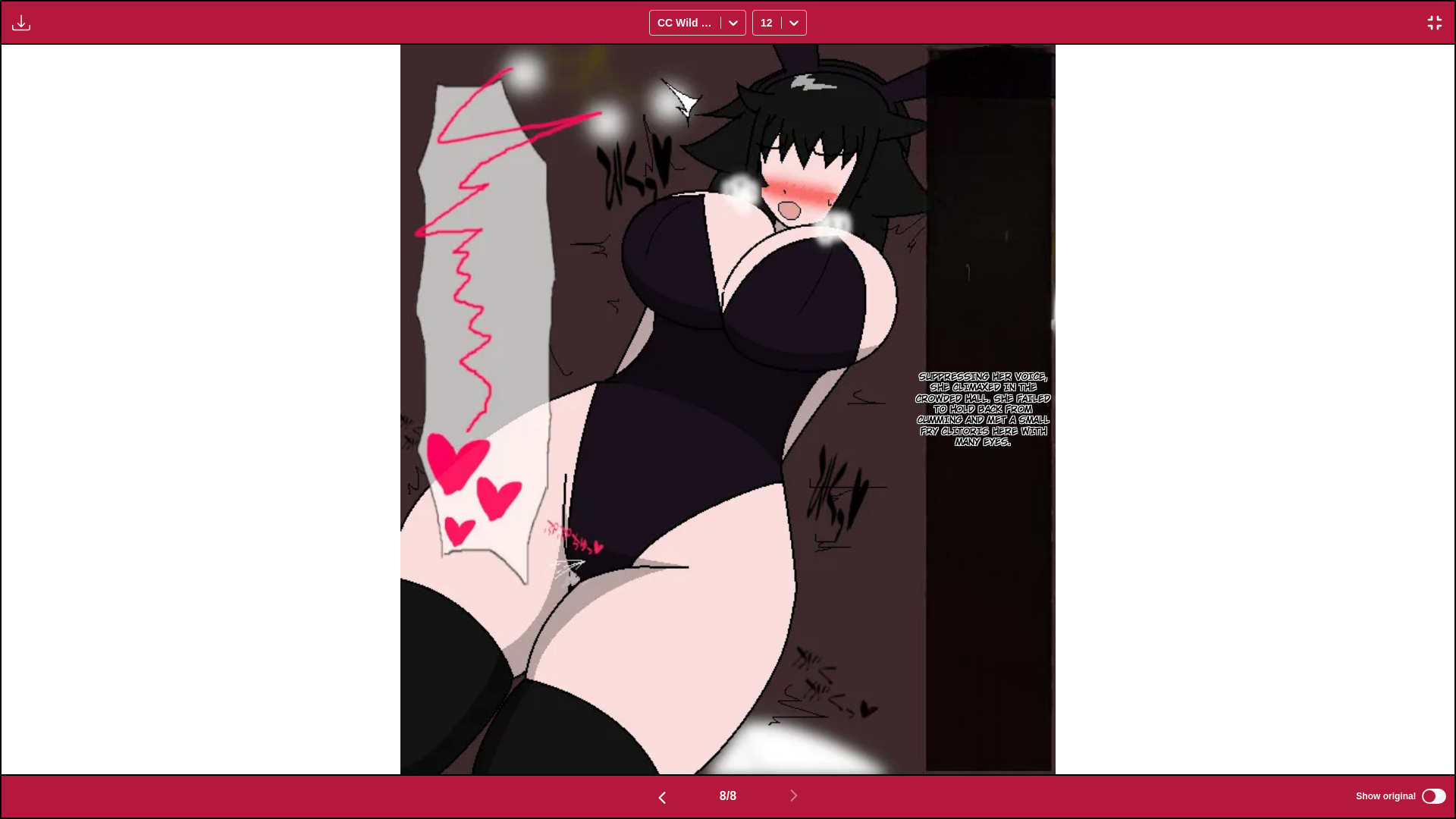
click at [663, 717] on img "button" at bounding box center [662, 797] width 19 height 19
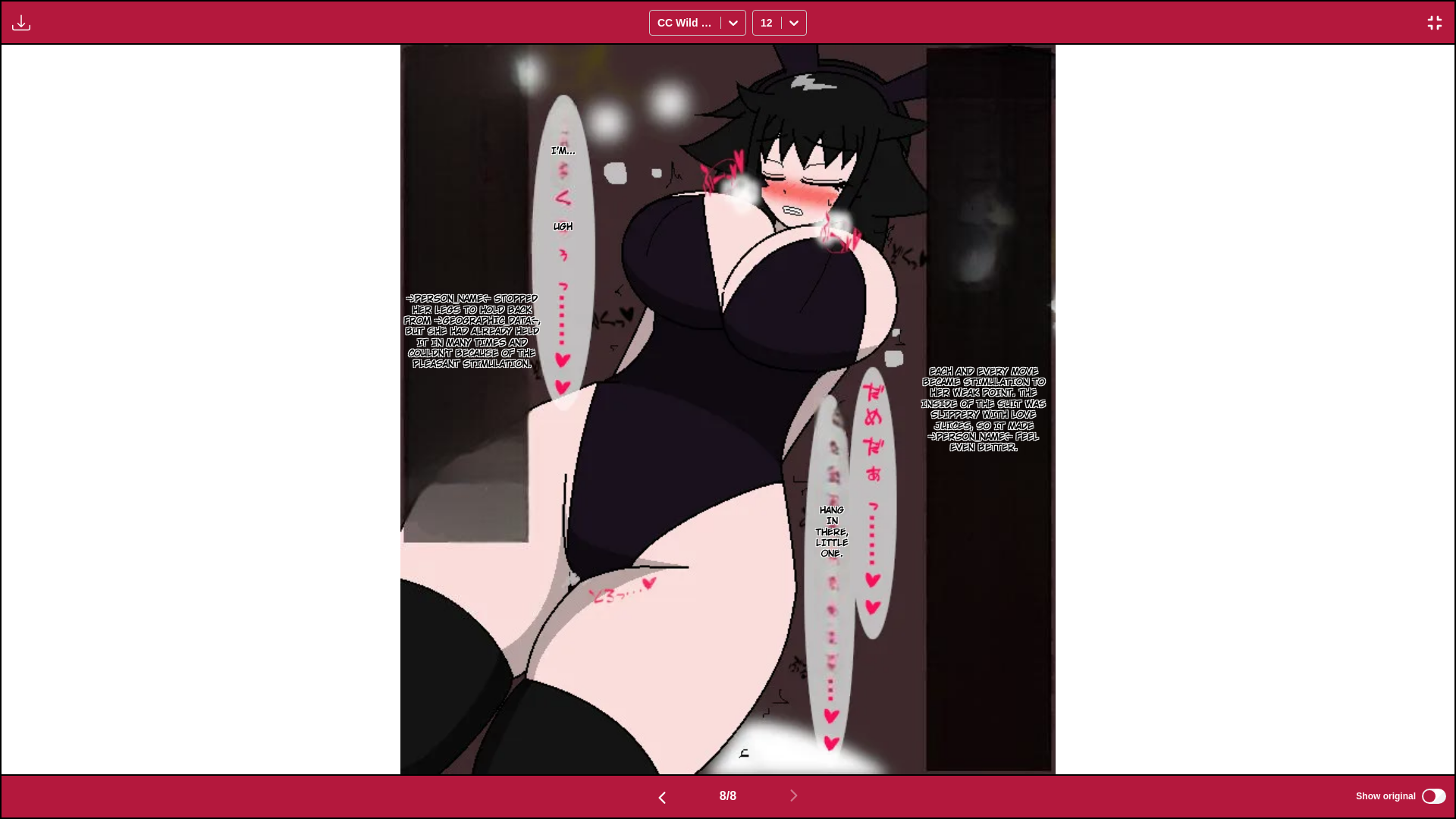
click at [663, 717] on img "button" at bounding box center [662, 797] width 19 height 19
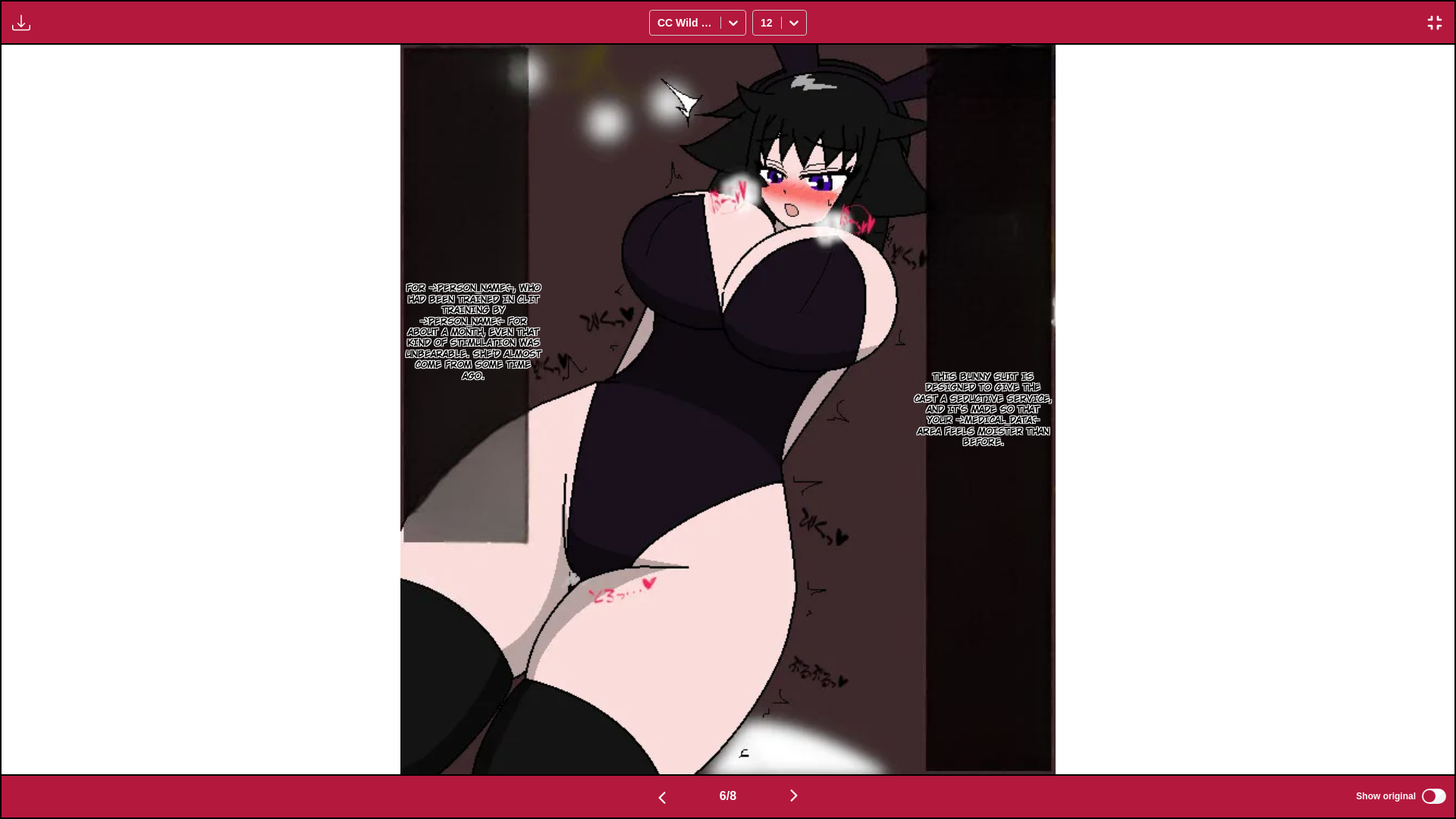
click at [661, 717] on img "button" at bounding box center [662, 797] width 19 height 19
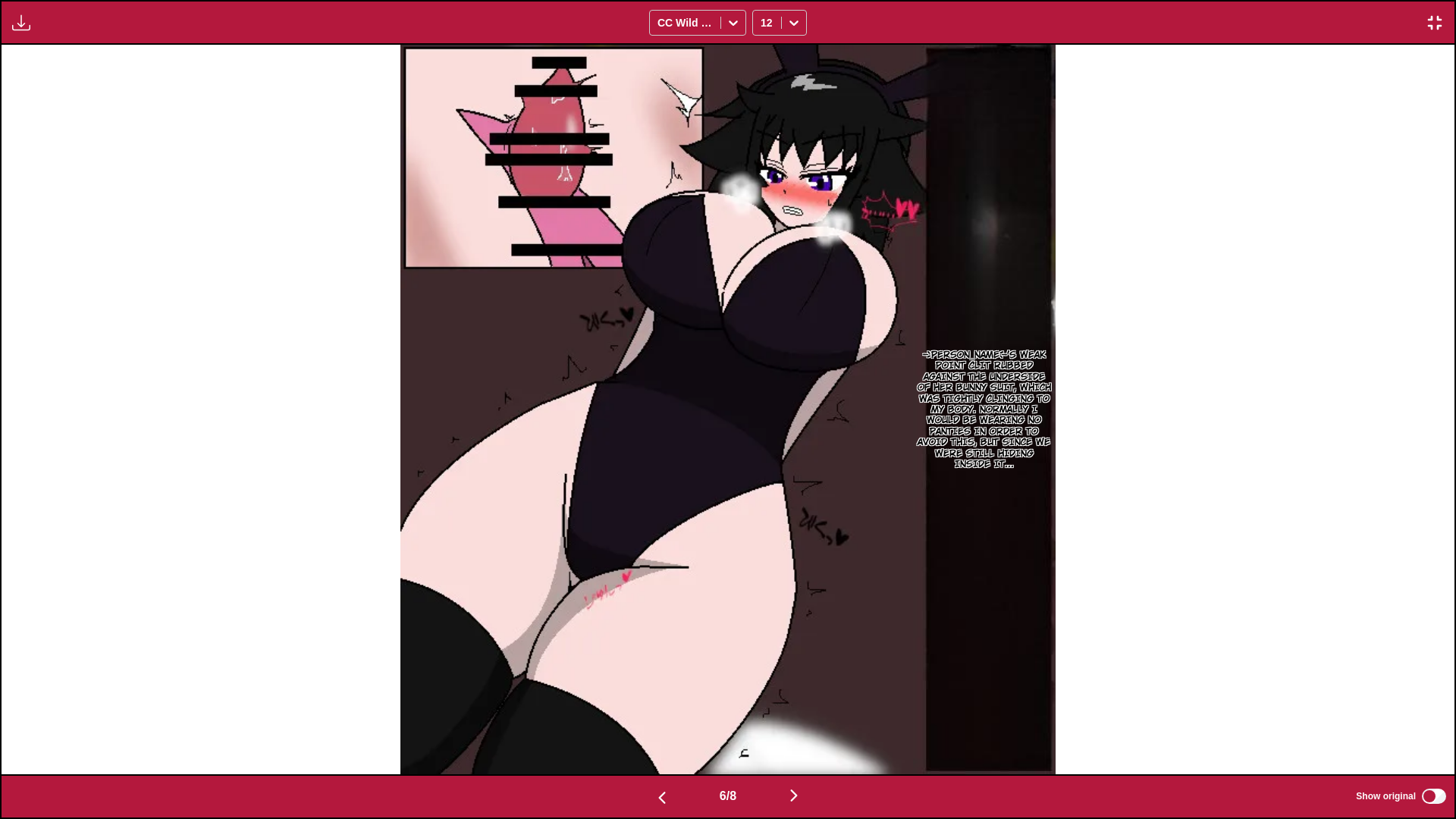
click at [660, 717] on img "button" at bounding box center [662, 797] width 19 height 19
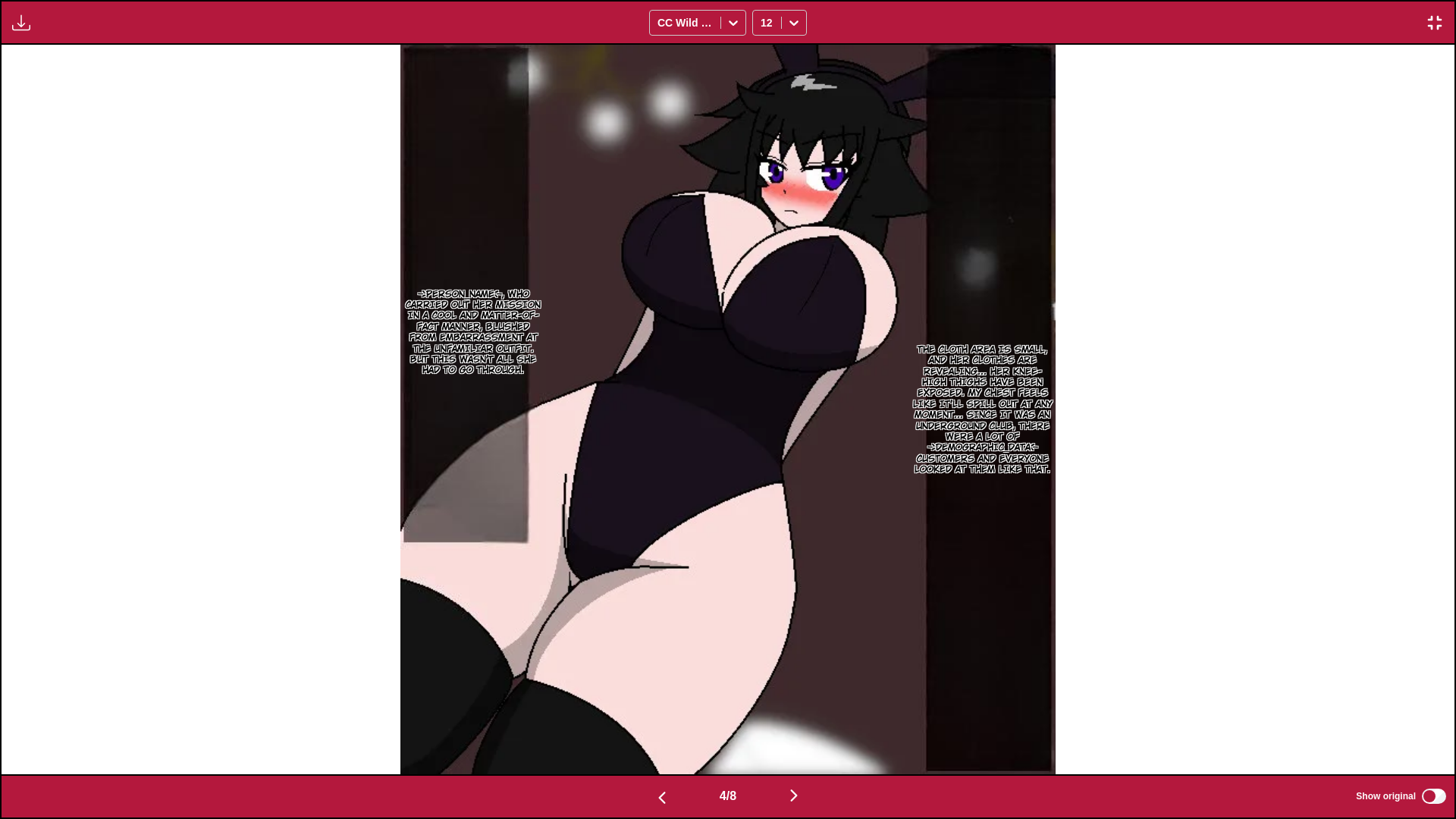
click at [658, 717] on img "button" at bounding box center [662, 797] width 19 height 19
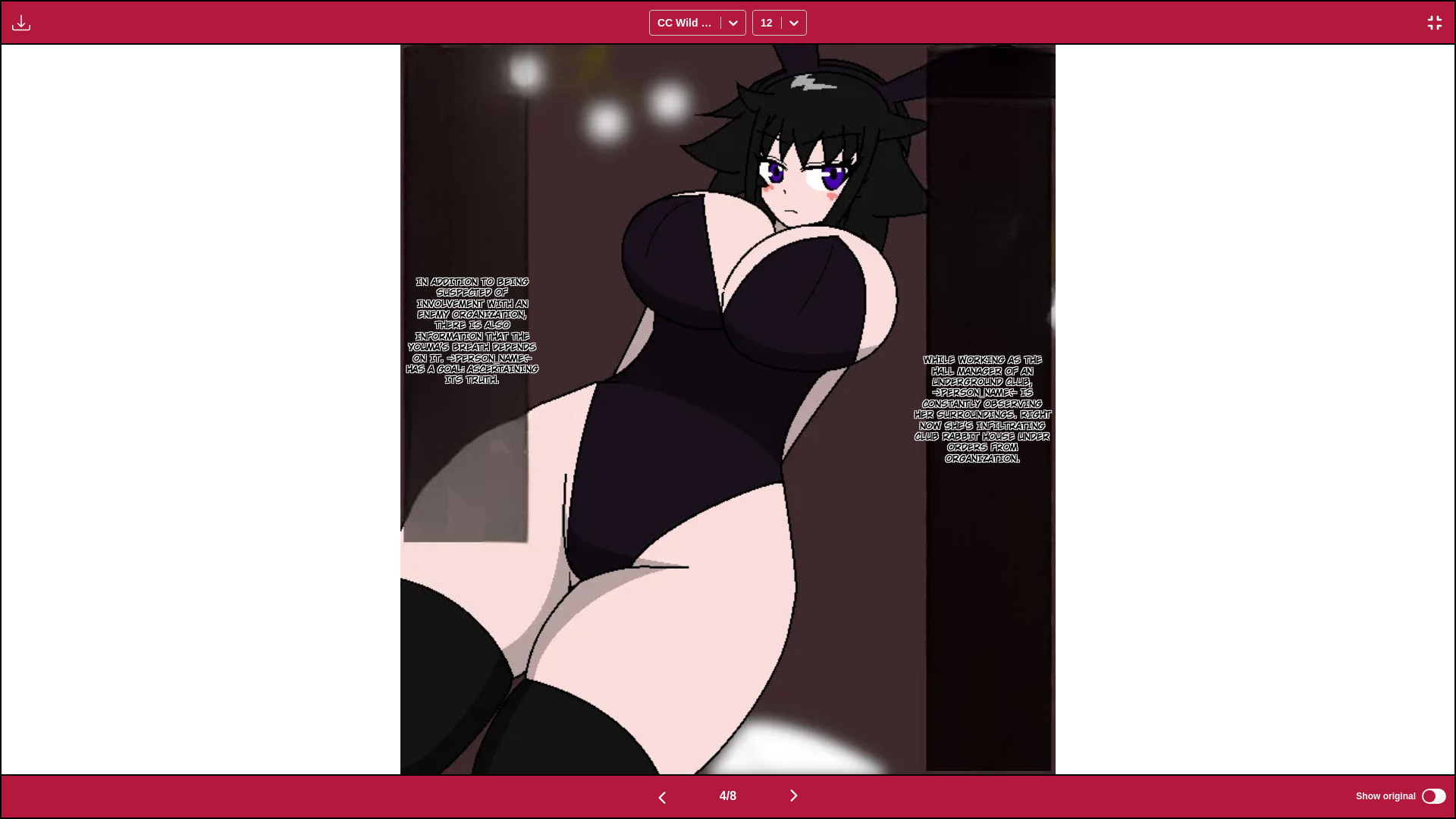
click at [658, 717] on img "button" at bounding box center [662, 797] width 19 height 19
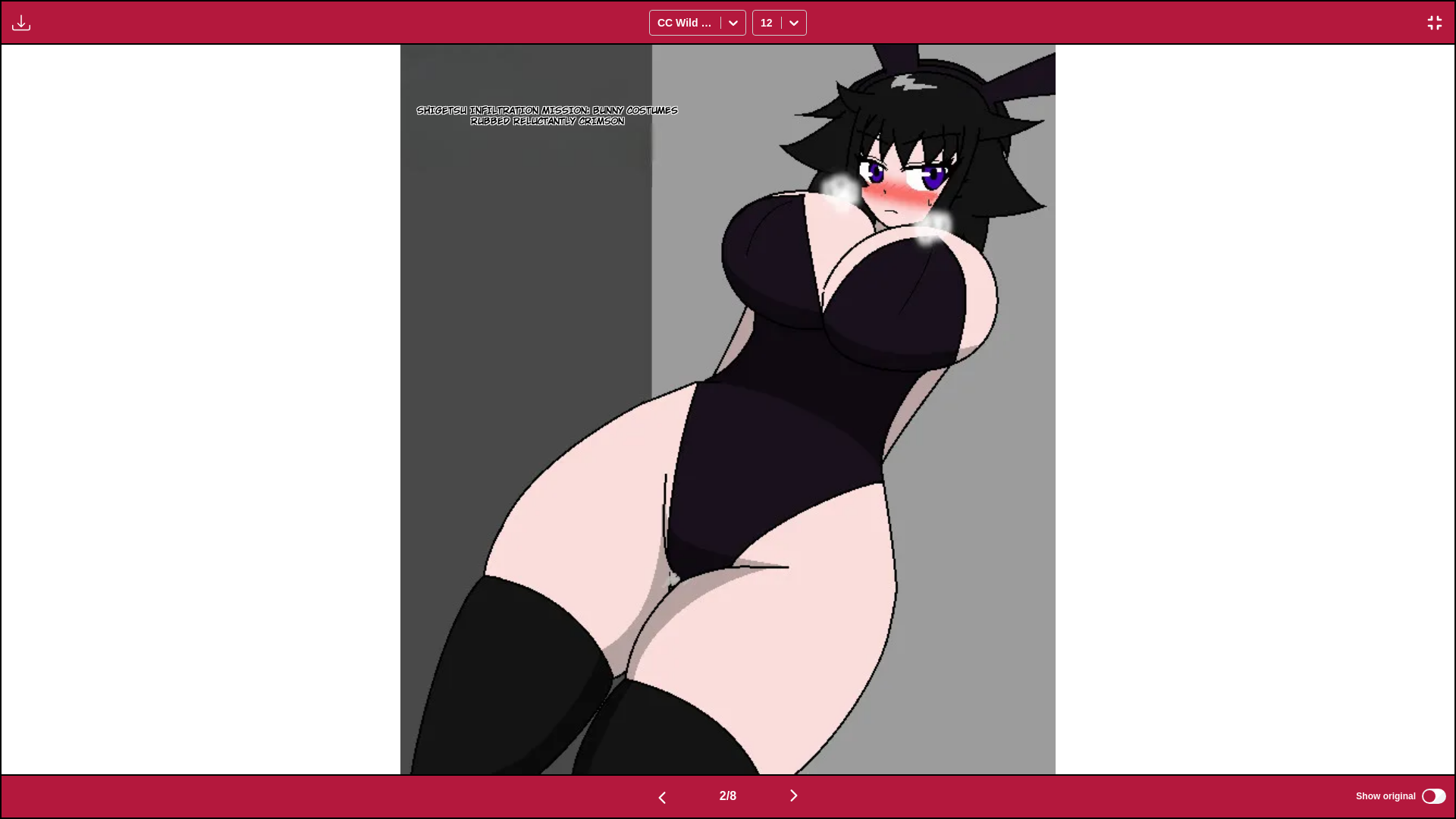
click at [656, 717] on img "button" at bounding box center [662, 797] width 19 height 19
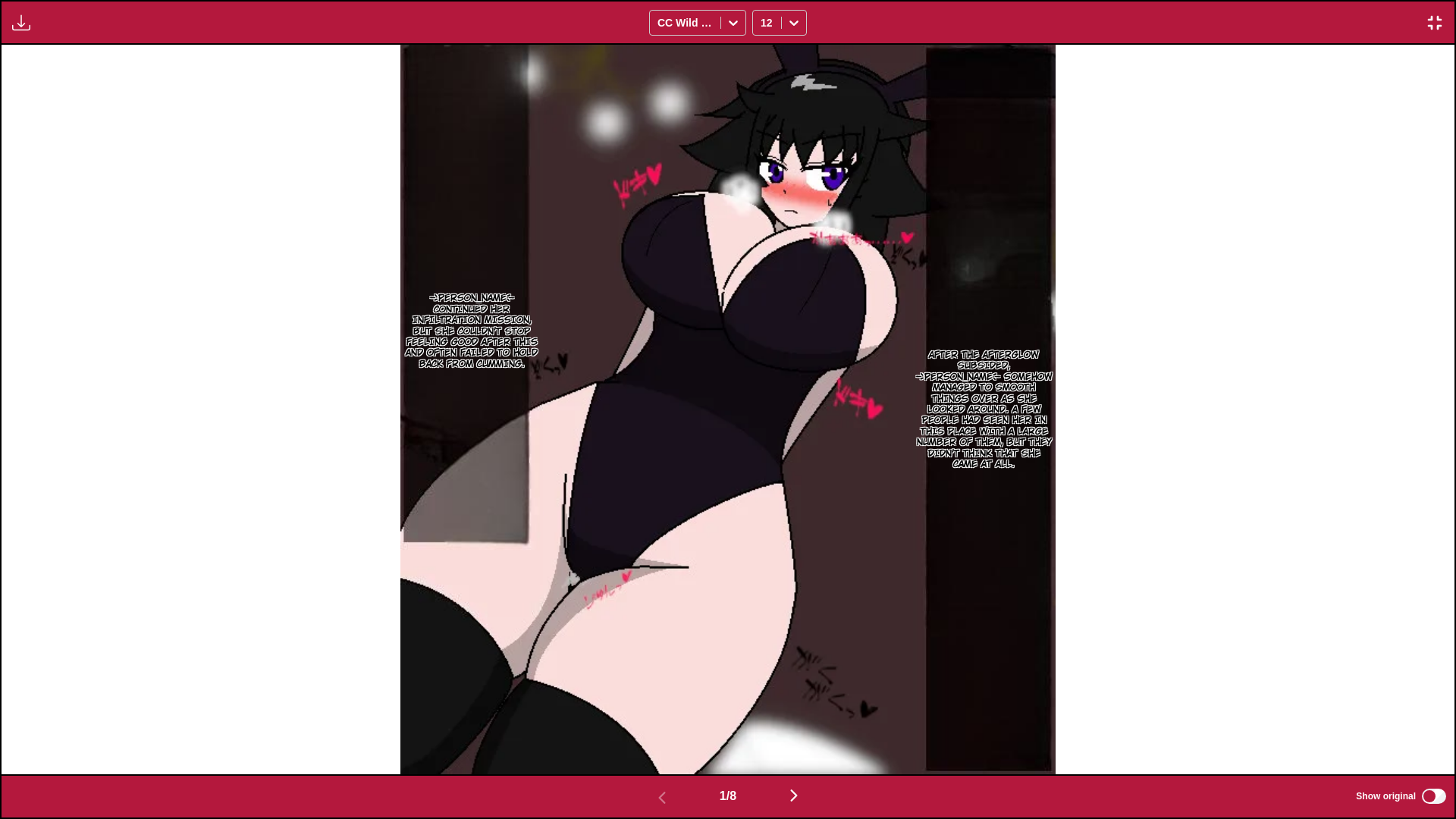
click at [1431, 20] on img "button" at bounding box center [1435, 22] width 19 height 19
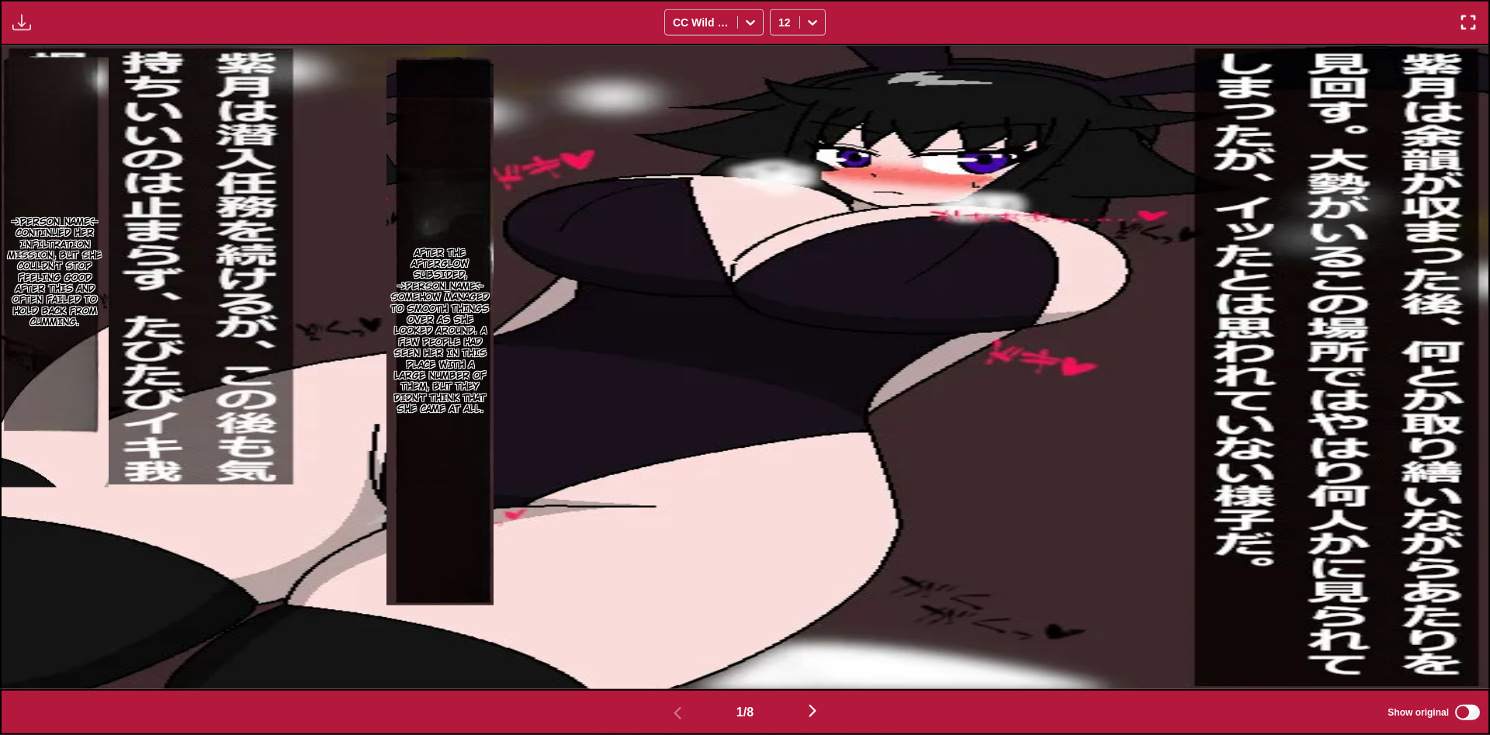
scroll to position [87, 0]
